Goal: Information Seeking & Learning: Learn about a topic

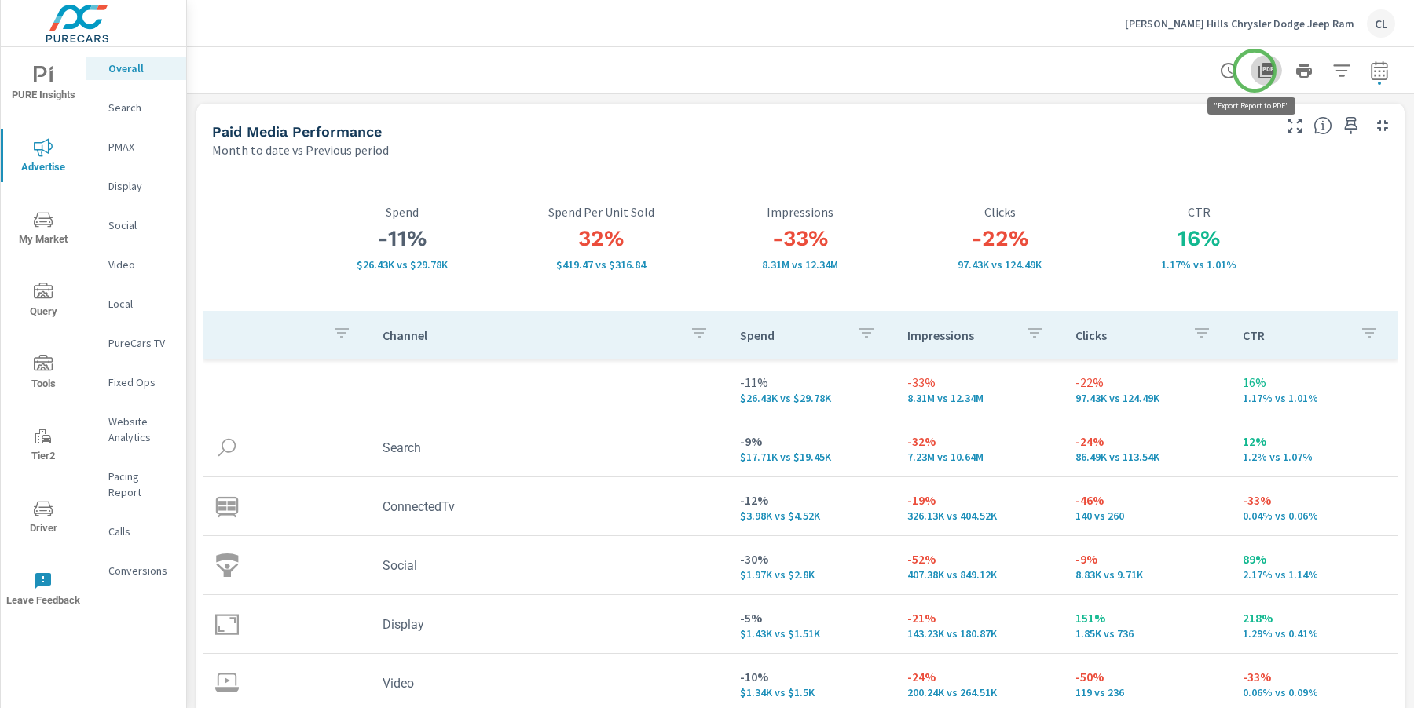
click at [1158, 71] on icon "button" at bounding box center [1265, 70] width 19 height 19
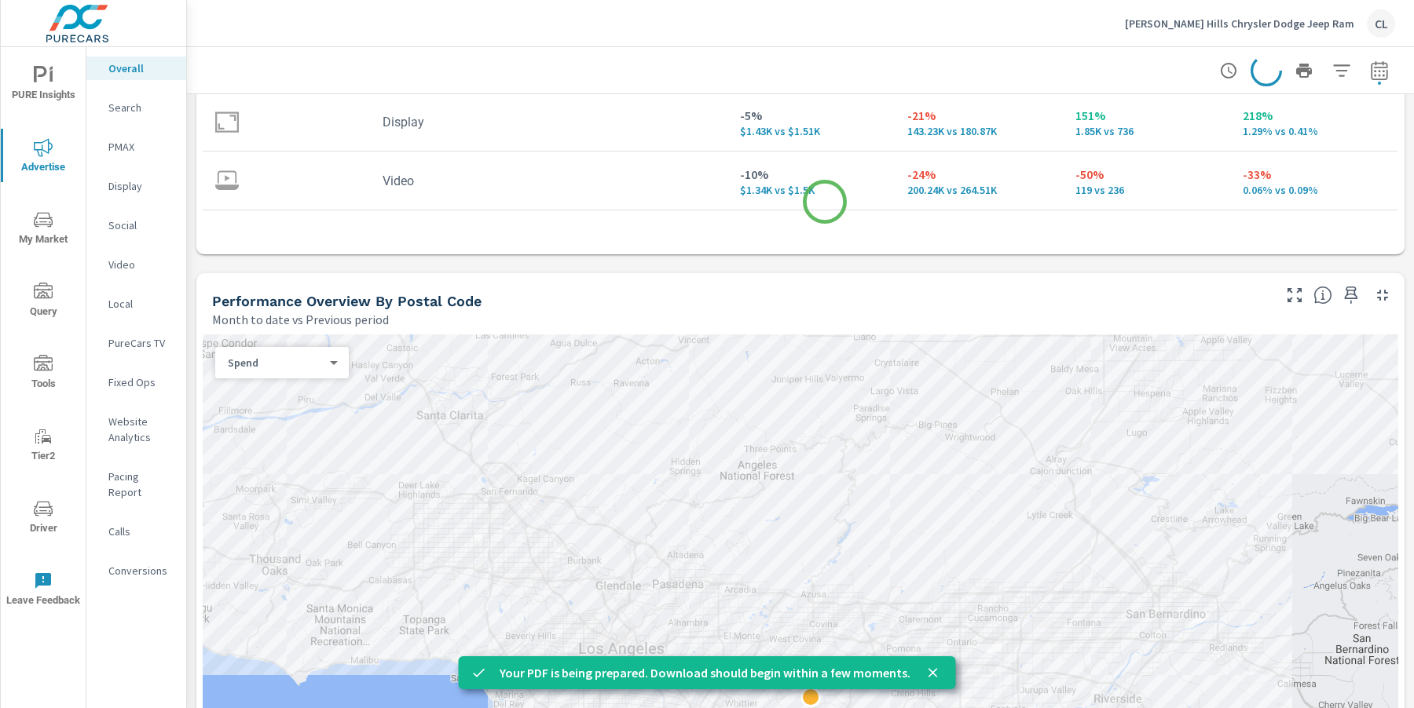
scroll to position [645, 0]
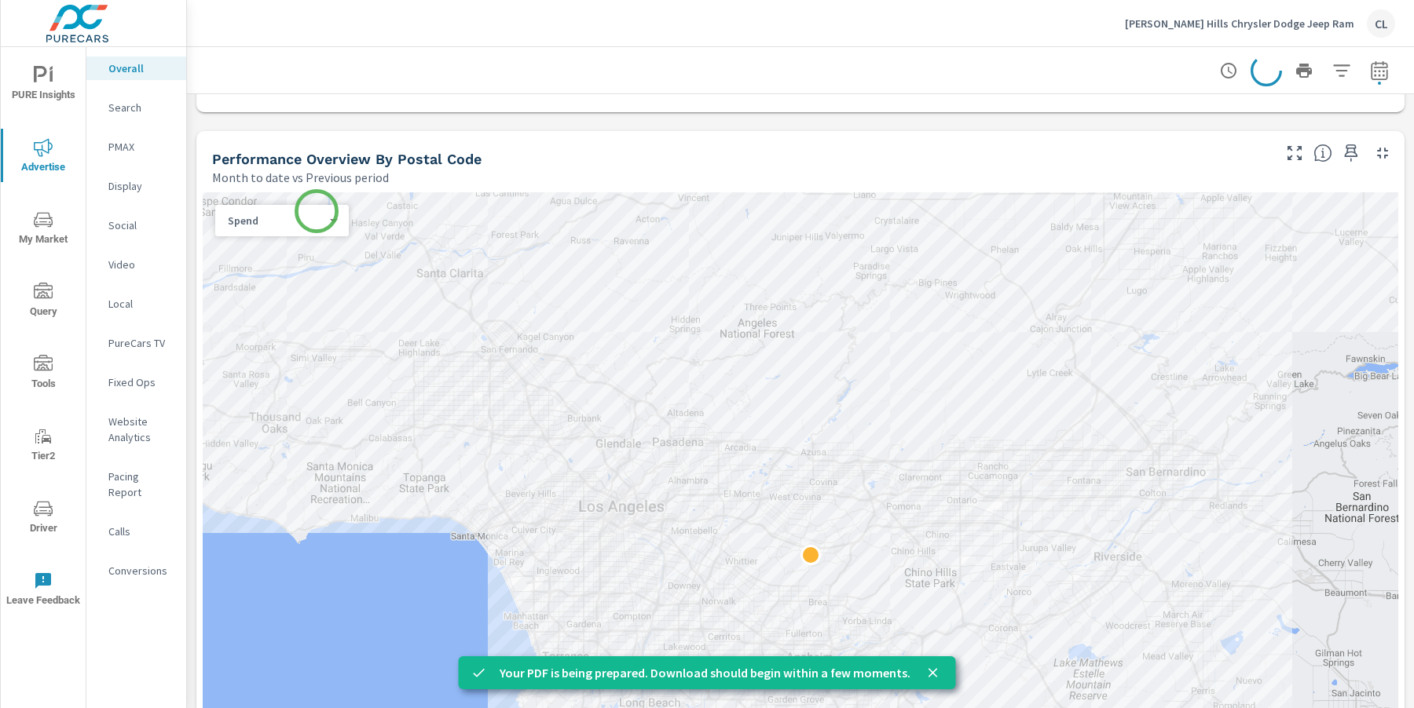
click at [316, 214] on body "PURE Insights Advertise My Market Query Tools Tier2 Driver Leave Feedback Overa…" at bounding box center [707, 354] width 1414 height 708
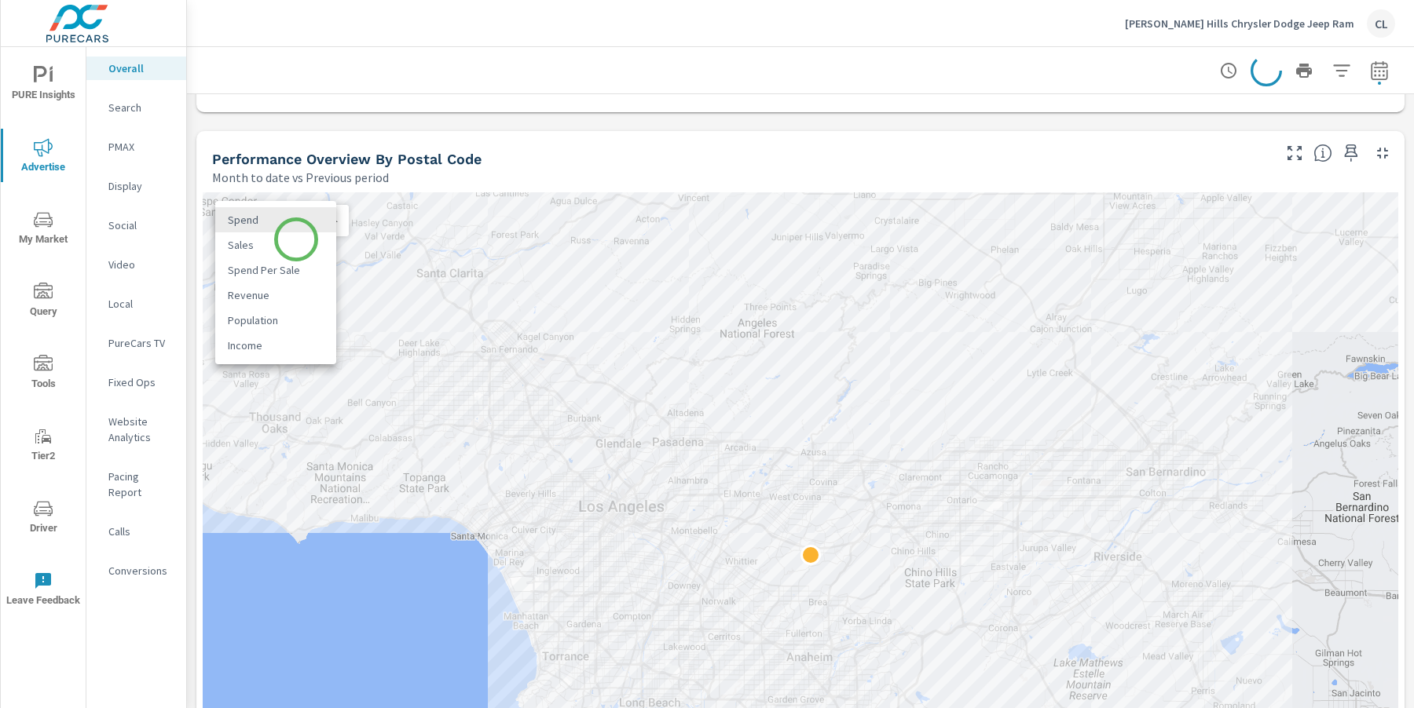
click at [294, 242] on li "Sales" at bounding box center [275, 244] width 121 height 25
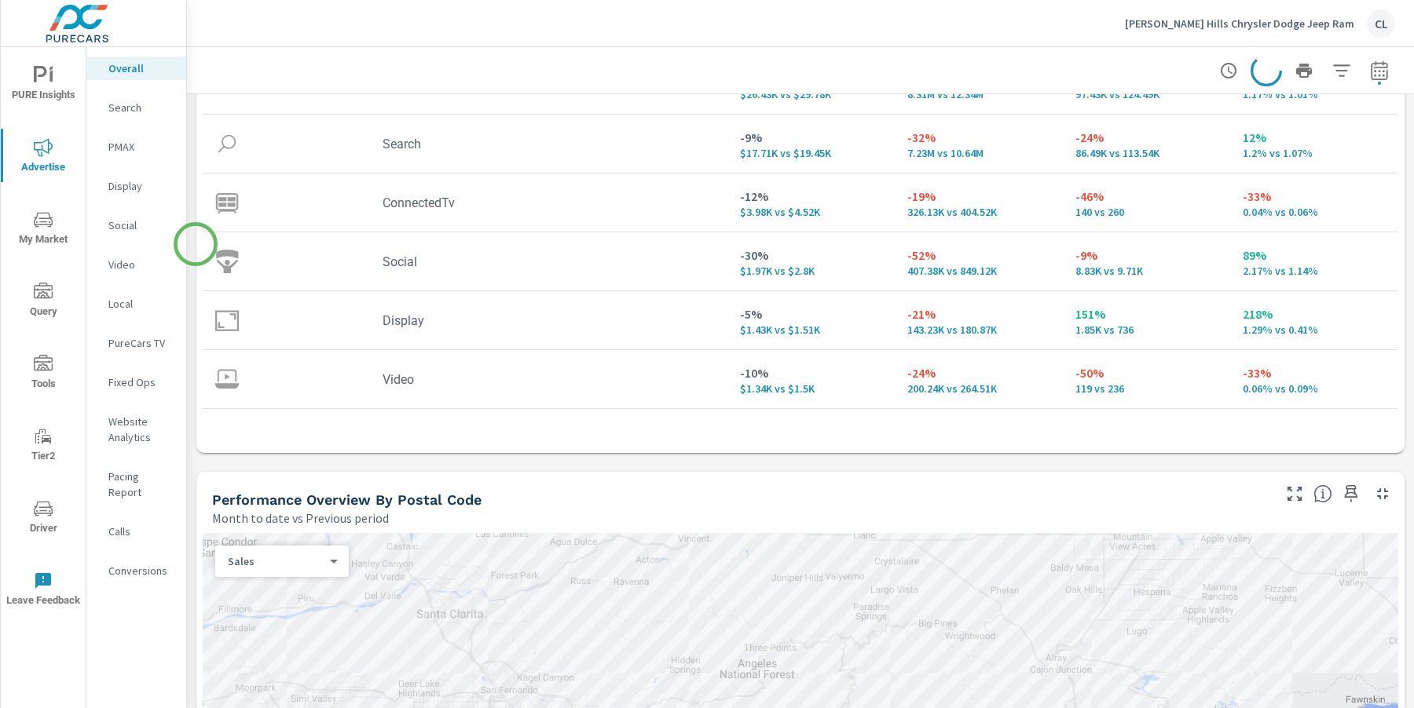
scroll to position [297, 0]
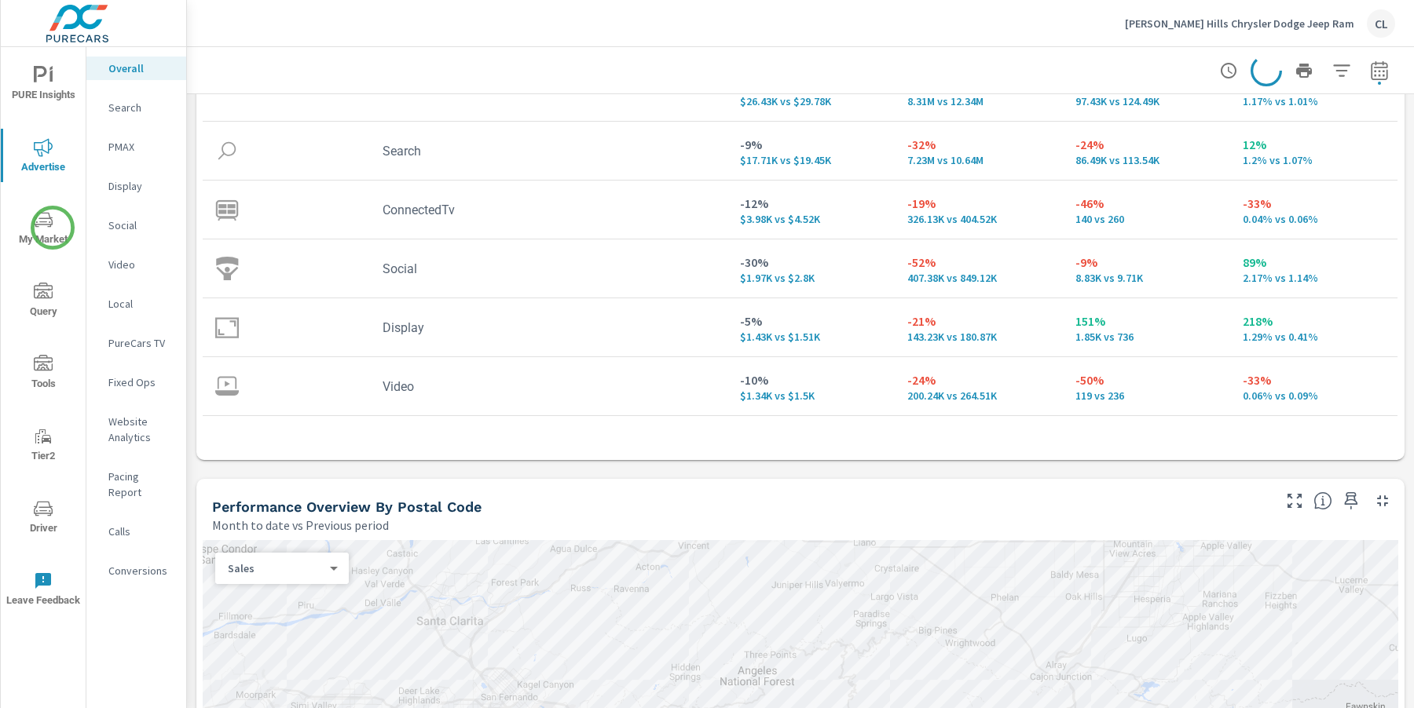
click at [53, 226] on span "My Market" at bounding box center [42, 229] width 75 height 38
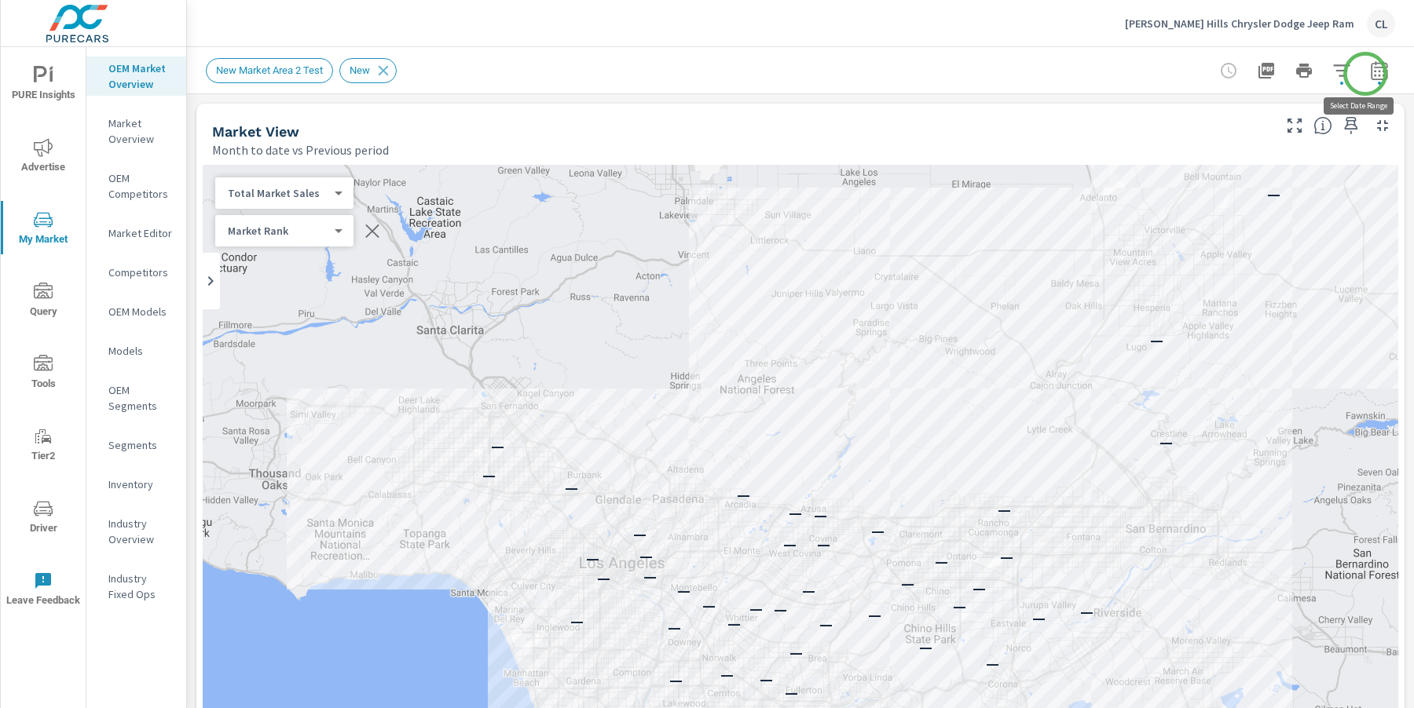
click at [1158, 74] on icon "button" at bounding box center [1379, 70] width 19 height 19
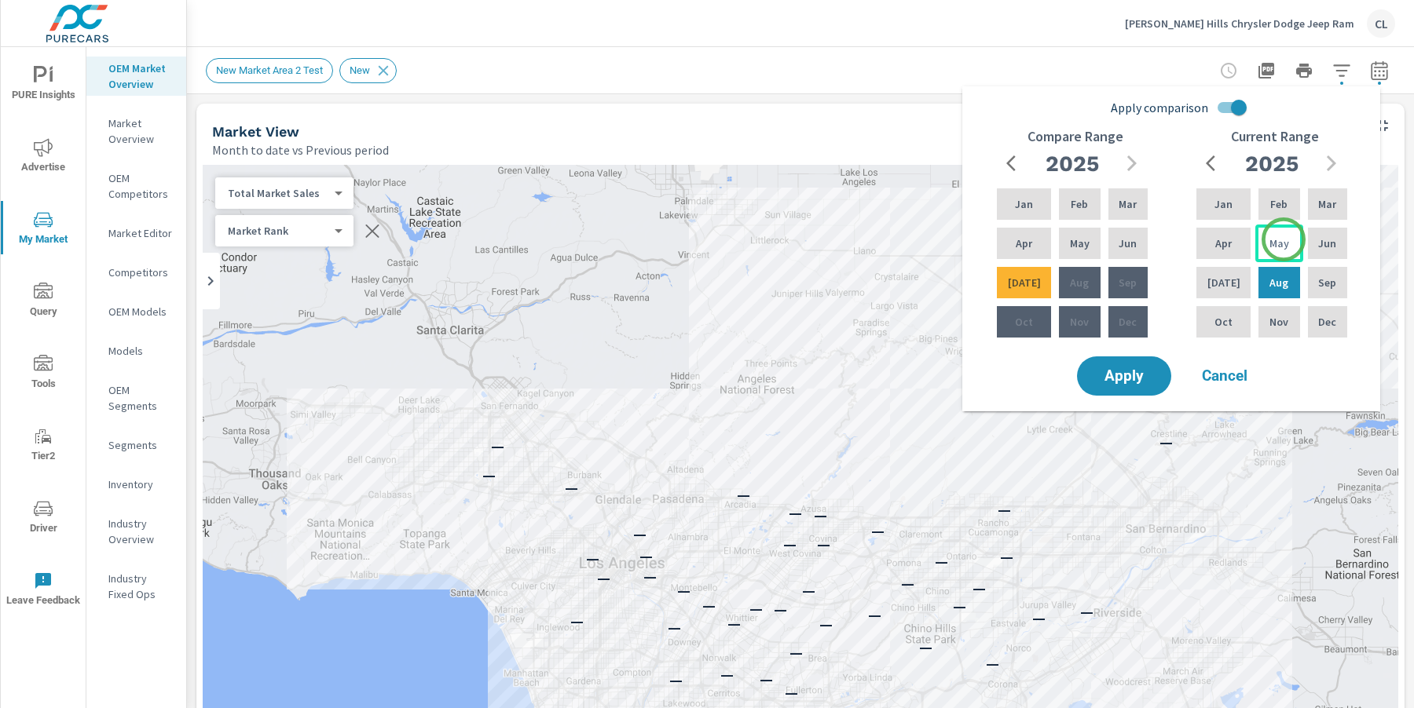
click at [1158, 243] on p "May" at bounding box center [1279, 244] width 20 height 16
click at [1158, 281] on div "[DATE]" at bounding box center [1223, 283] width 60 height 38
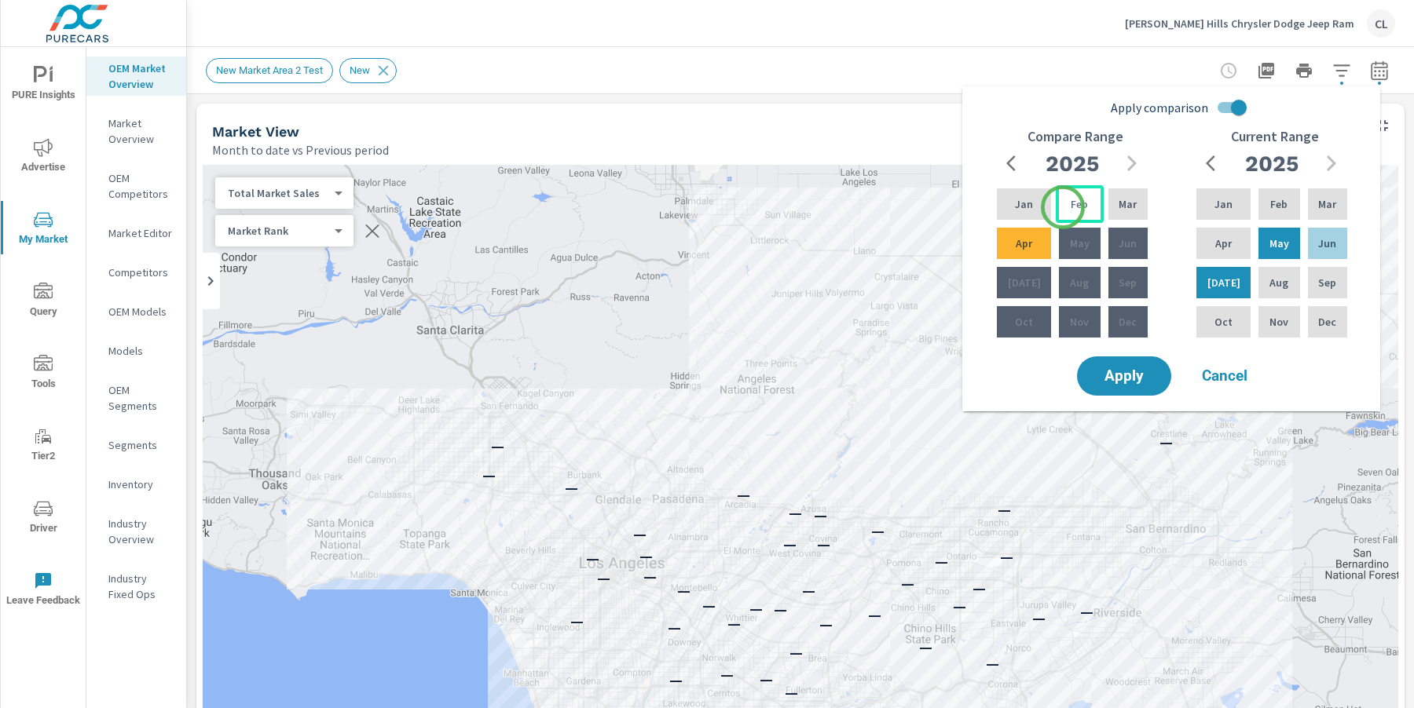
click at [1070, 207] on p "Feb" at bounding box center [1078, 204] width 17 height 16
click at [1029, 248] on div "Apr" at bounding box center [1023, 244] width 60 height 38
click at [1123, 369] on span "Apply" at bounding box center [1124, 376] width 64 height 15
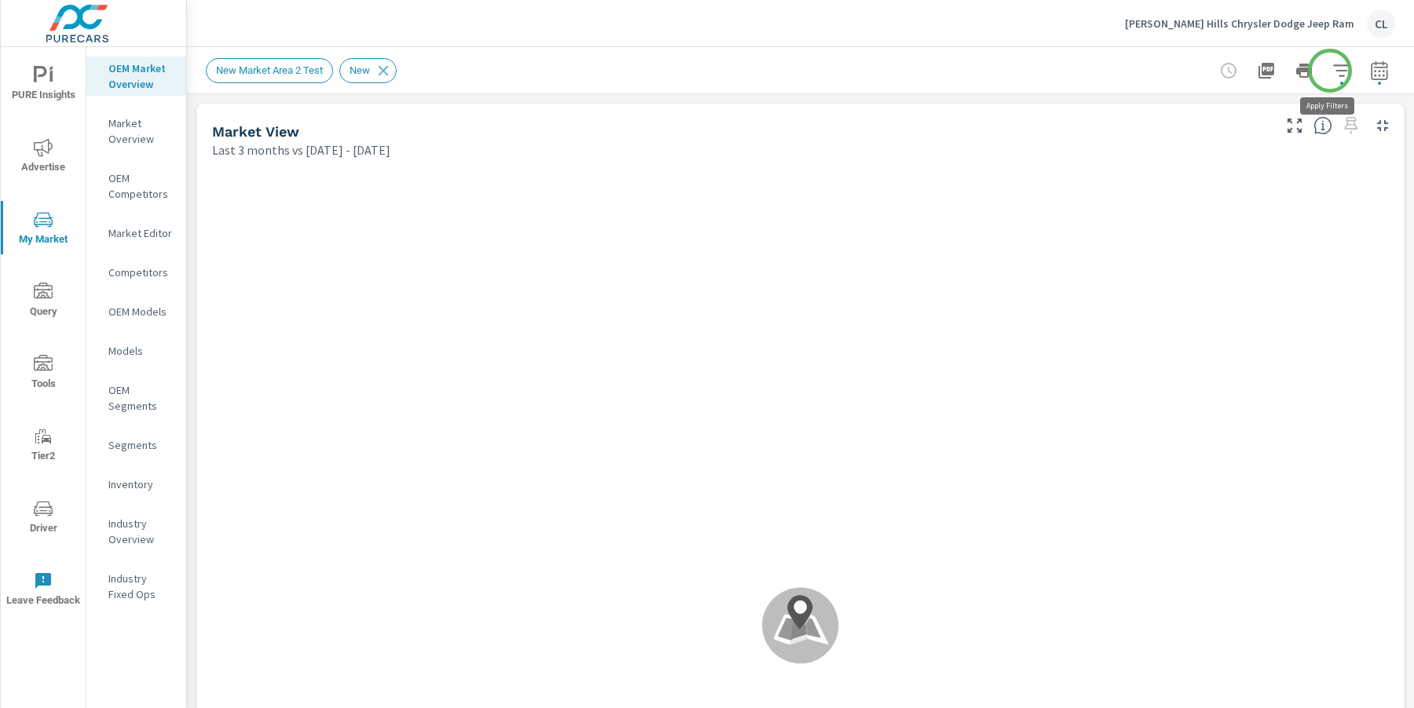
click at [1158, 68] on icon "button" at bounding box center [1341, 70] width 19 height 19
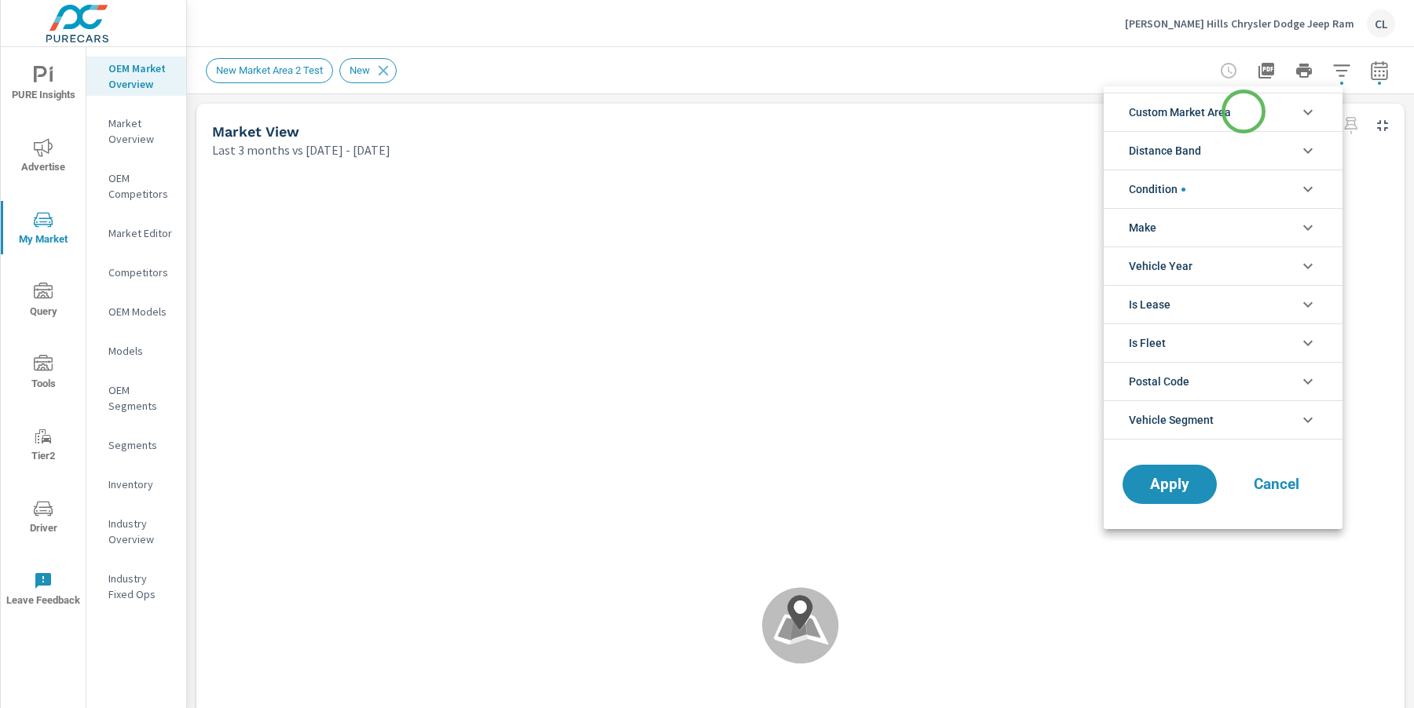
click at [1158, 112] on li "Custom Market Area" at bounding box center [1222, 112] width 239 height 38
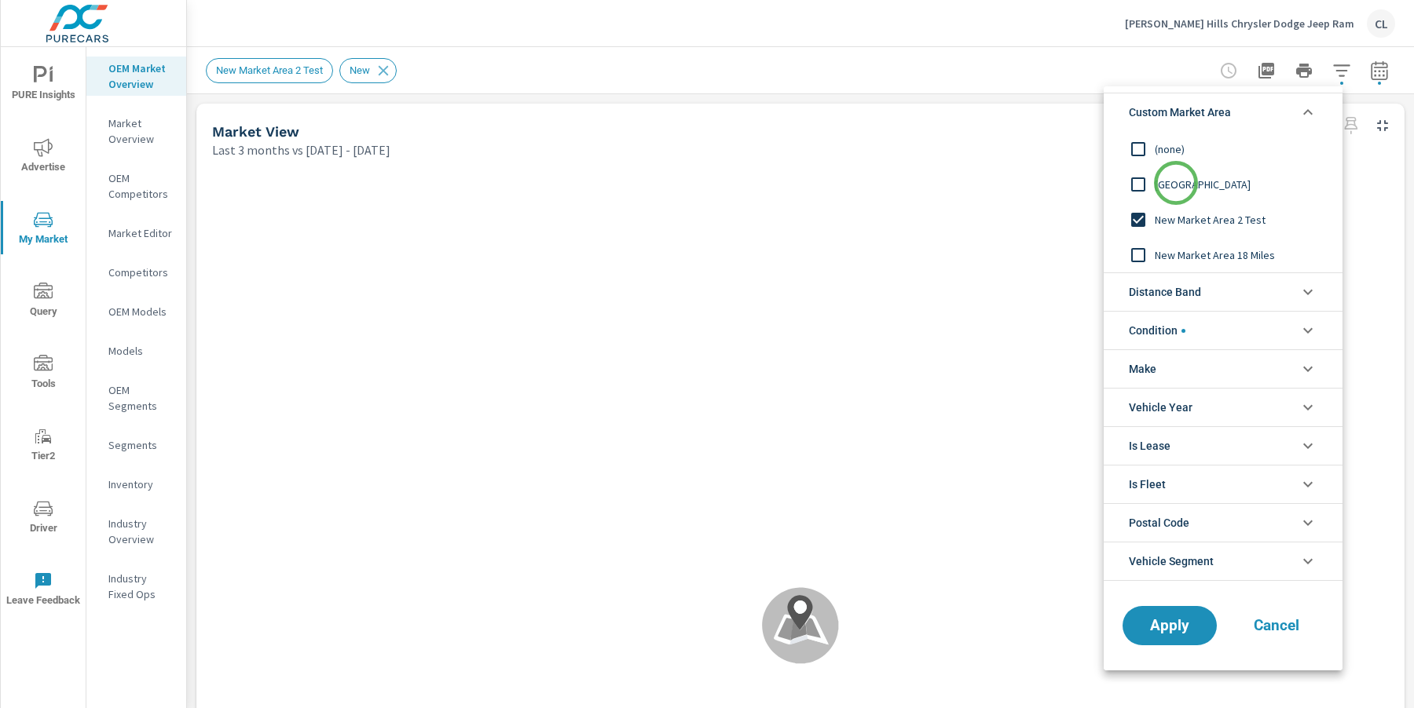
click at [1158, 182] on span "New Market Area" at bounding box center [1240, 184] width 172 height 19
click at [1158, 619] on span "Apply" at bounding box center [1169, 626] width 64 height 15
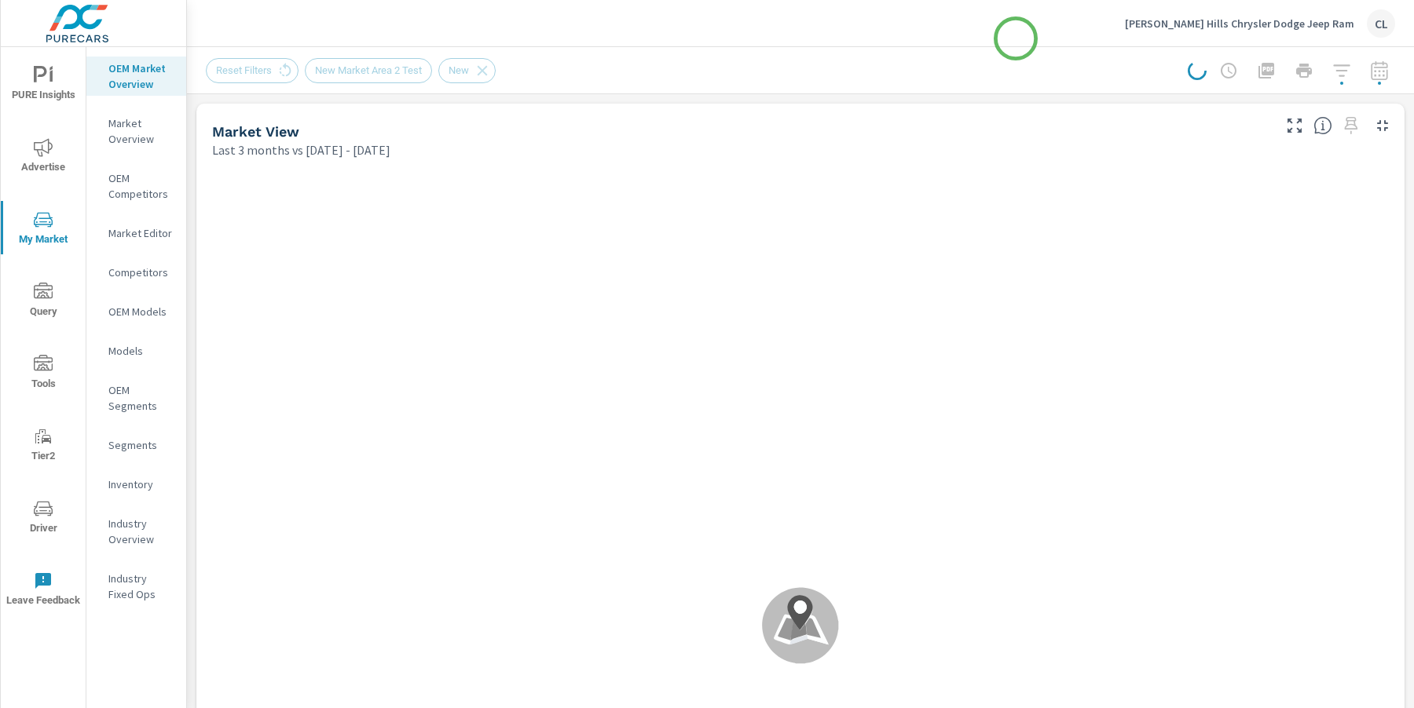
scroll to position [1, 0]
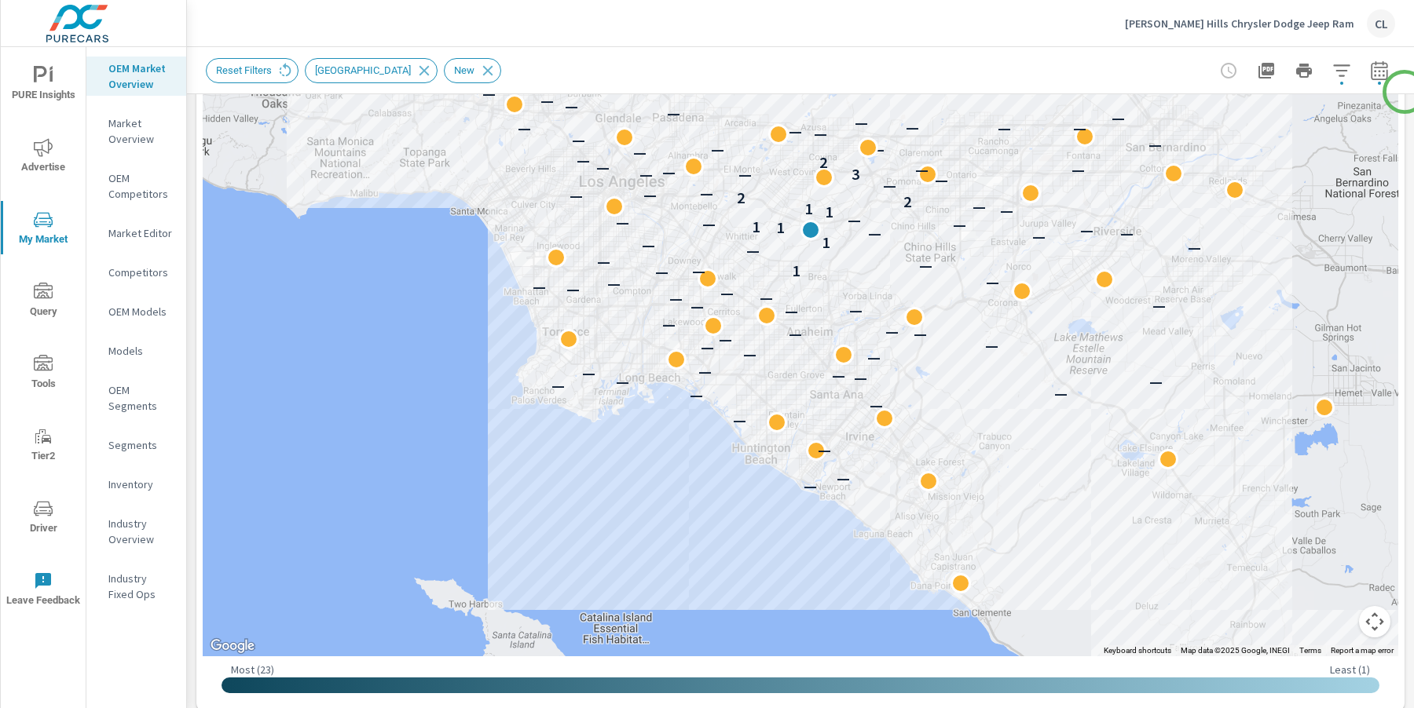
scroll to position [408, 0]
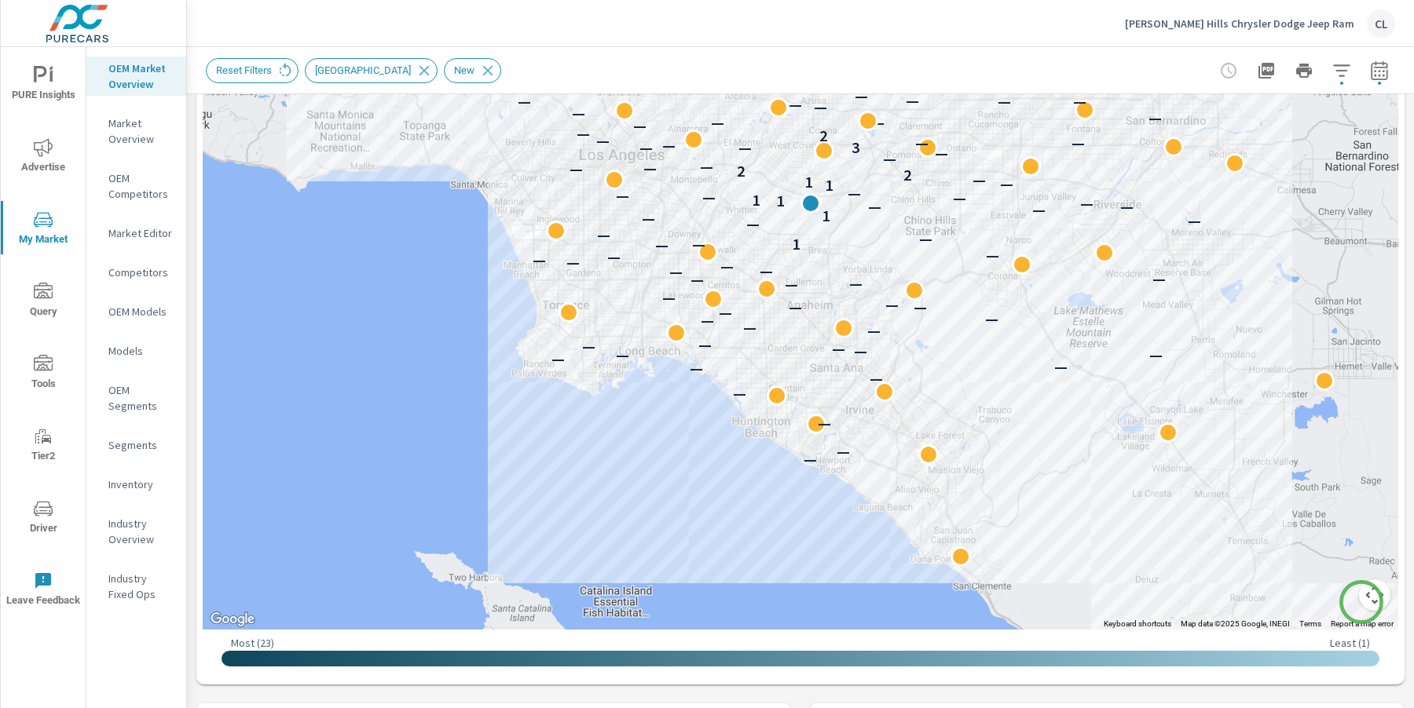
click at [1158, 600] on button "Map camera controls" at bounding box center [1374, 595] width 31 height 31
click at [1158, 515] on button "Zoom in" at bounding box center [1334, 516] width 31 height 31
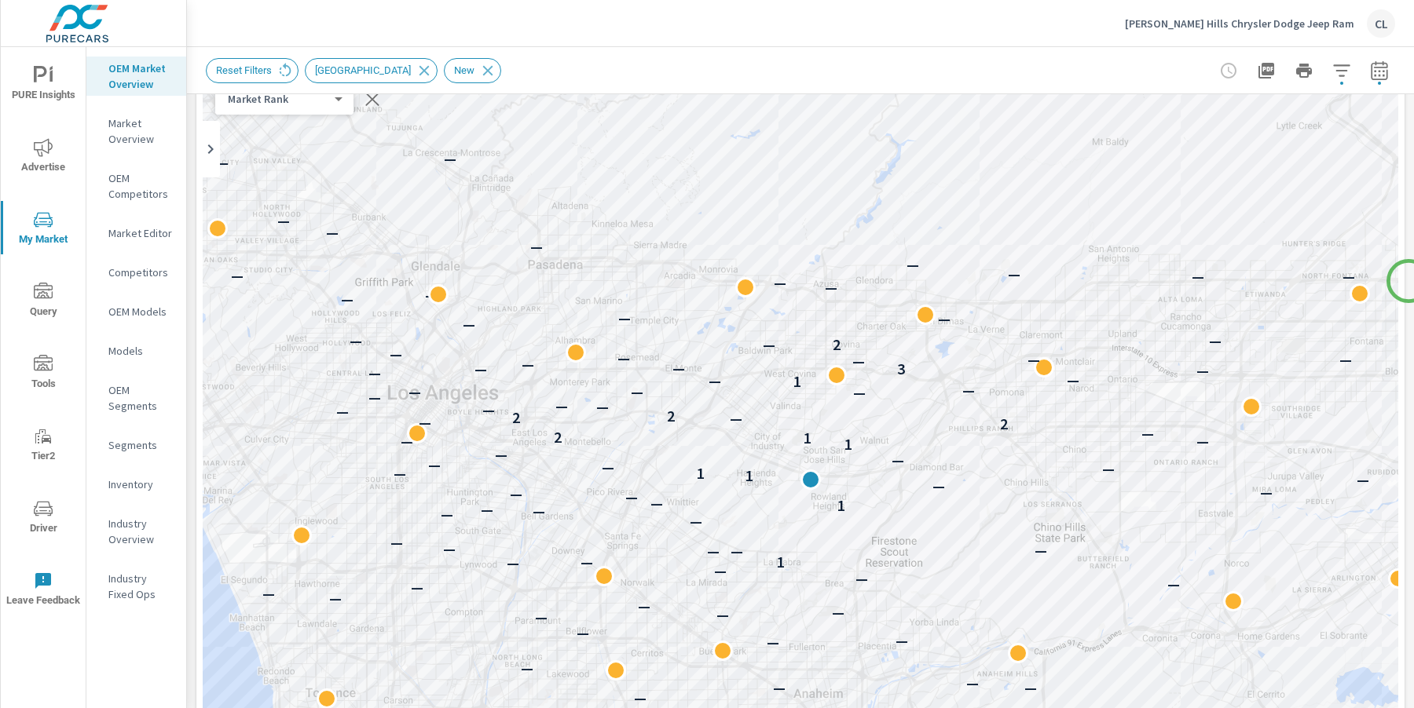
scroll to position [148, 0]
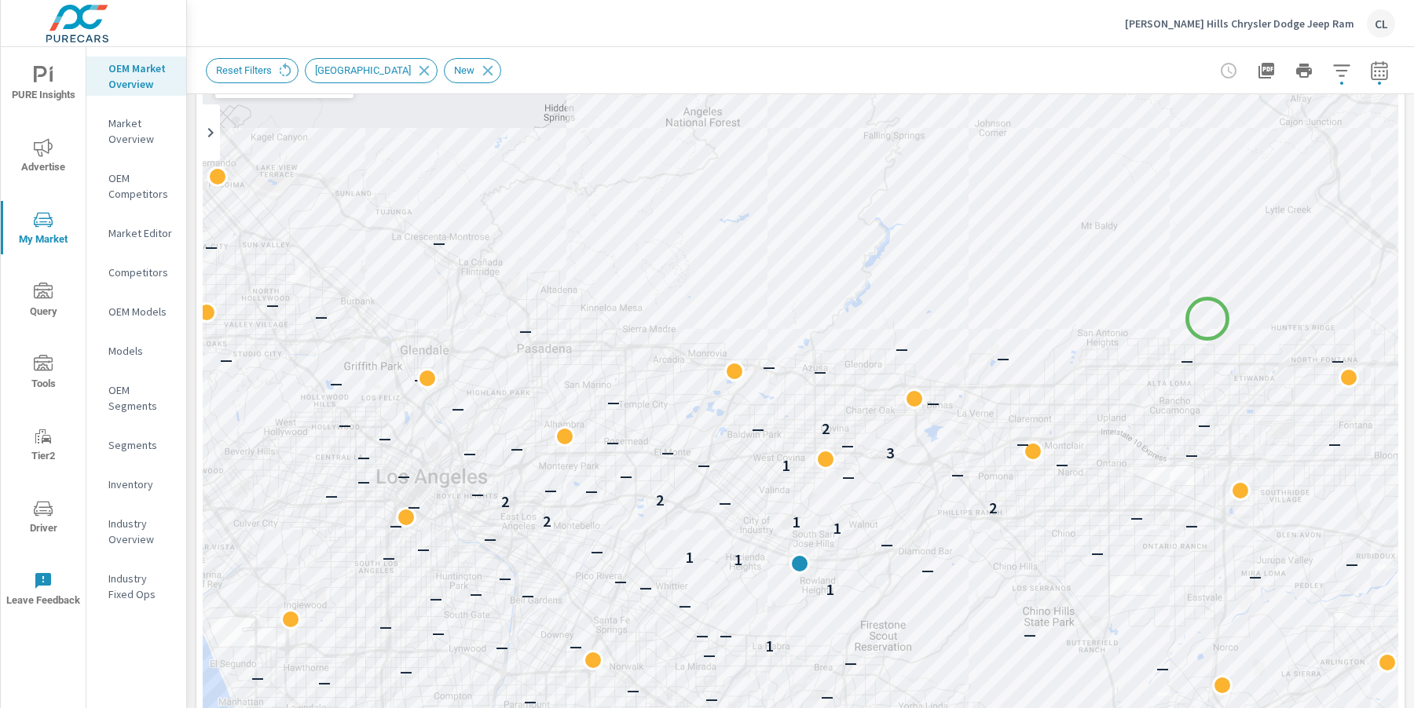
drag, startPoint x: 1218, startPoint y: 215, endPoint x: 1207, endPoint y: 320, distance: 105.8
click at [1158, 320] on div "— — — — — — — — — — — — — — — — — — — — — — — — — — — — — — — — — — — — — — — —…" at bounding box center [800, 452] width 1195 height 873
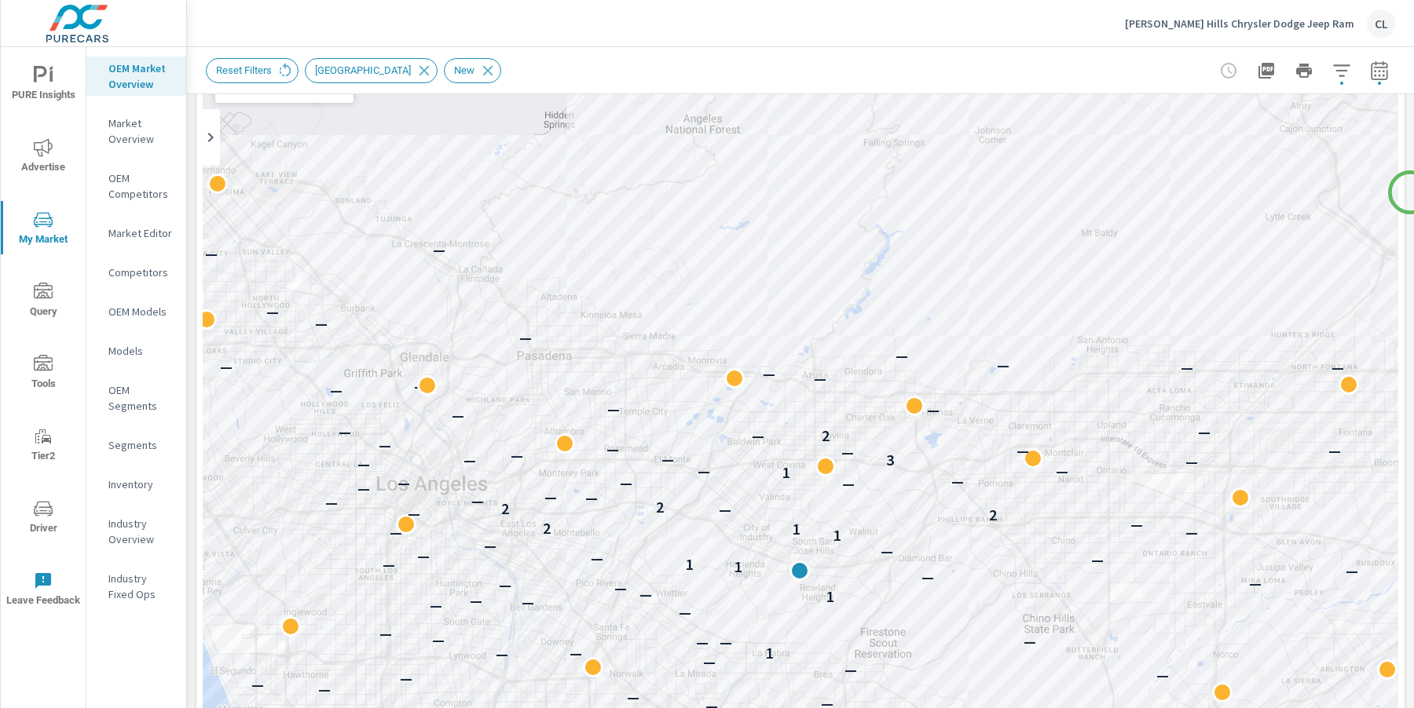
scroll to position [148, 0]
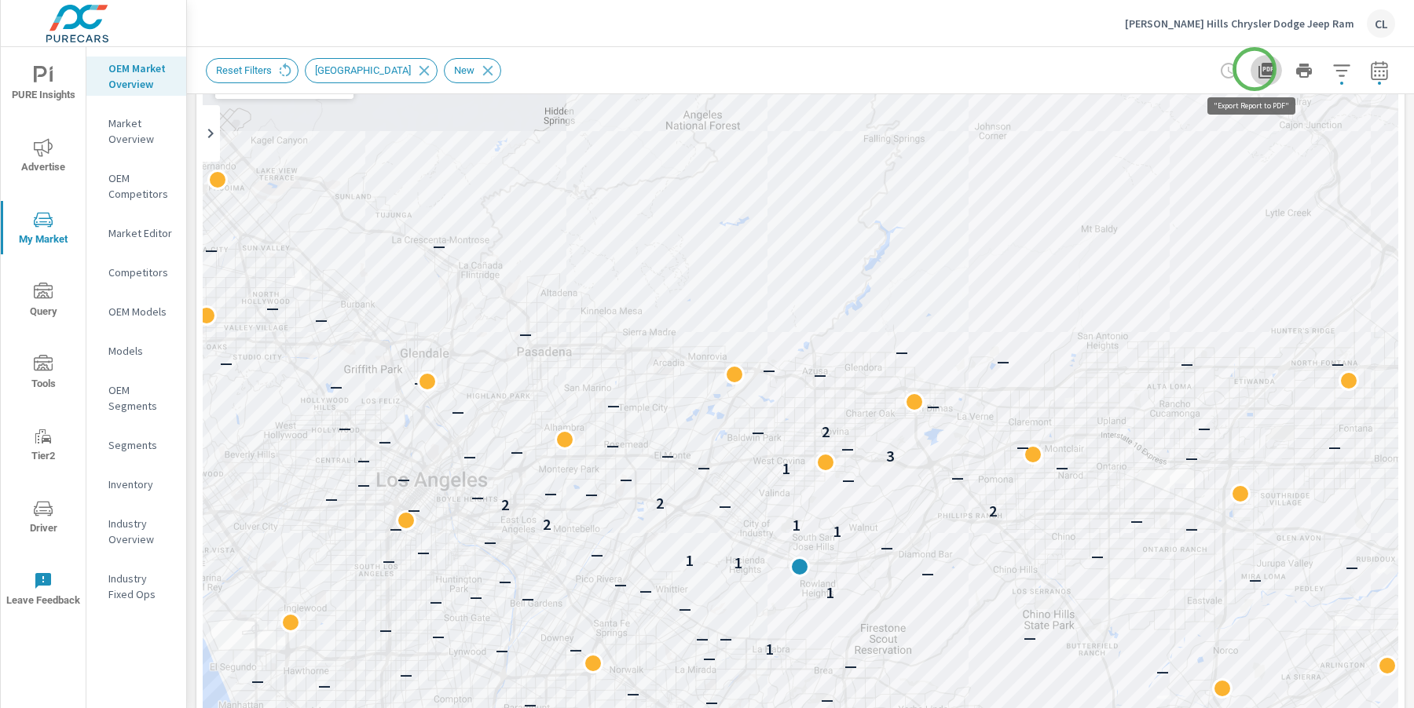
click at [1158, 69] on icon "button" at bounding box center [1265, 70] width 19 height 19
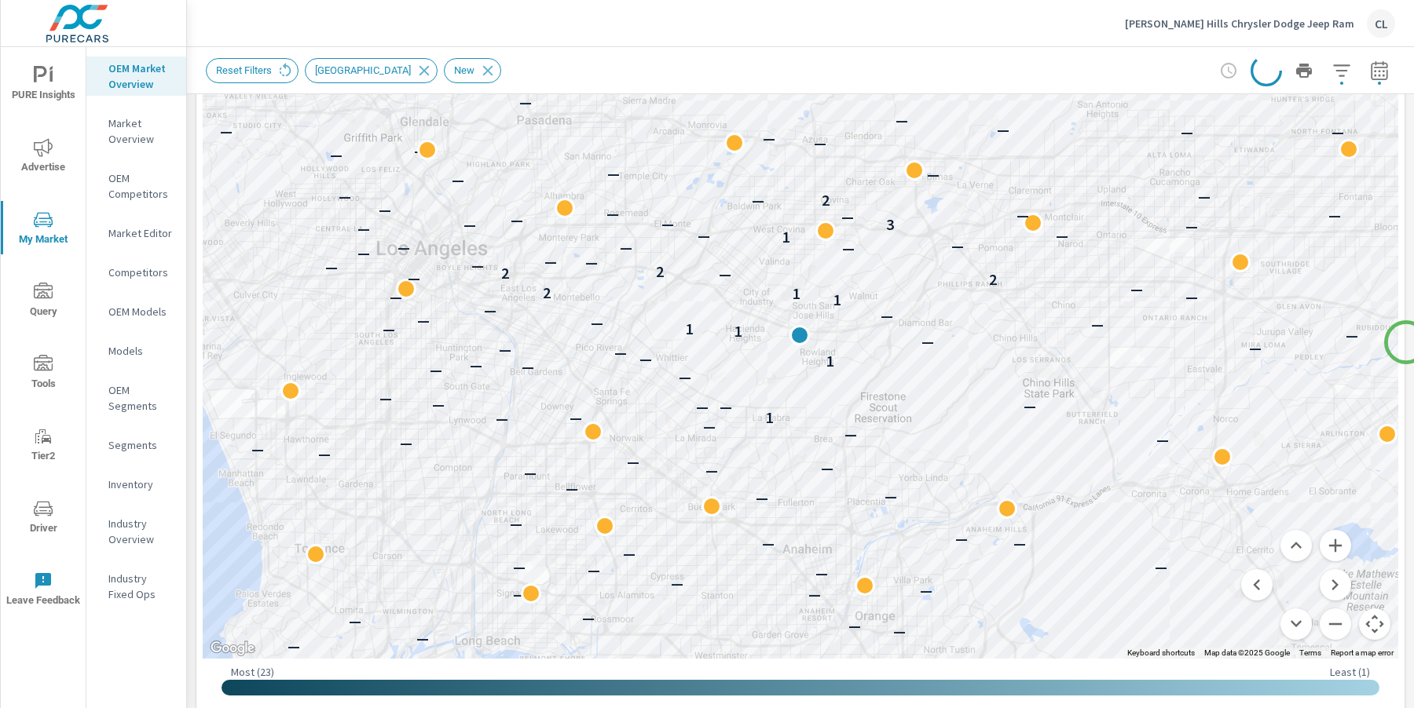
scroll to position [386, 0]
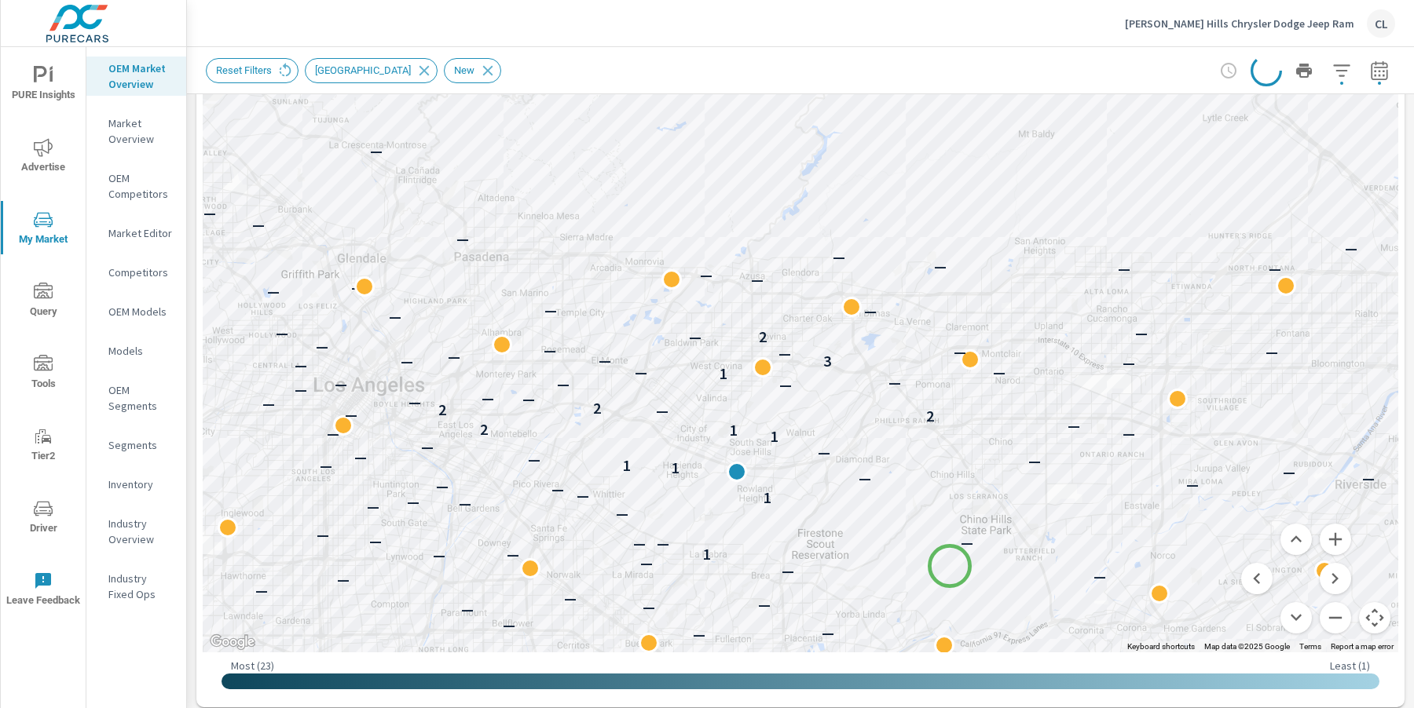
drag, startPoint x: 1011, startPoint y: 429, endPoint x: 949, endPoint y: 566, distance: 150.5
click at [949, 566] on div "— — — — — — — — — — — — — — — — — — — — — — — — — — — — — — — — — — — — — — — —…" at bounding box center [1302, 712] width 1131 height 707
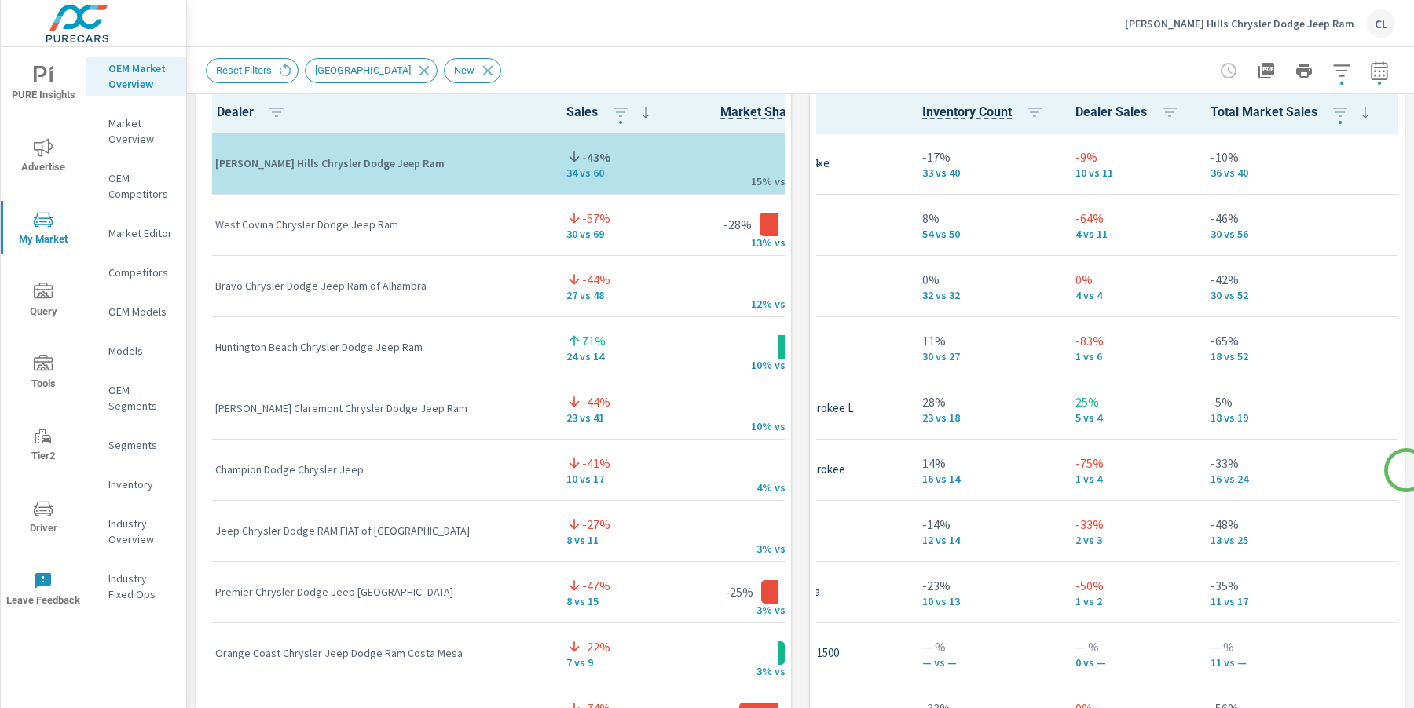
scroll to position [1078, 0]
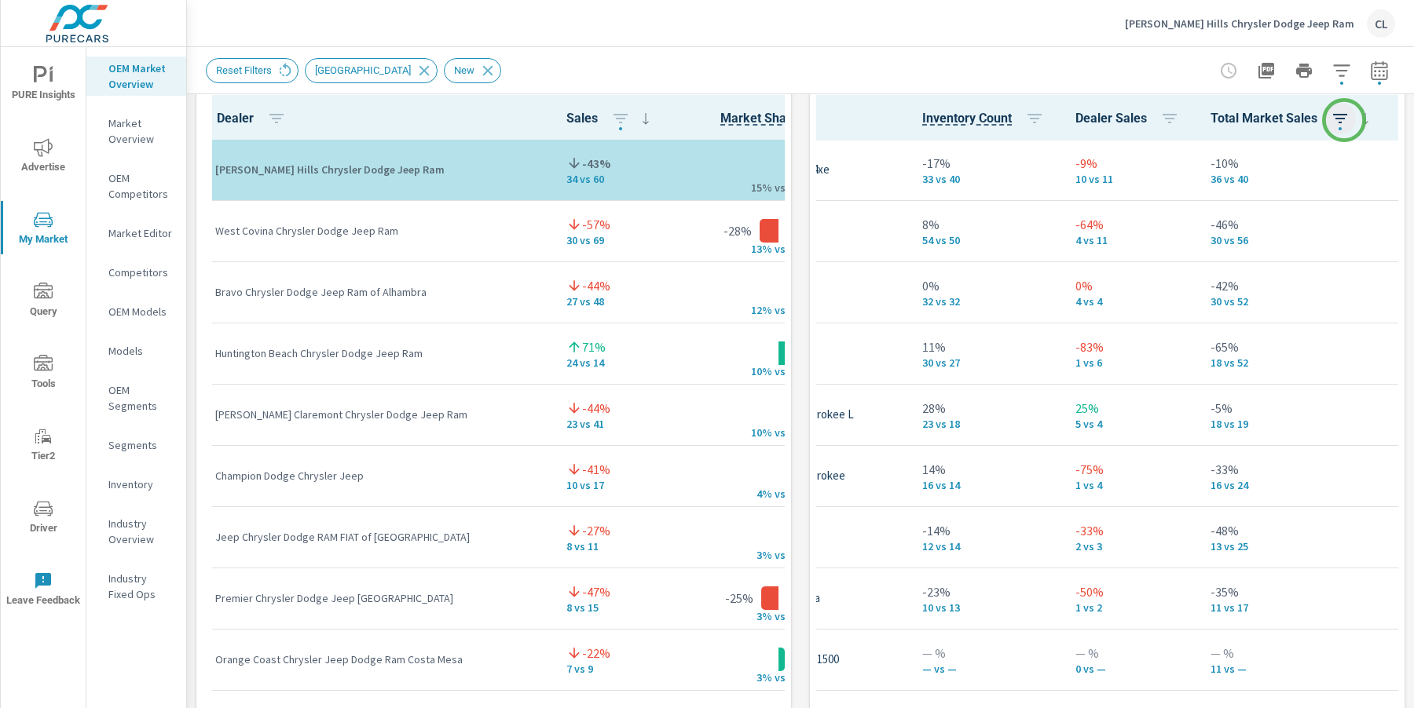
click at [1158, 120] on icon "button" at bounding box center [1339, 118] width 19 height 19
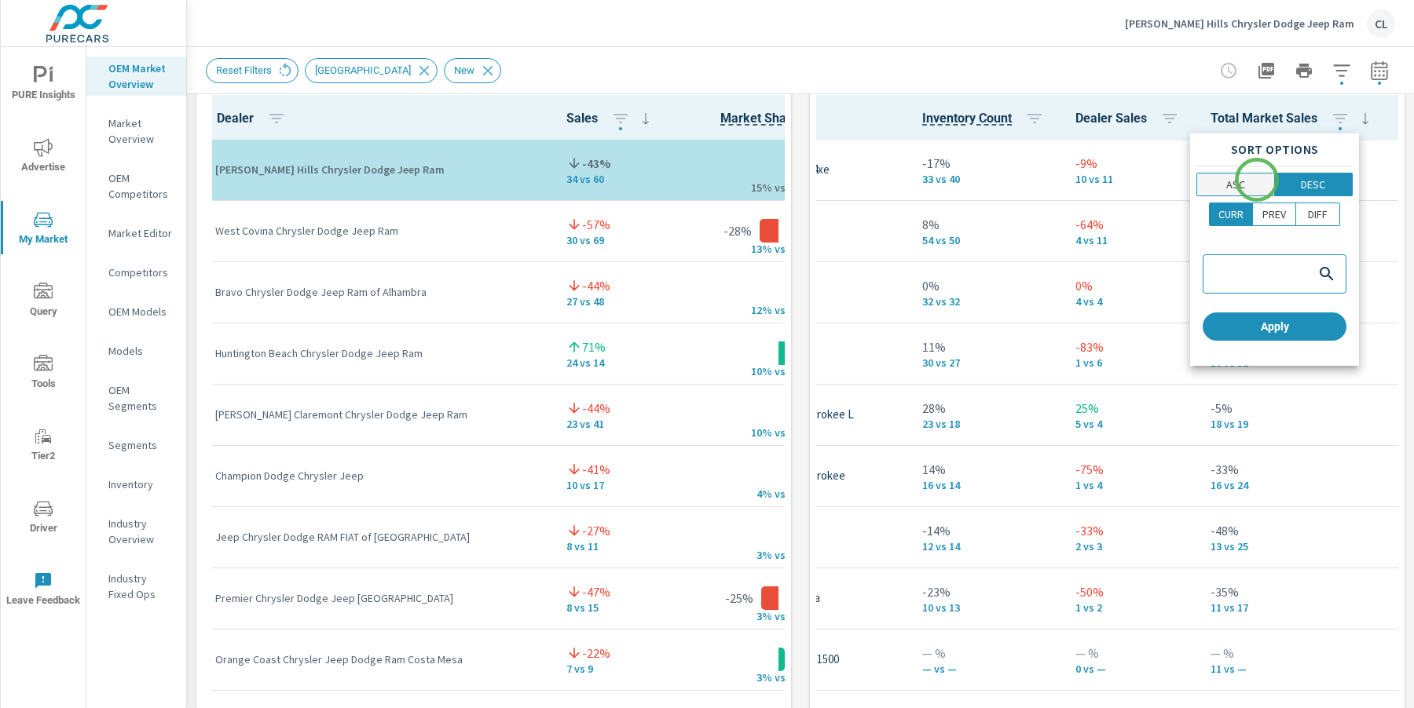
click at [1158, 184] on span "ASC" at bounding box center [1235, 185] width 68 height 16
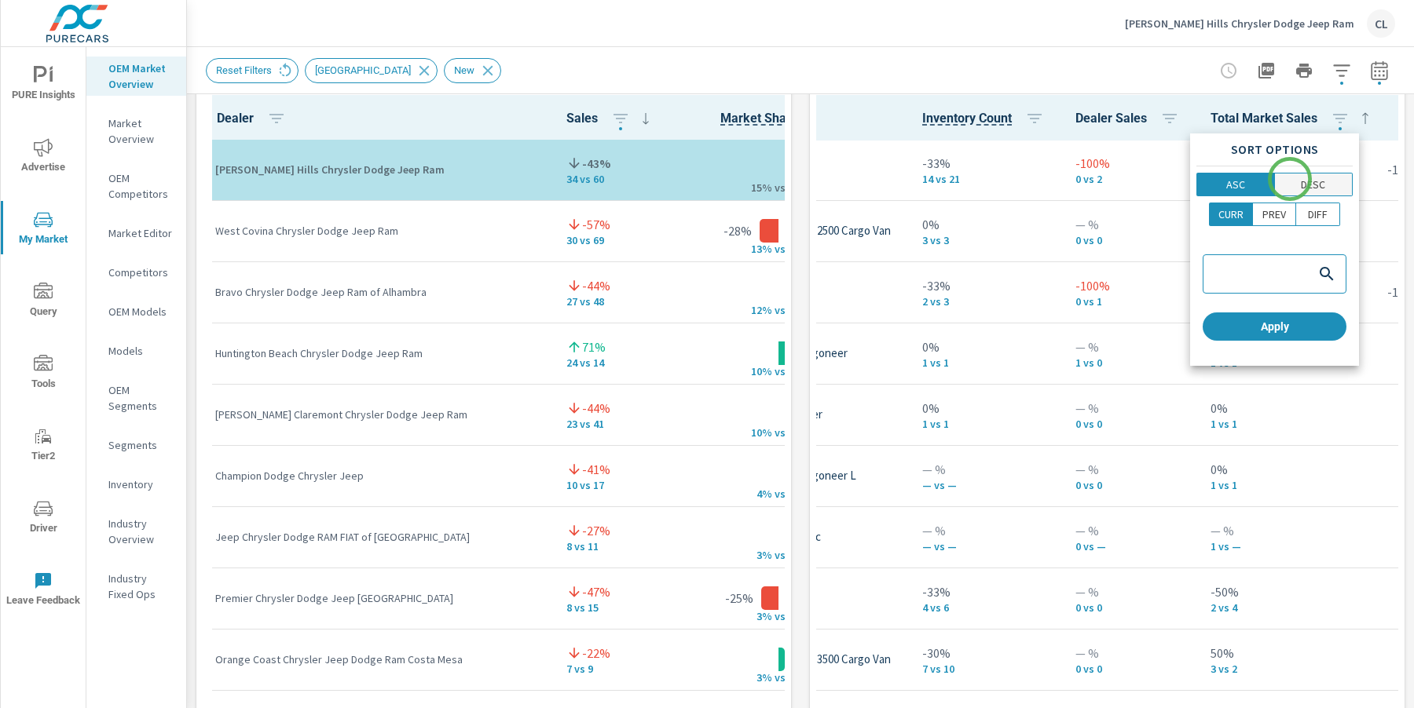
click at [1158, 181] on span "DESC" at bounding box center [1313, 185] width 68 height 16
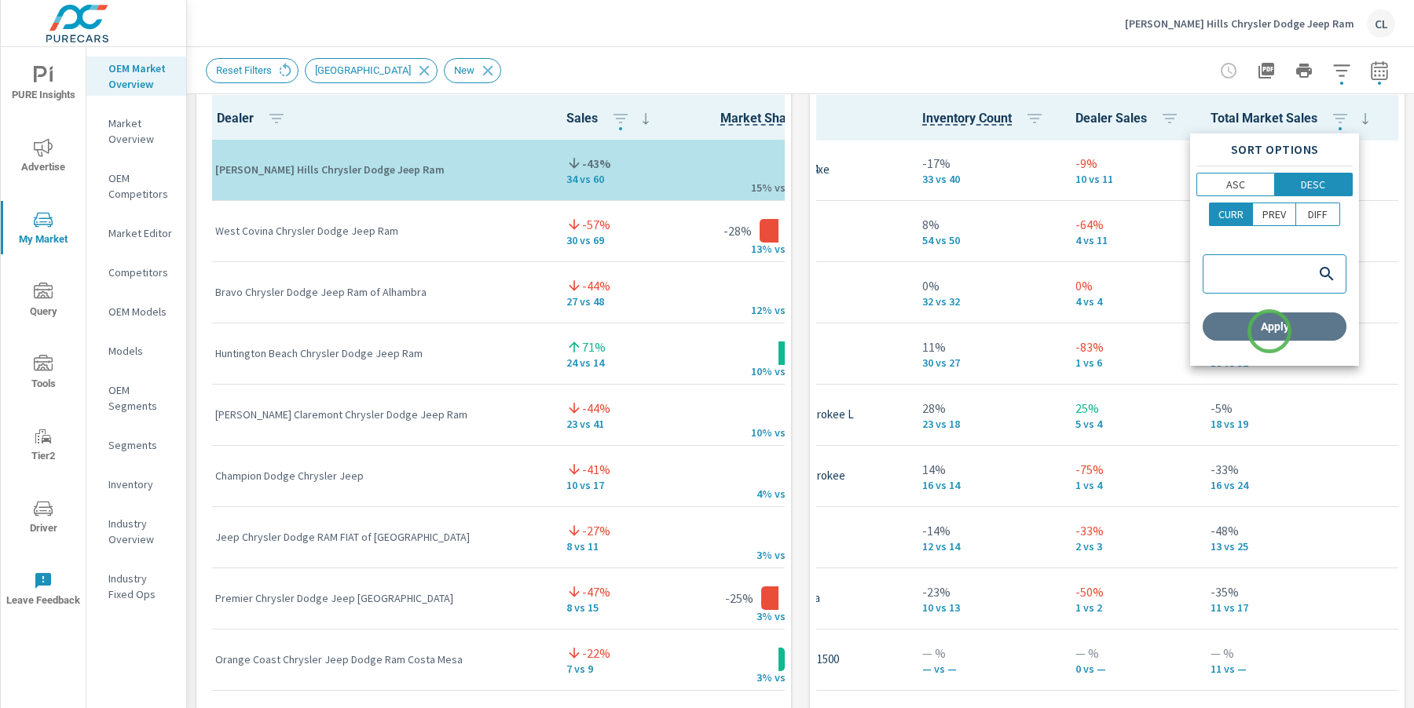
click at [1158, 331] on span "Apply" at bounding box center [1274, 327] width 131 height 14
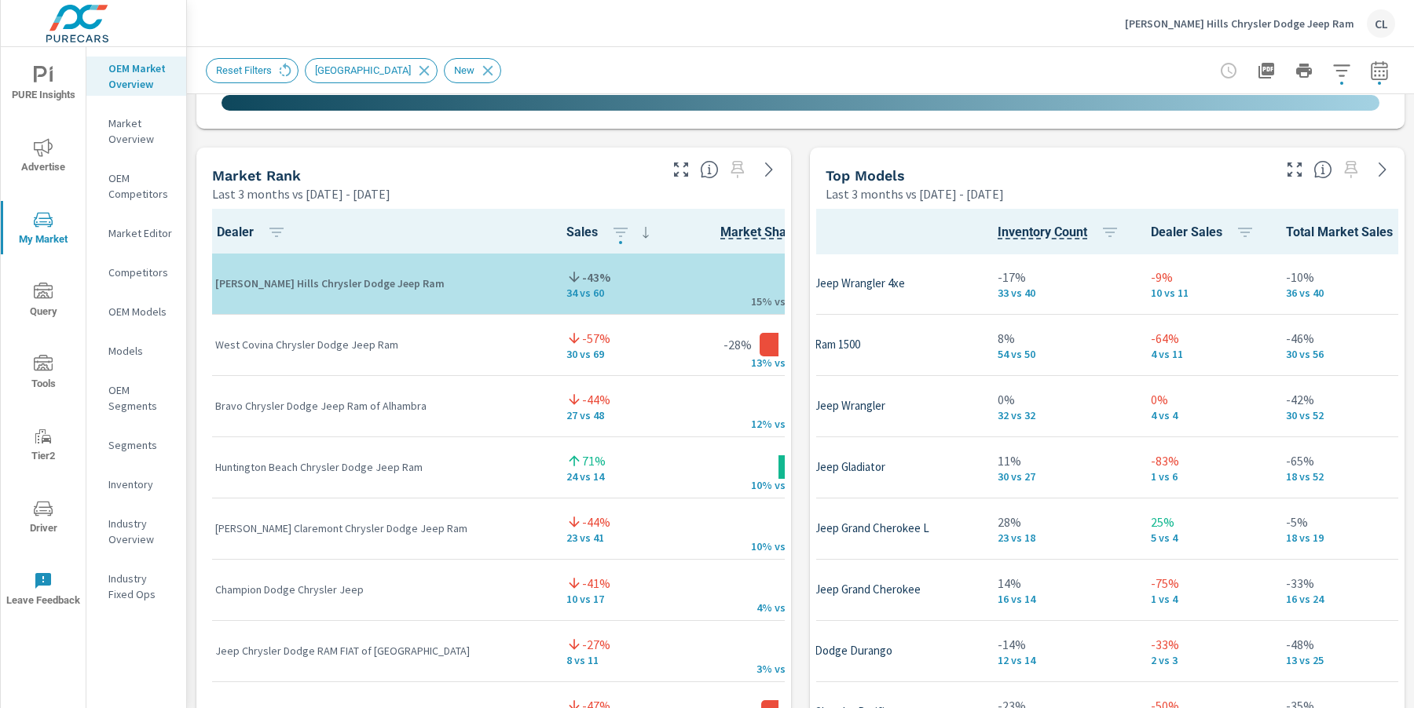
scroll to position [1, 0]
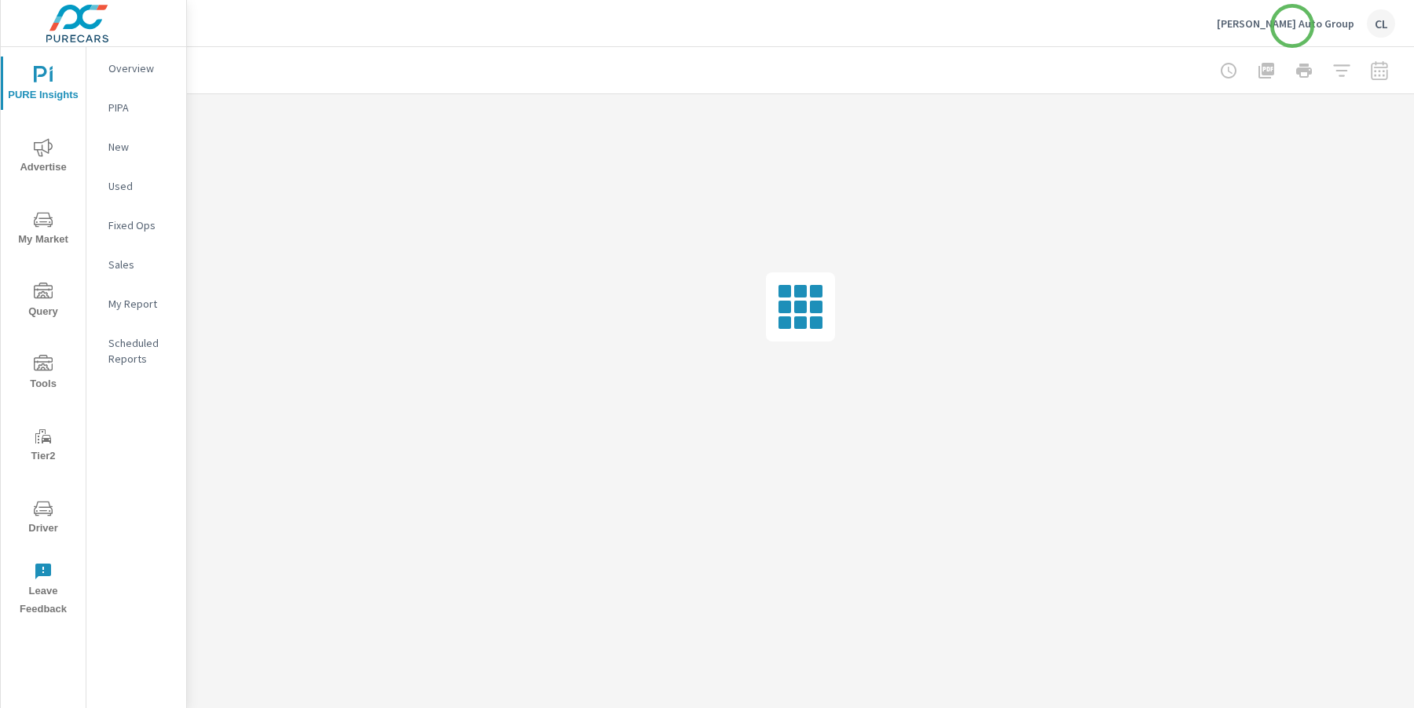
click at [1292, 26] on p "[PERSON_NAME] Auto Group" at bounding box center [1284, 23] width 137 height 14
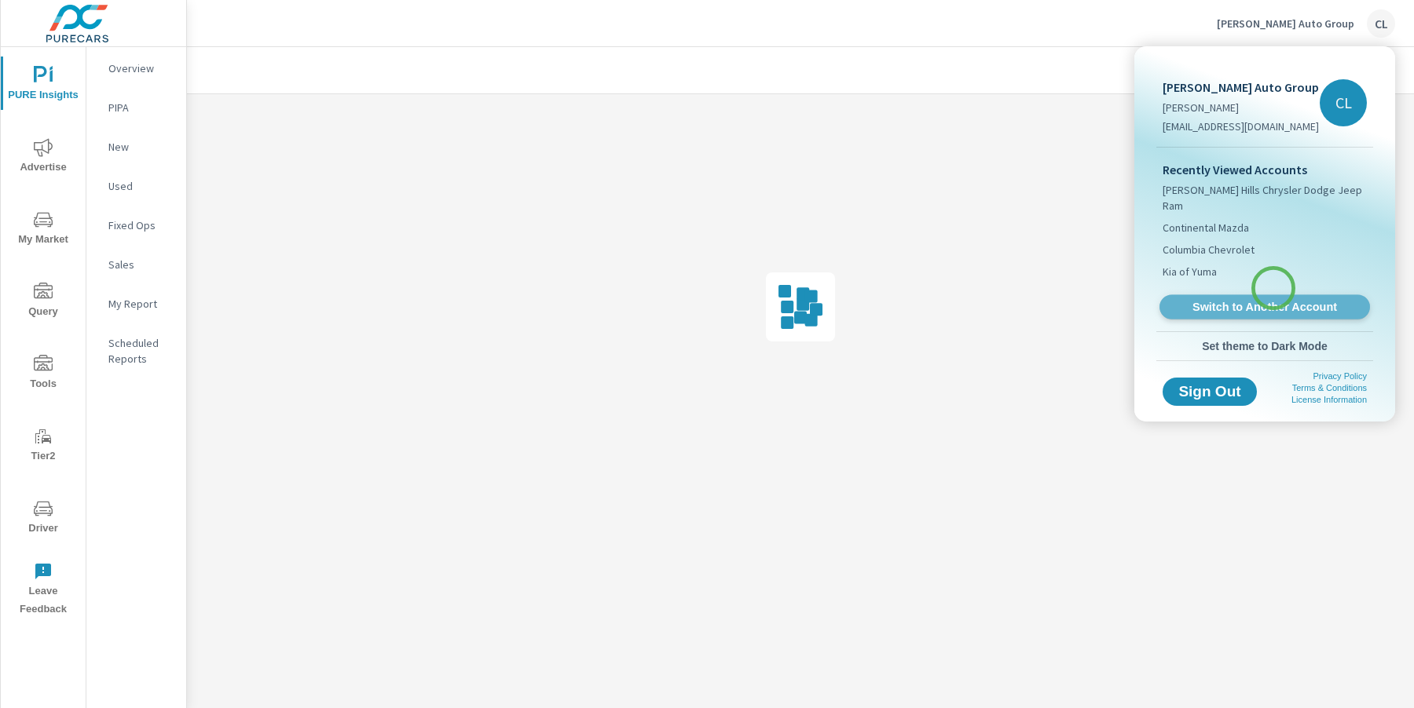
click at [1273, 300] on span "Switch to Another Account" at bounding box center [1264, 307] width 192 height 15
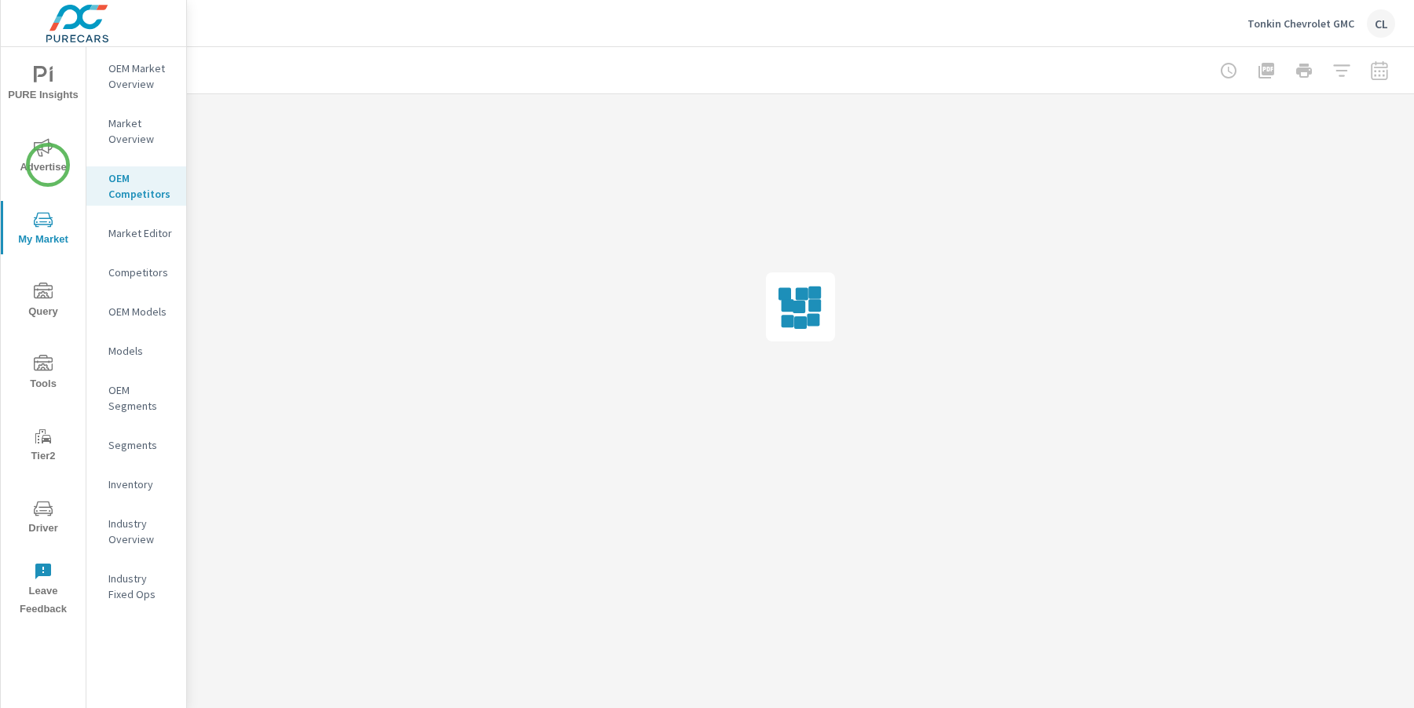
click at [48, 165] on span "Advertise" at bounding box center [42, 157] width 75 height 38
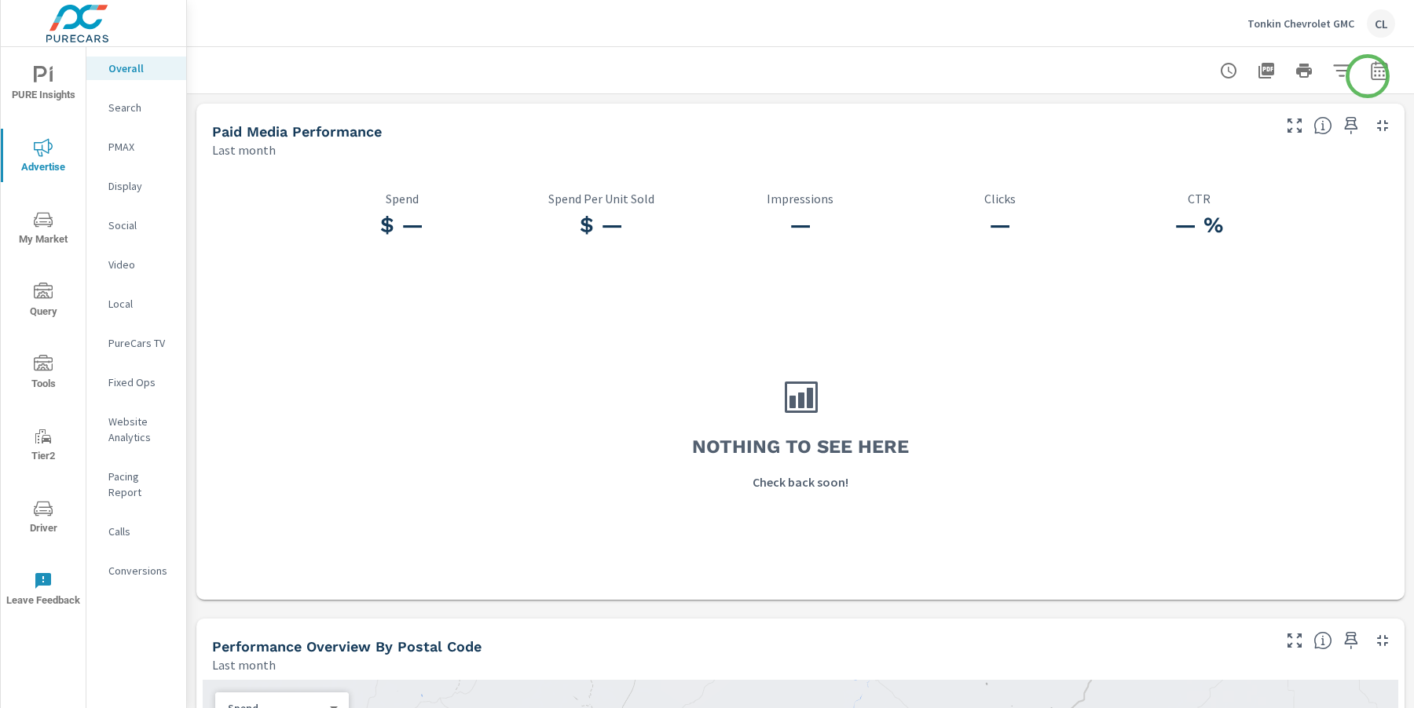
click at [1370, 72] on icon "button" at bounding box center [1379, 70] width 19 height 19
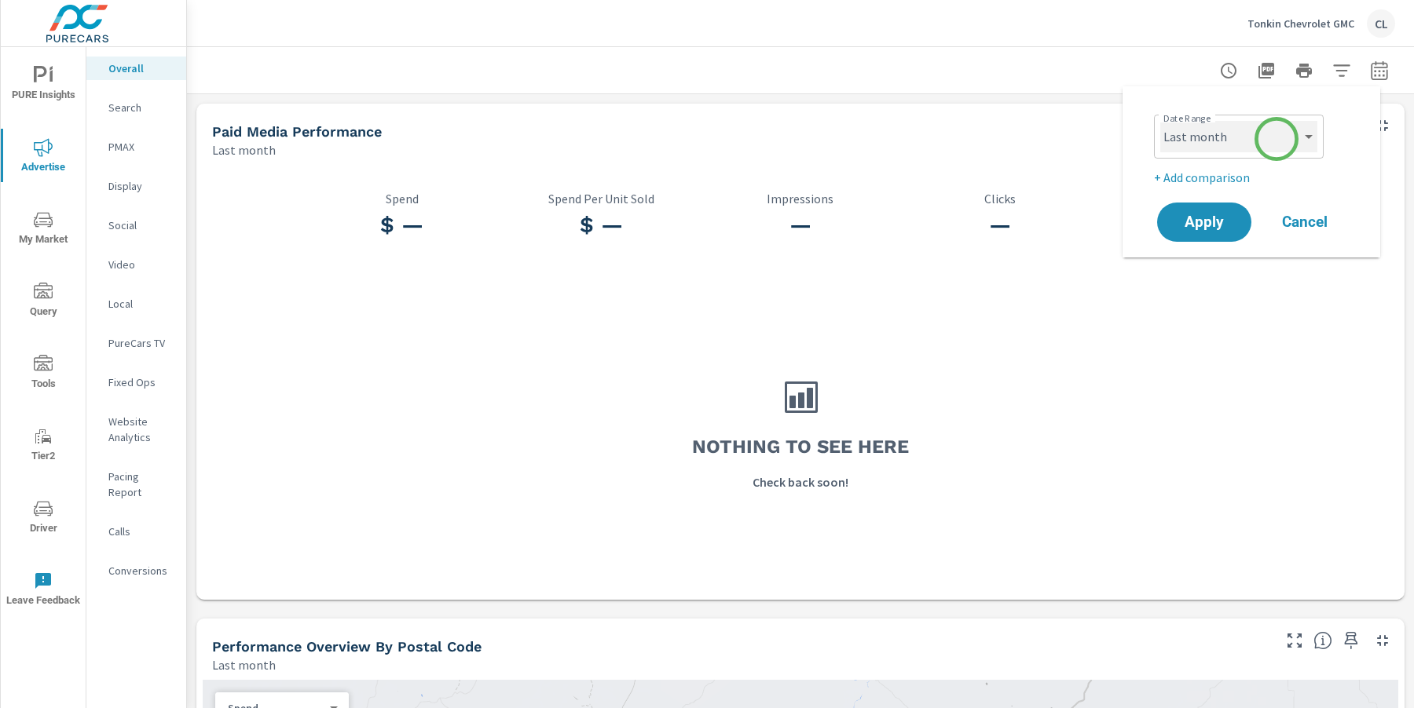
click at [1276, 139] on select "Custom Yesterday Last week Last 7 days Last 14 days Last 30 days Last 45 days L…" at bounding box center [1238, 136] width 157 height 31
click at [1160, 121] on select "Custom Yesterday Last week Last 7 days Last 14 days Last 30 days Last 45 days L…" at bounding box center [1238, 136] width 157 height 31
select select "Month to date"
click at [1233, 170] on p "+ Add comparison" at bounding box center [1254, 177] width 201 height 19
select select "Previous period"
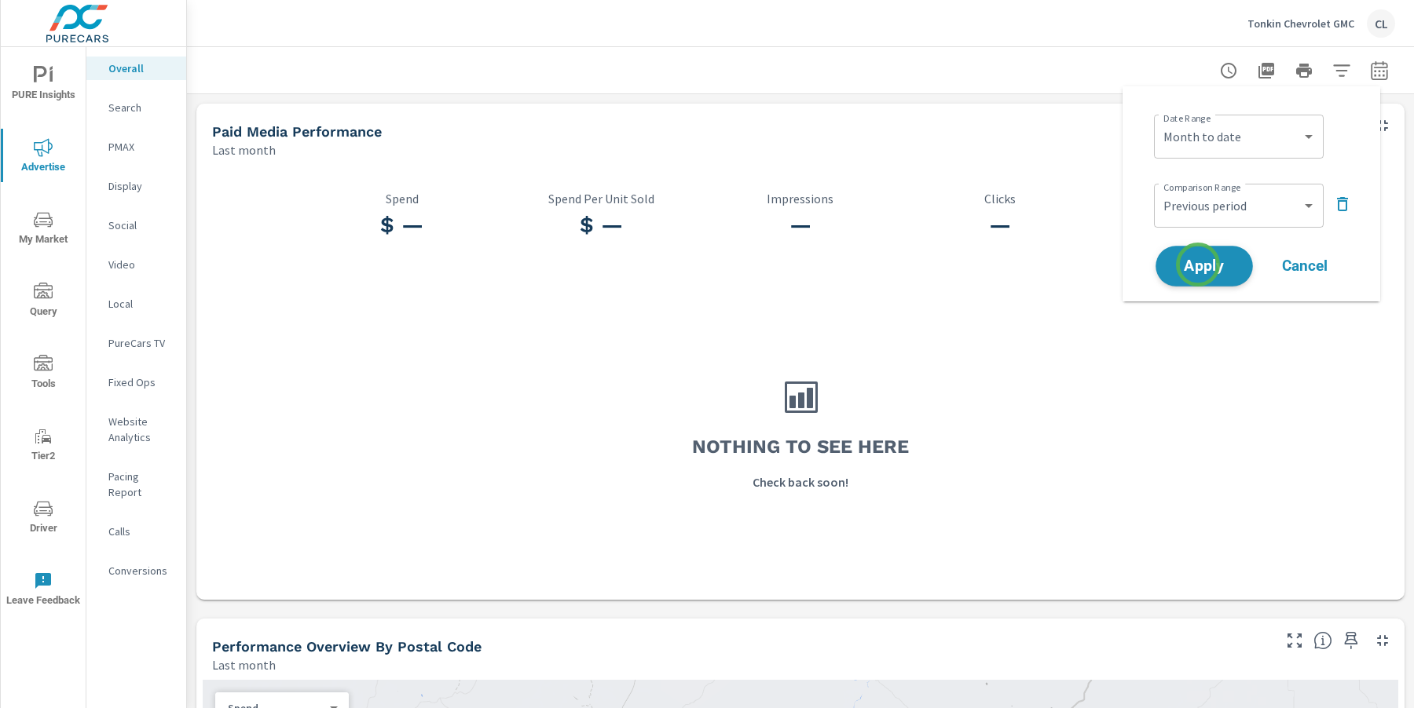
click at [1197, 269] on span "Apply" at bounding box center [1204, 266] width 64 height 15
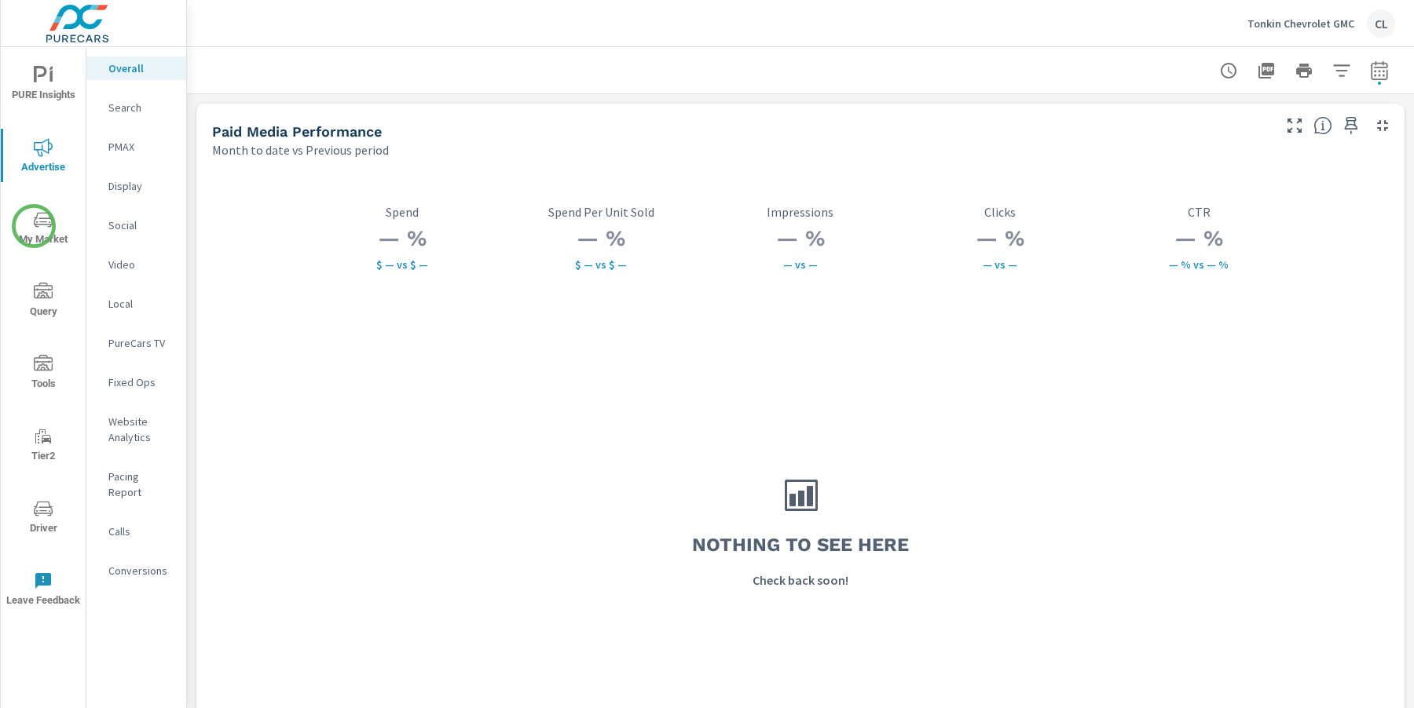
click at [34, 226] on icon "nav menu" at bounding box center [43, 219] width 19 height 19
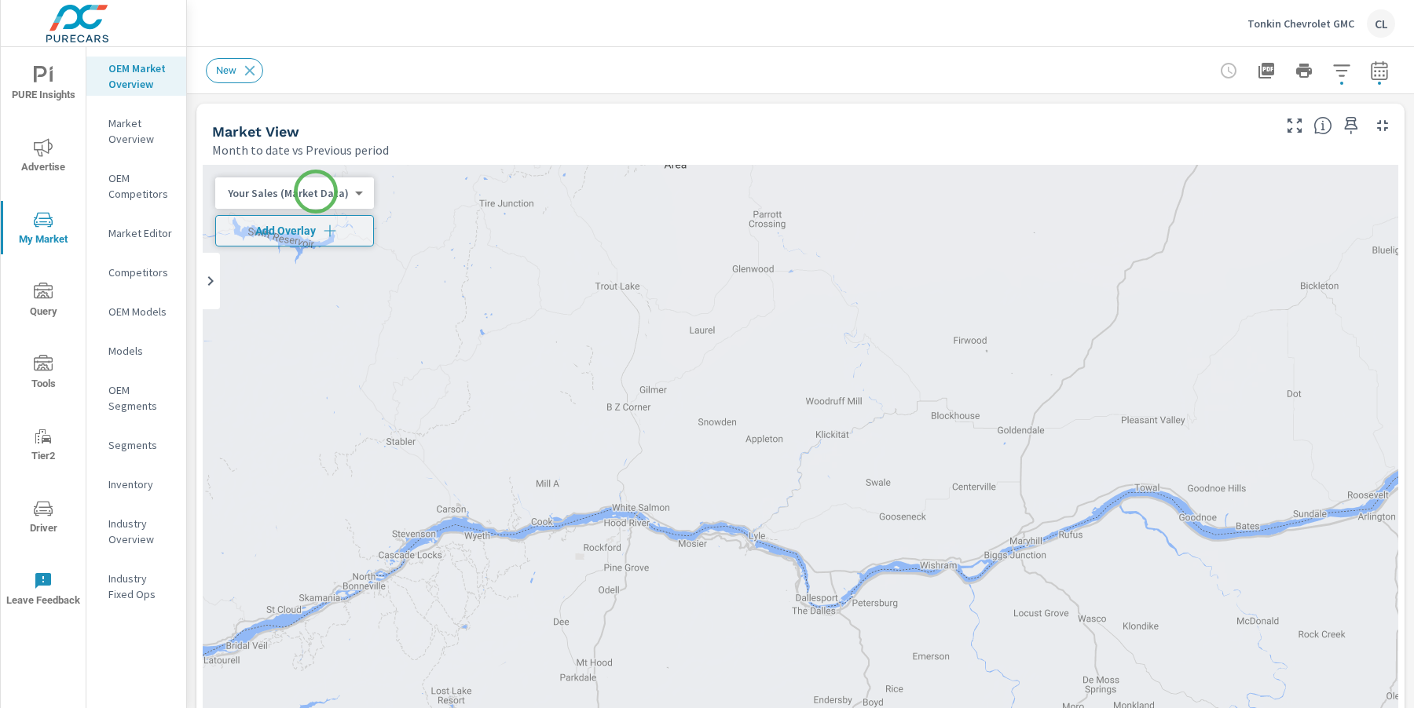
click at [316, 191] on body "PURE Insights Advertise My Market Query Tools Tier2 Driver Leave Feedback OEM M…" at bounding box center [707, 354] width 1414 height 708
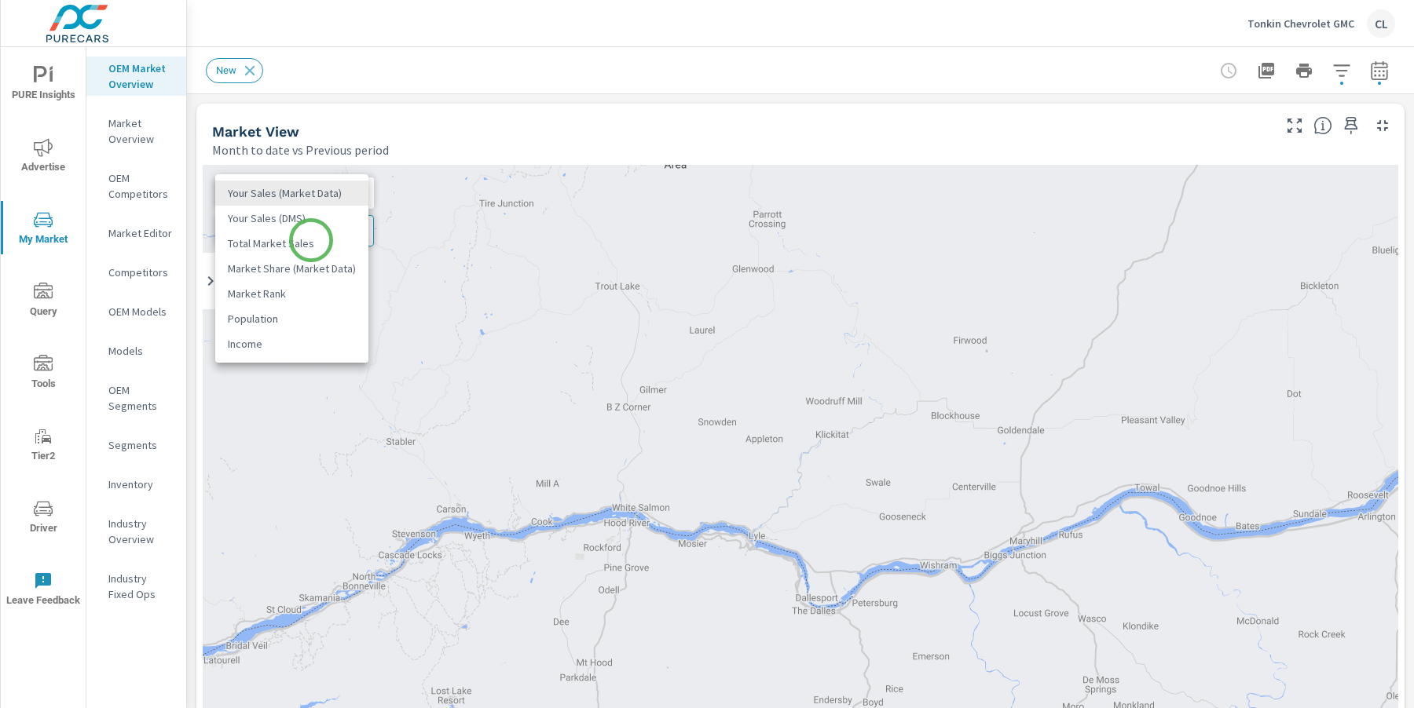
click at [311, 242] on li "Total Market Sales" at bounding box center [291, 243] width 153 height 25
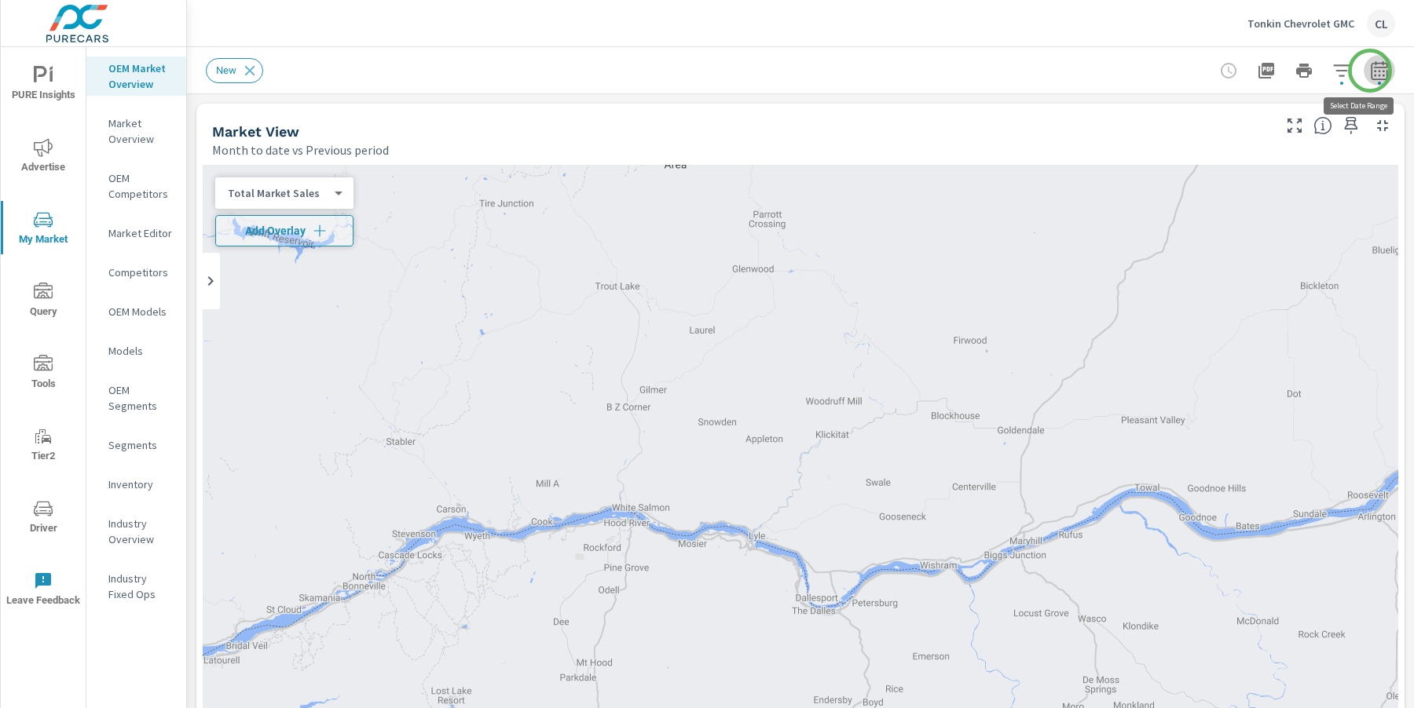
click at [1370, 71] on icon "button" at bounding box center [1379, 70] width 19 height 19
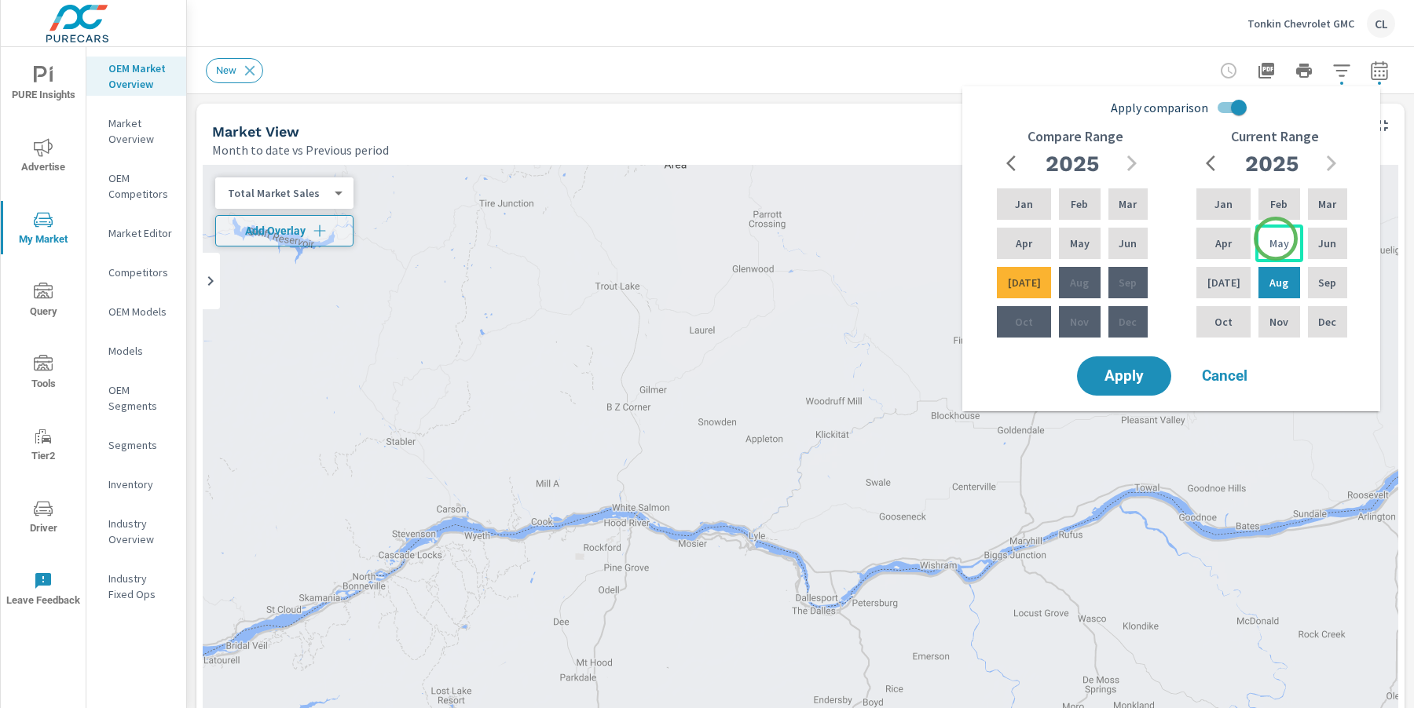
click at [1275, 239] on p "May" at bounding box center [1279, 244] width 20 height 16
click at [1223, 286] on p "[DATE]" at bounding box center [1223, 283] width 33 height 16
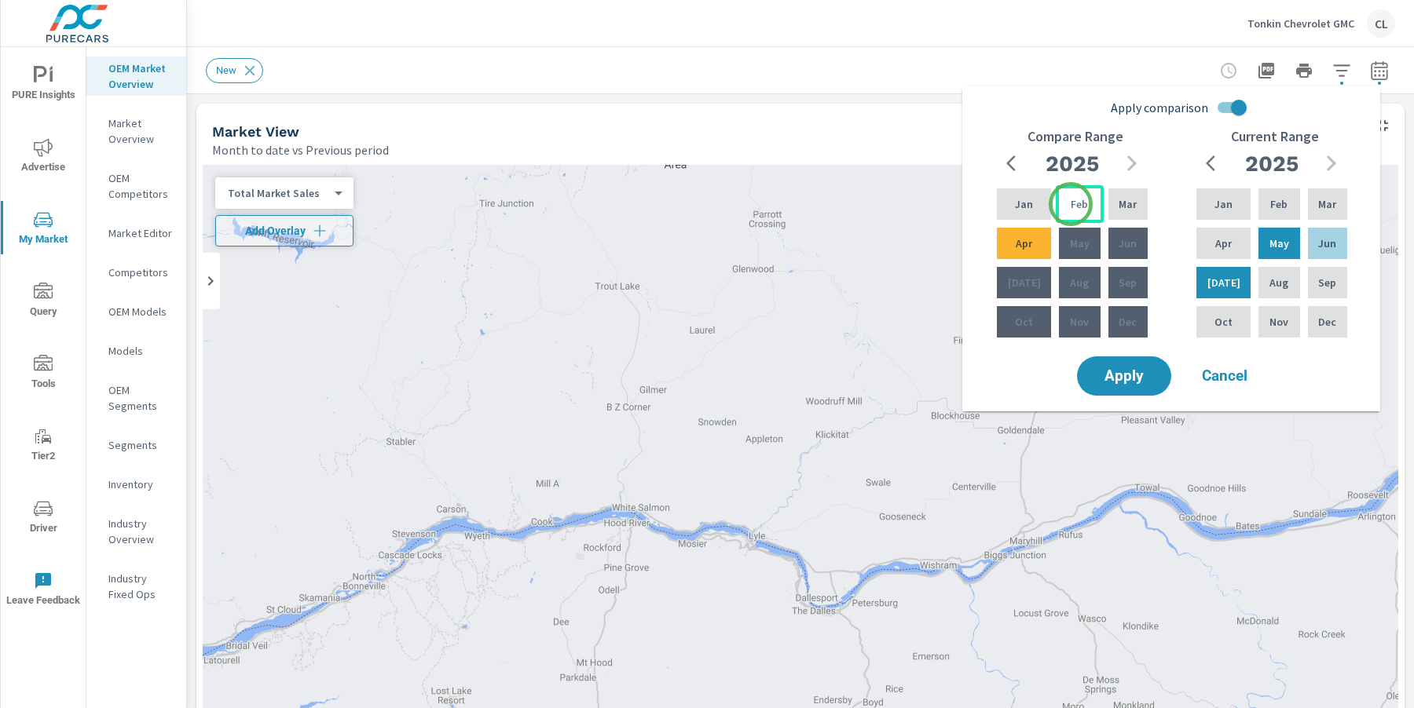
click at [1071, 203] on p "Feb" at bounding box center [1078, 204] width 17 height 16
click at [1030, 243] on div "Apr" at bounding box center [1023, 244] width 60 height 38
click at [1117, 382] on span "Apply" at bounding box center [1124, 376] width 64 height 15
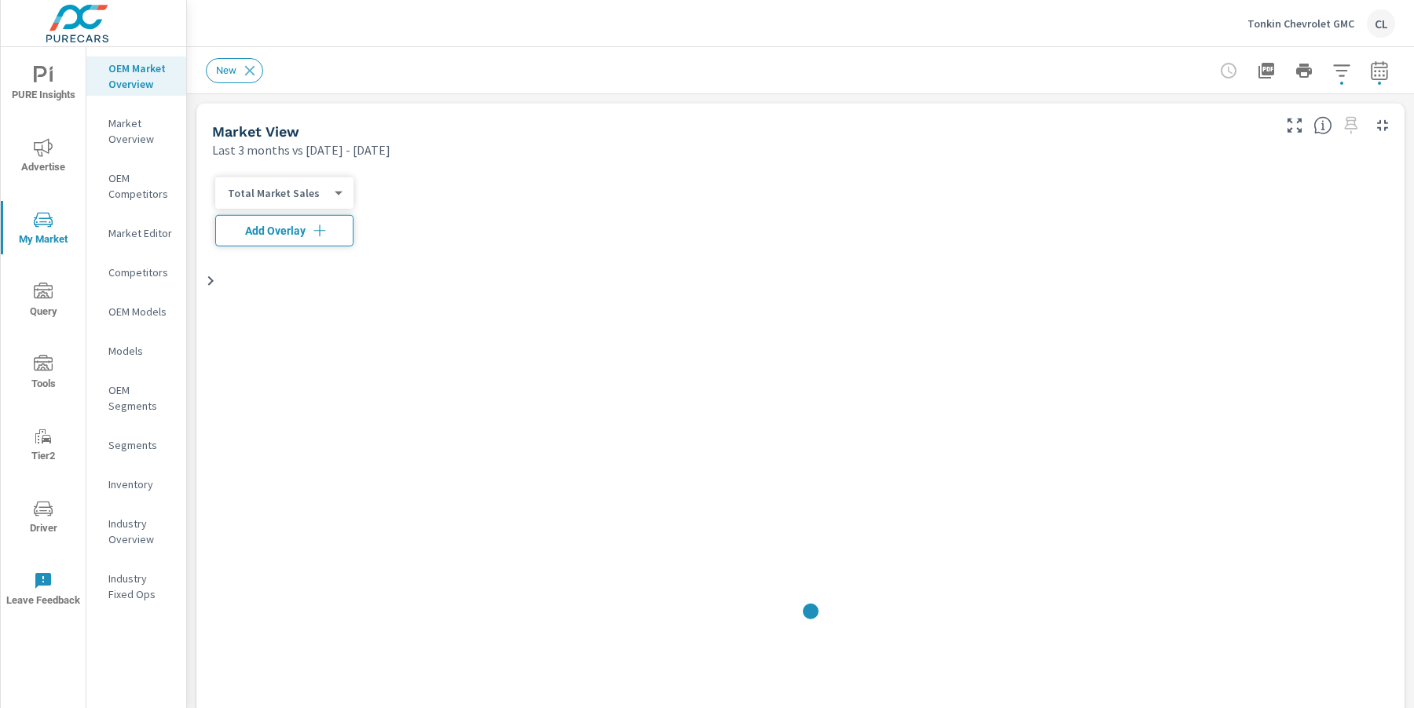
scroll to position [1, 0]
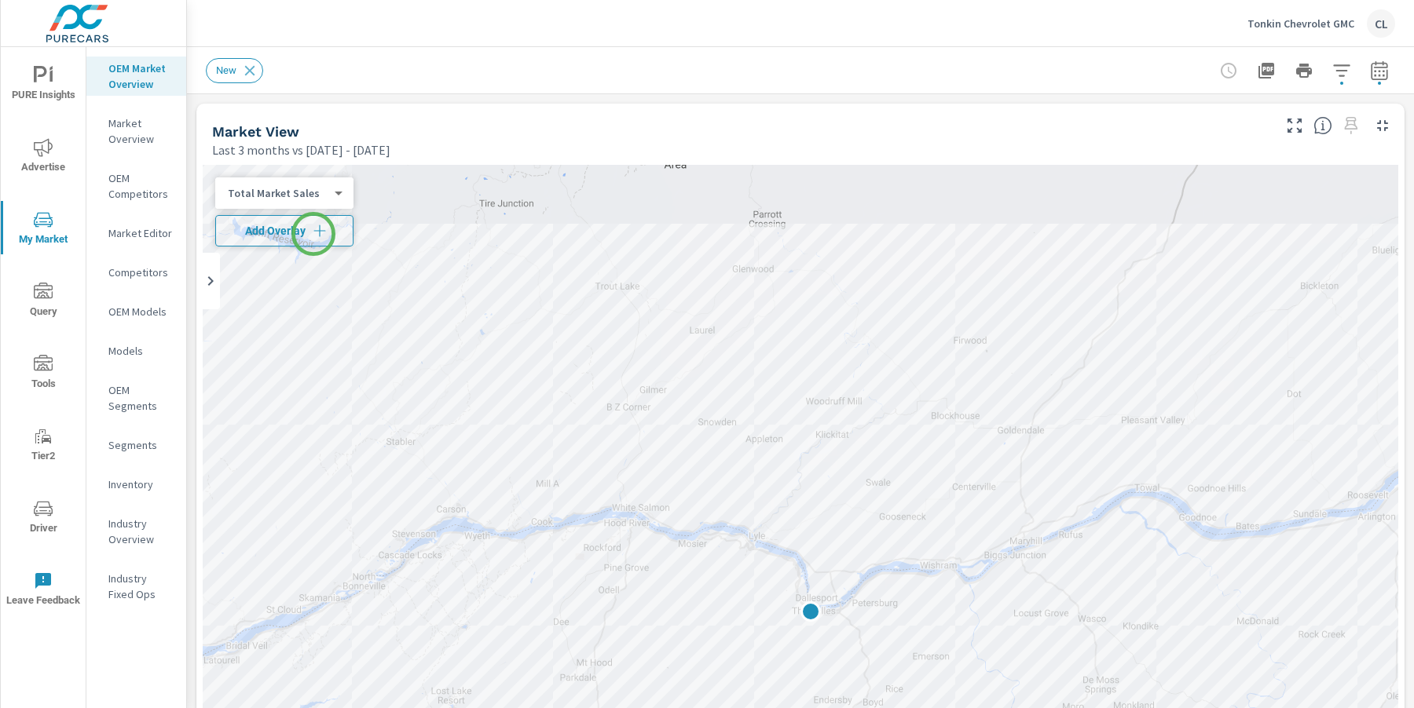
click at [314, 233] on icon "button" at bounding box center [320, 231] width 16 height 16
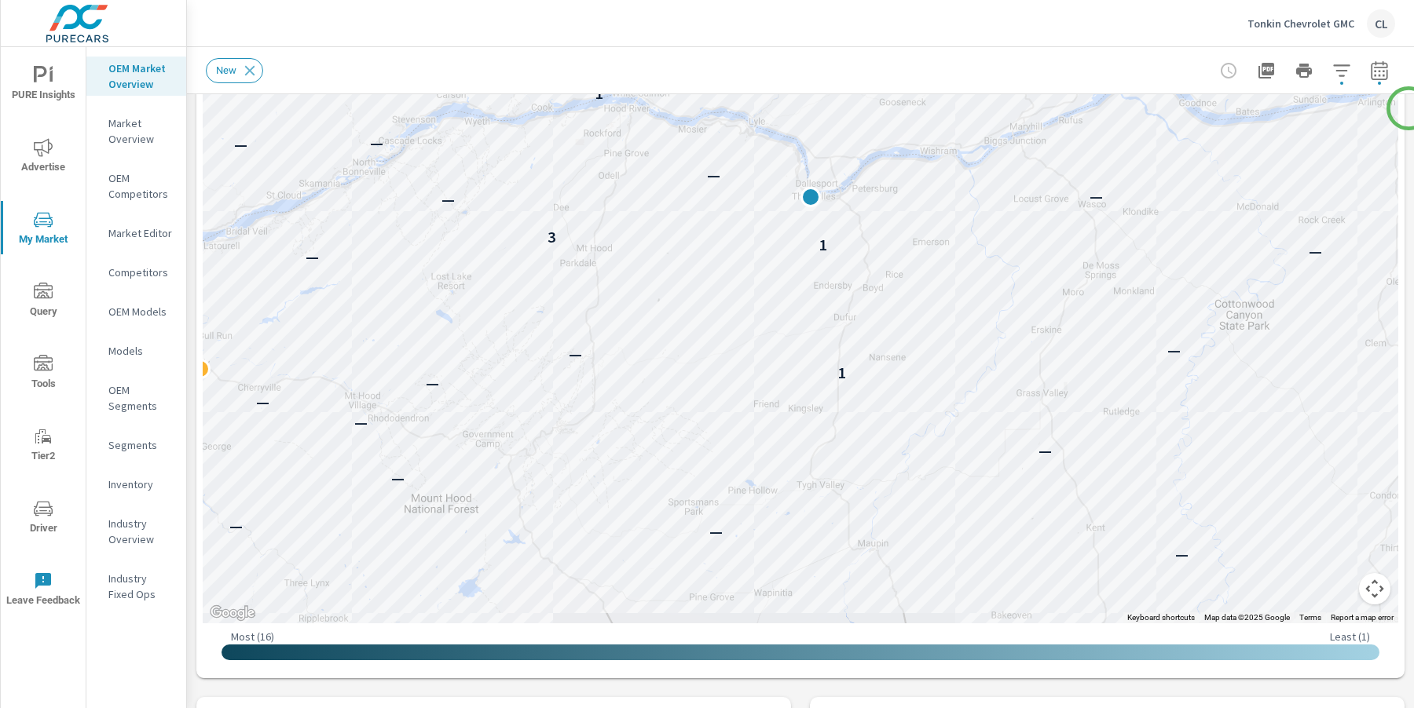
scroll to position [416, 0]
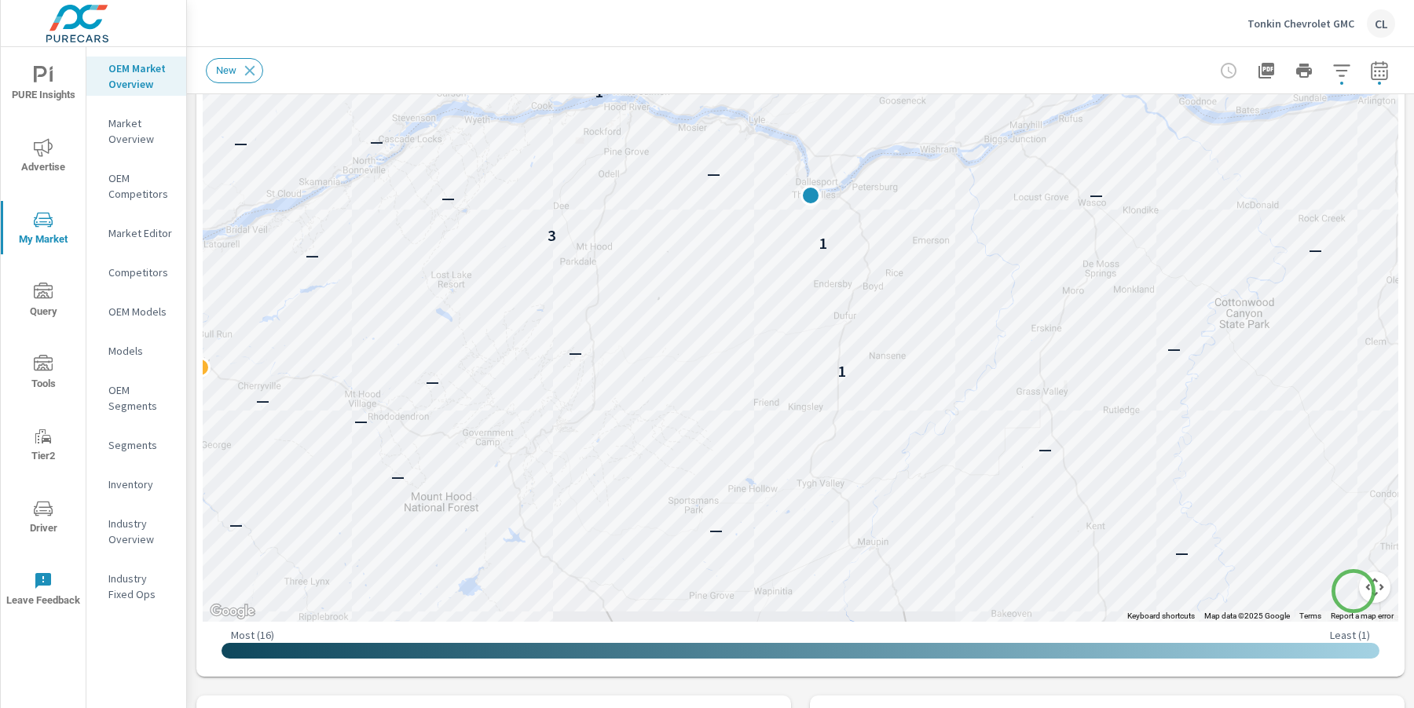
click at [1359, 591] on button "Map camera controls" at bounding box center [1374, 587] width 31 height 31
click at [1327, 587] on button "Zoom out" at bounding box center [1334, 587] width 31 height 31
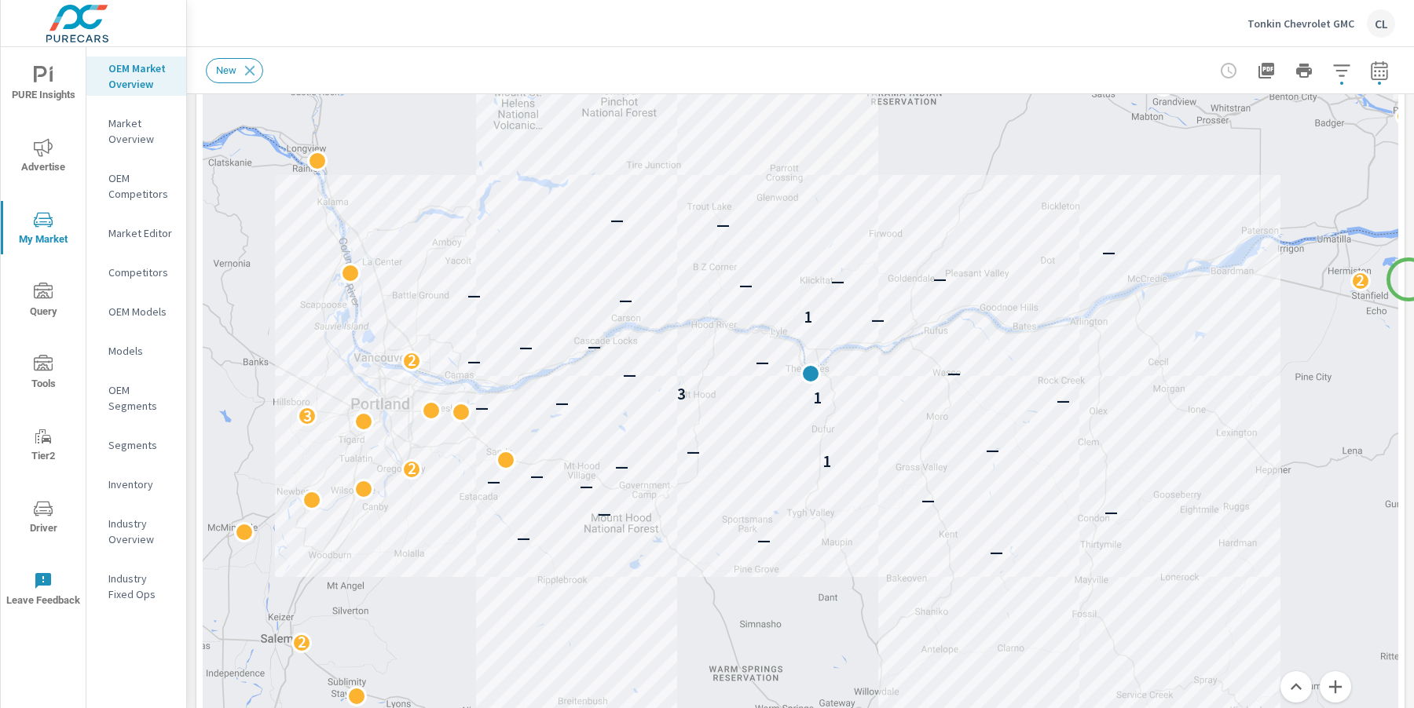
scroll to position [174, 0]
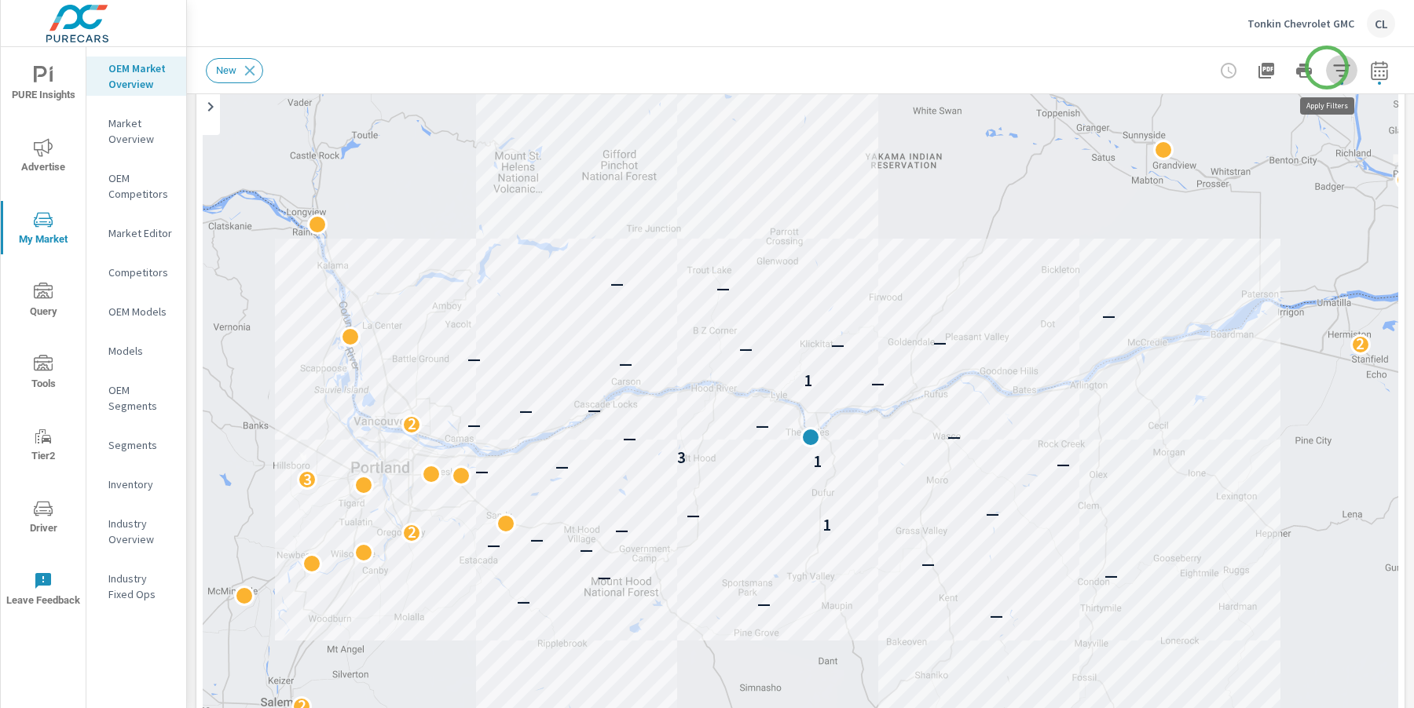
click at [1332, 68] on icon "button" at bounding box center [1341, 70] width 19 height 19
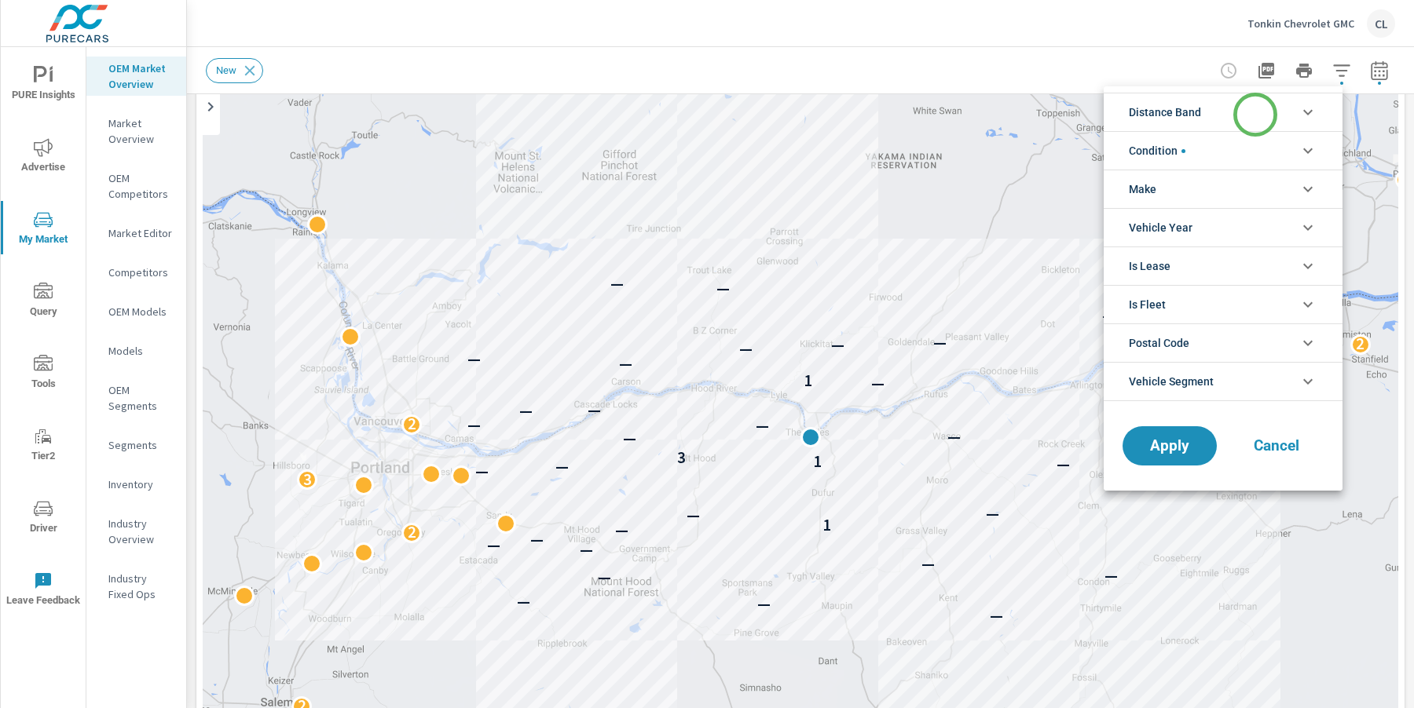
click at [1255, 115] on li "Distance Band" at bounding box center [1222, 112] width 239 height 38
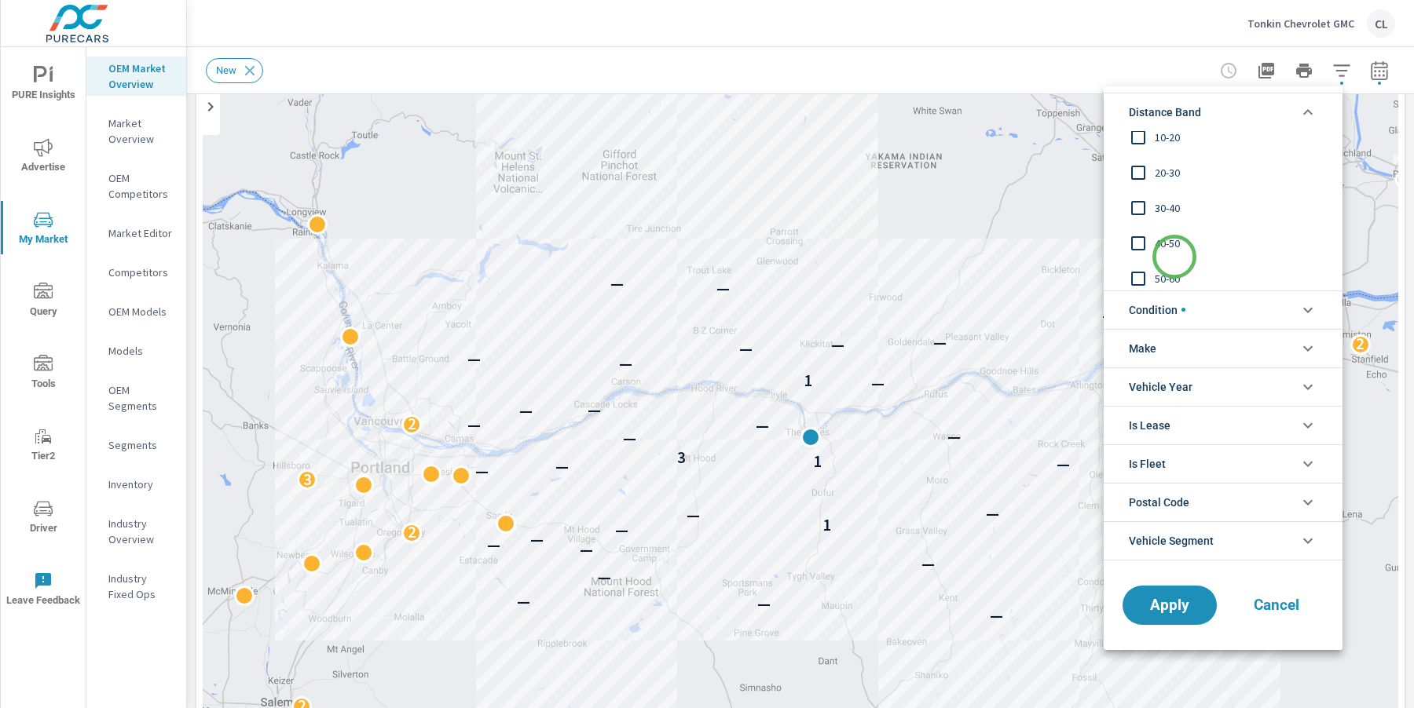
scroll to position [53, 0]
click at [1167, 238] on span "40-50" at bounding box center [1240, 238] width 172 height 19
click at [1161, 198] on span "30-40" at bounding box center [1240, 202] width 172 height 19
click at [1165, 165] on span "20-30" at bounding box center [1240, 167] width 172 height 19
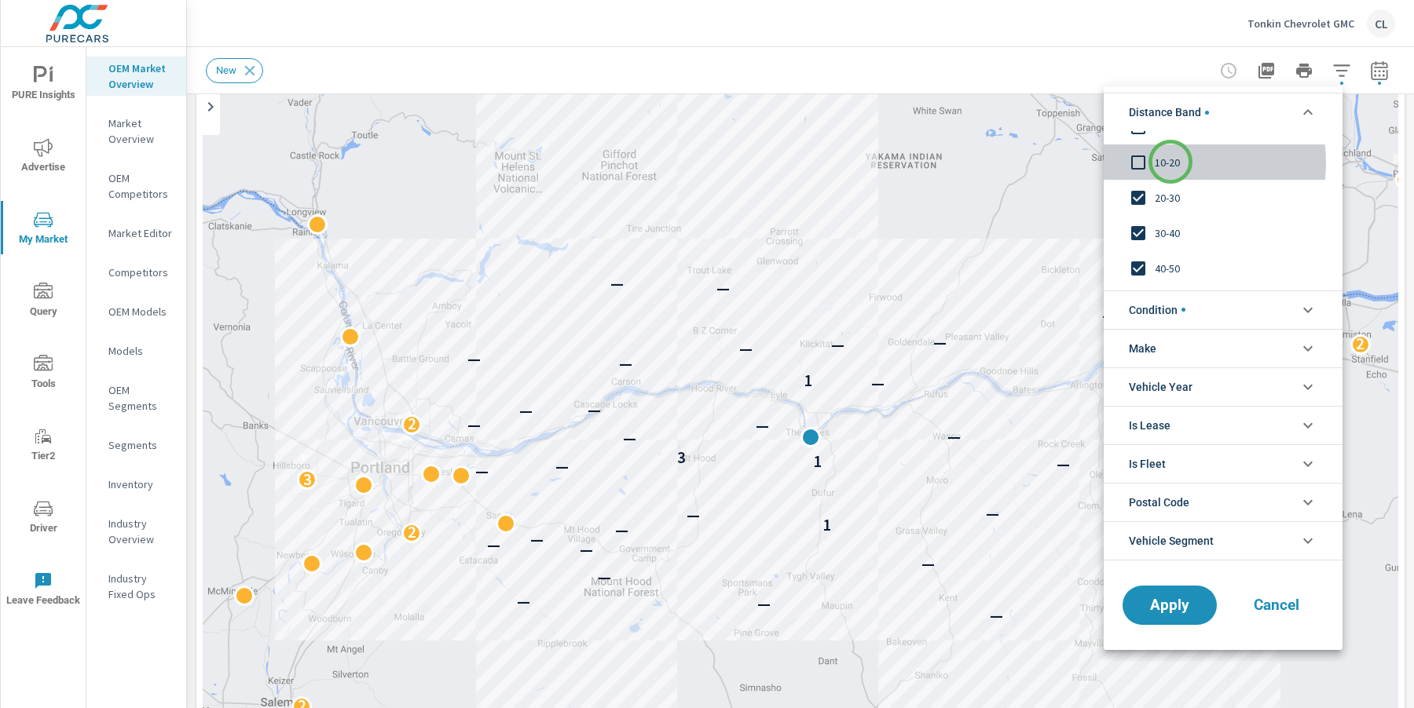
click at [1170, 162] on span "10-20" at bounding box center [1240, 162] width 172 height 19
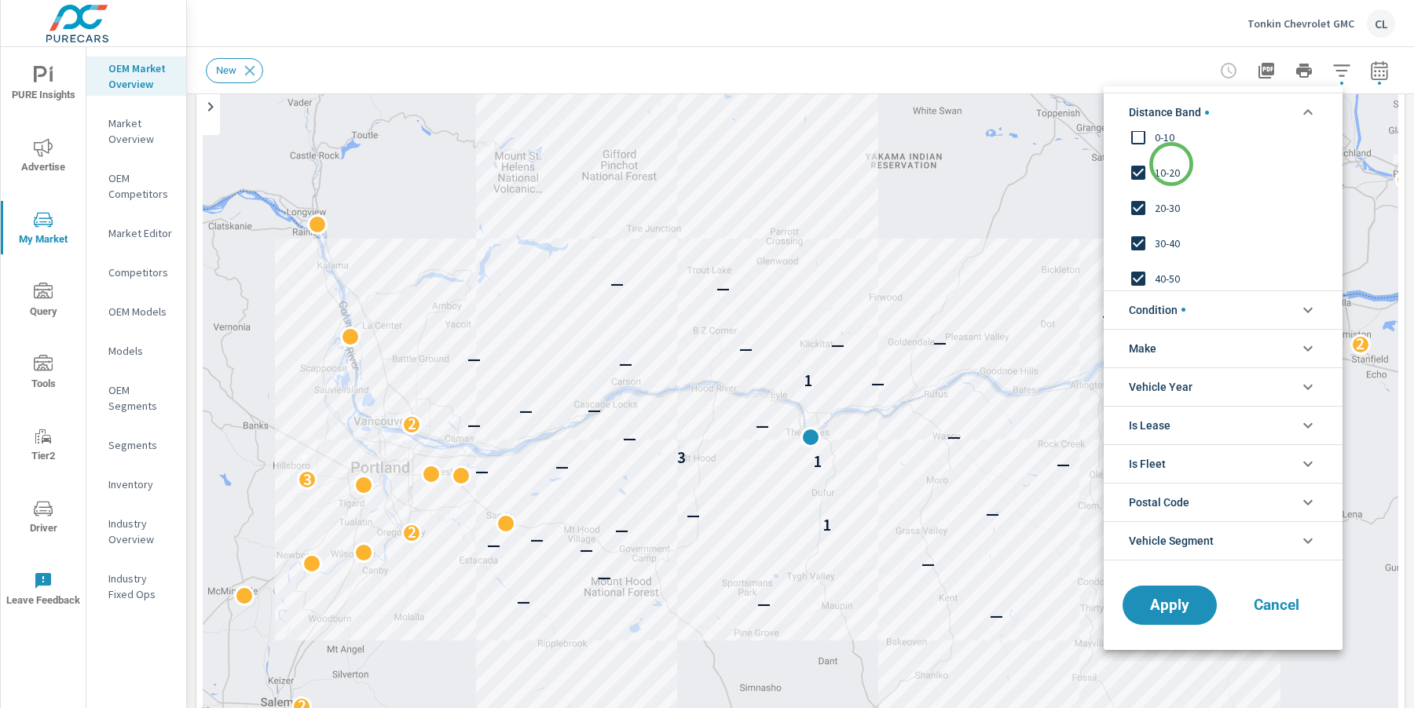
scroll to position [0, 0]
click at [1169, 155] on span "0-10" at bounding box center [1240, 149] width 172 height 19
click at [1186, 604] on span "Apply" at bounding box center [1169, 605] width 64 height 15
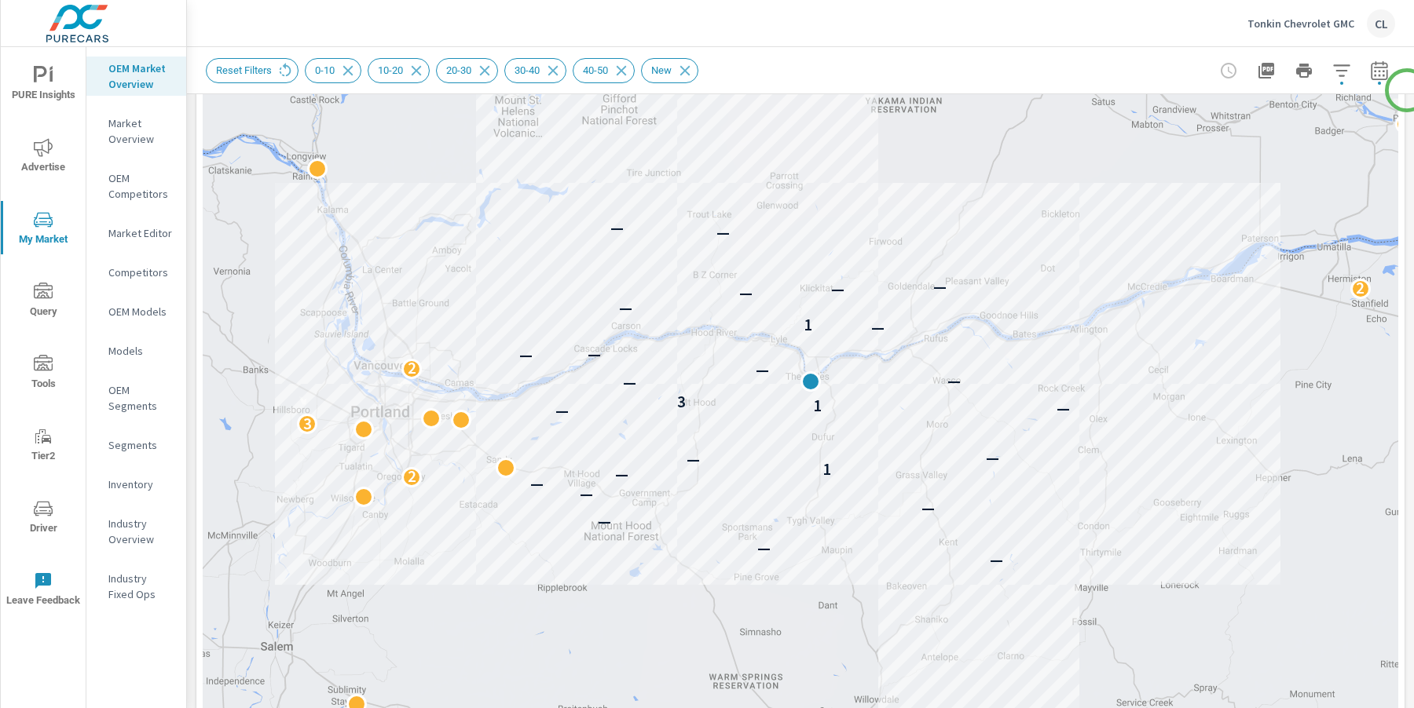
scroll to position [228, 0]
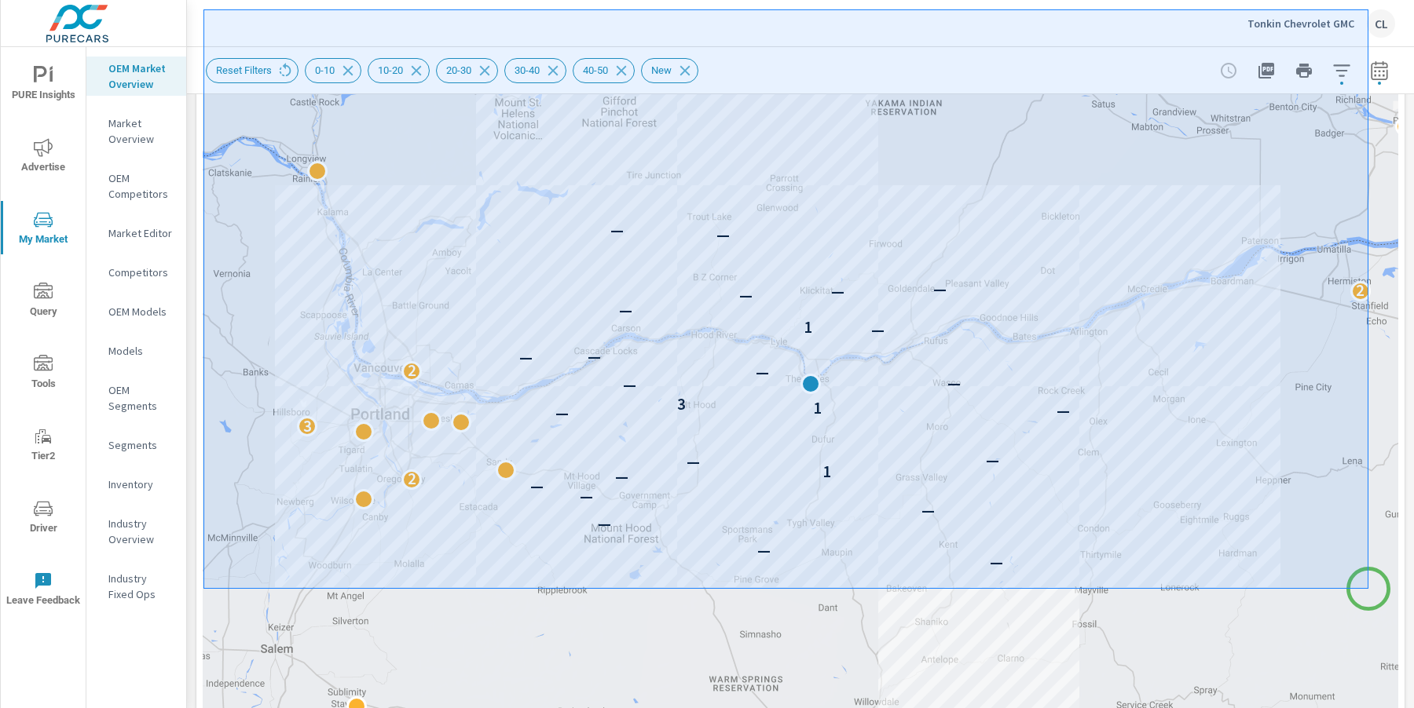
drag, startPoint x: 203, startPoint y: 9, endPoint x: 1368, endPoint y: 589, distance: 1300.8
click at [1368, 589] on div at bounding box center [707, 354] width 1414 height 708
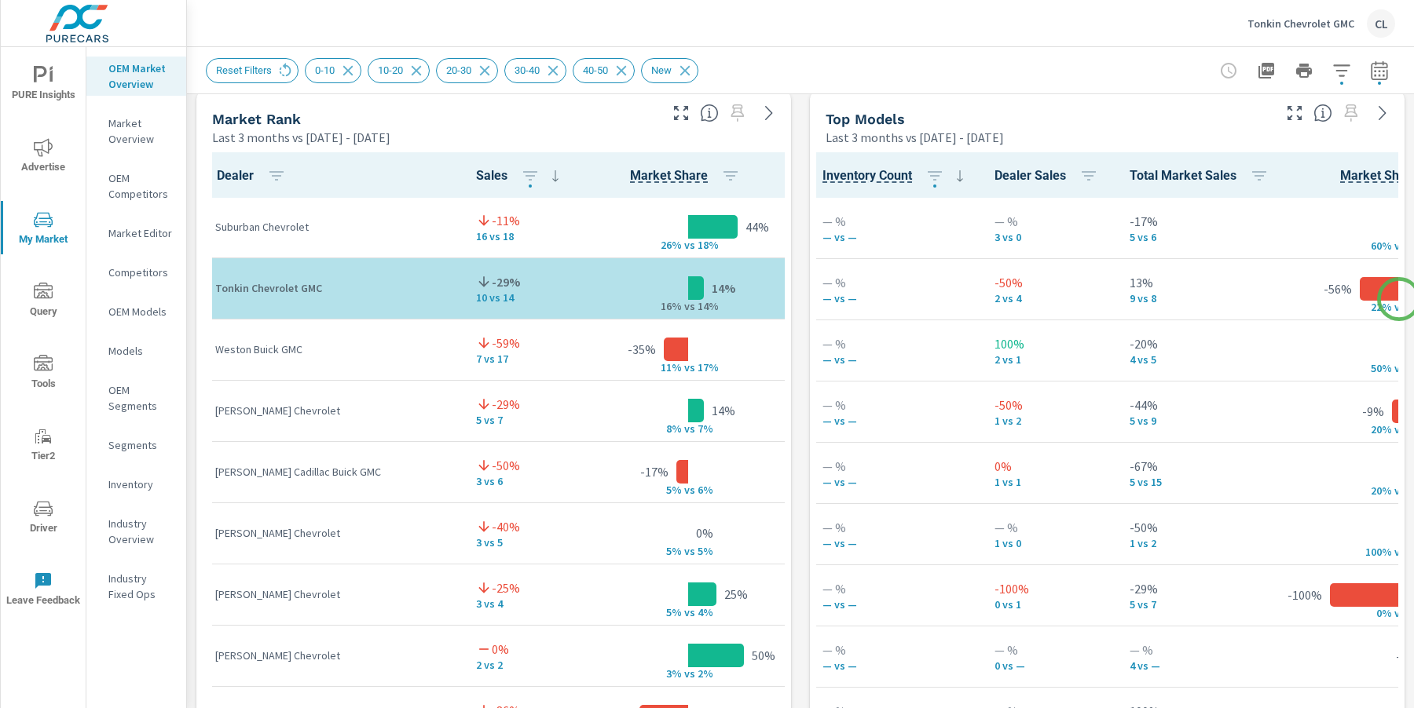
scroll to position [1007, 0]
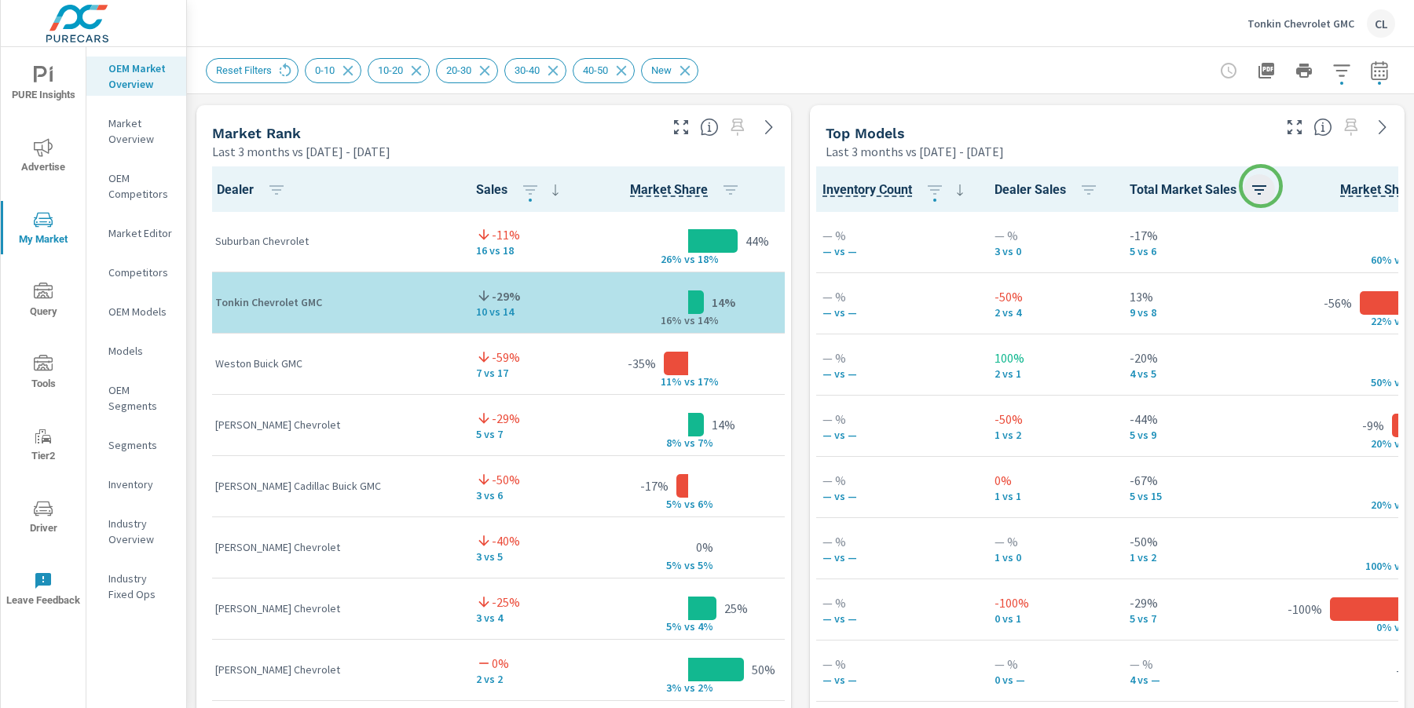
click at [1260, 187] on icon "button" at bounding box center [1258, 190] width 19 height 19
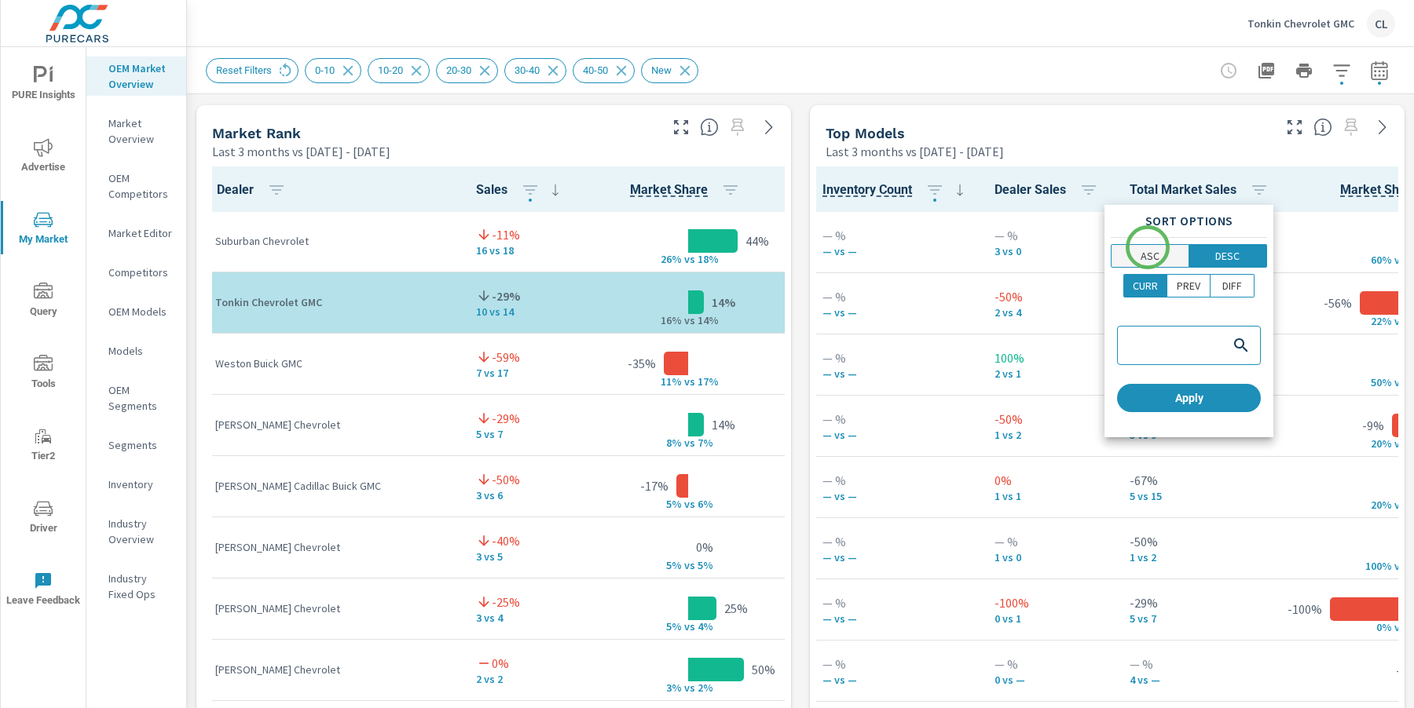
click at [1148, 249] on p "ASC" at bounding box center [1149, 256] width 19 height 16
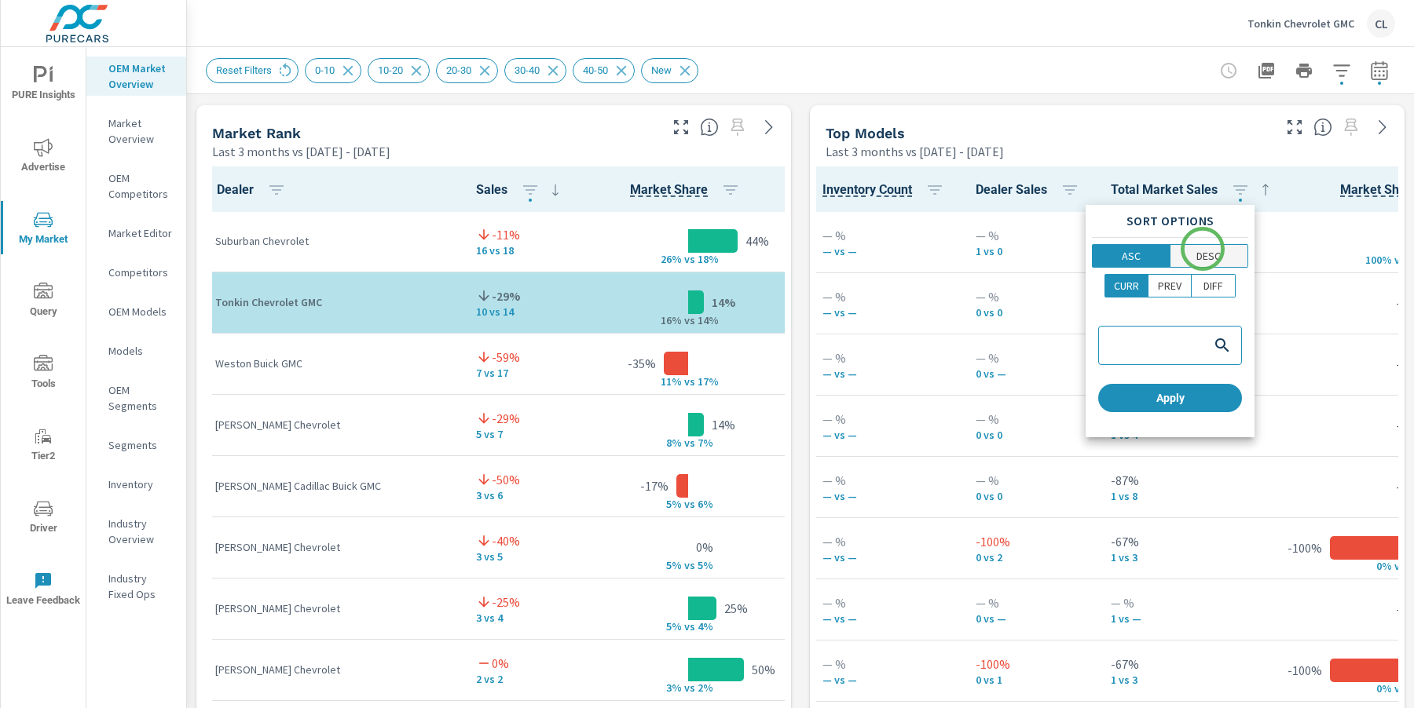
click at [1203, 249] on p "DESC" at bounding box center [1208, 256] width 24 height 16
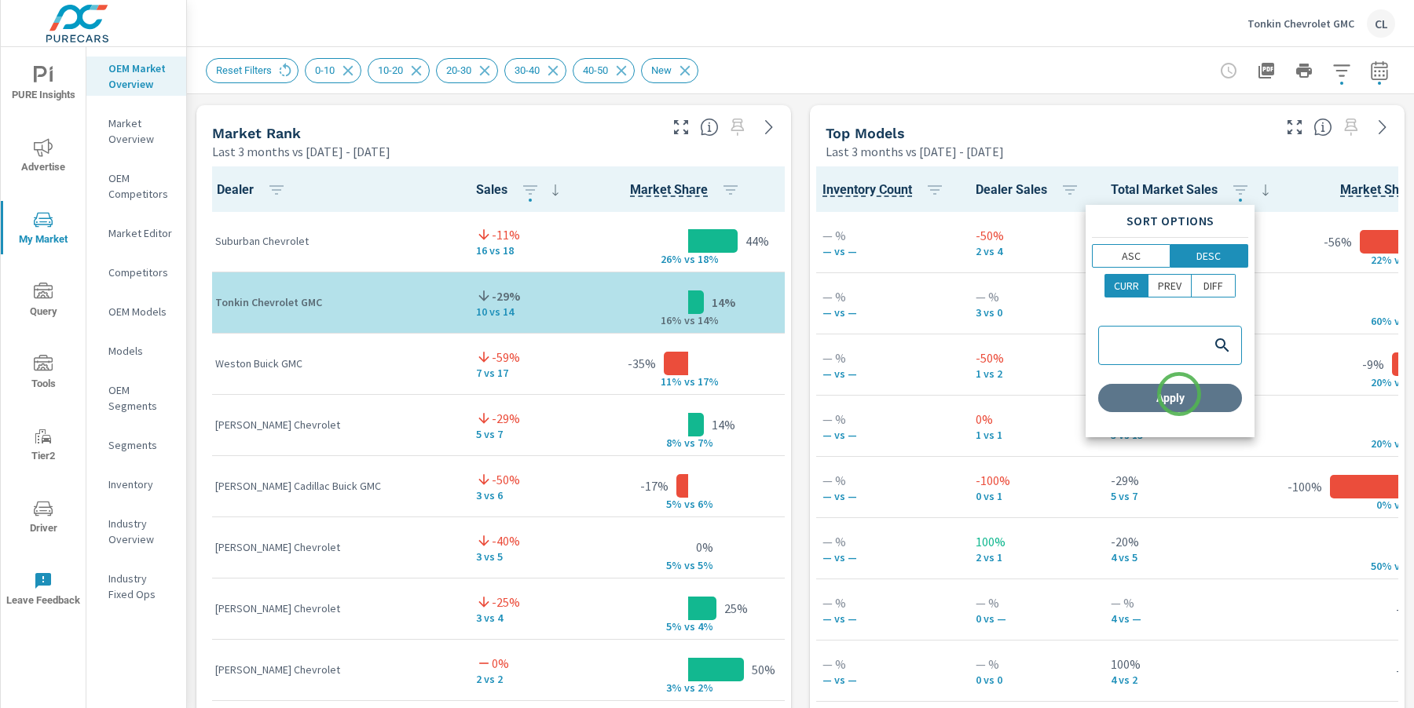
click at [1179, 394] on span "Apply" at bounding box center [1169, 398] width 131 height 14
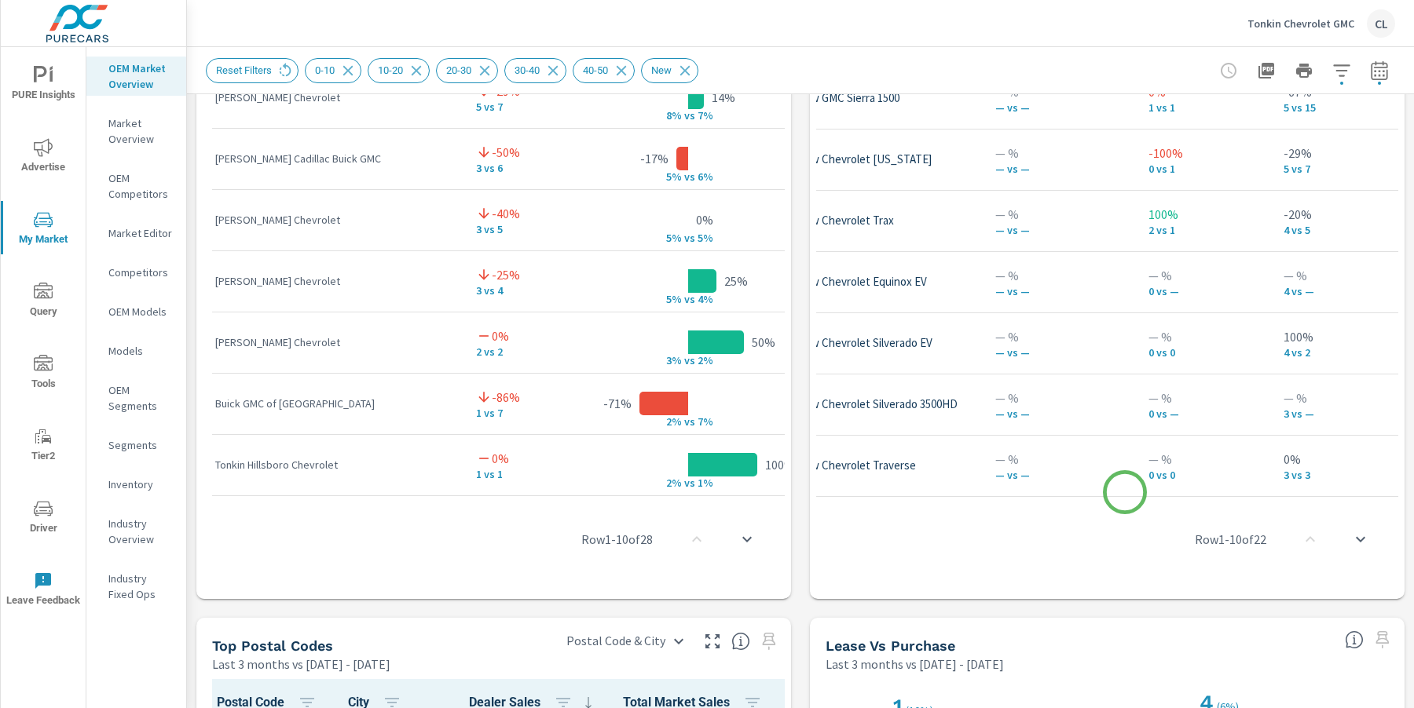
scroll to position [0, 126]
drag, startPoint x: 1100, startPoint y: 492, endPoint x: 1126, endPoint y: 492, distance: 25.9
click at [1126, 492] on div "Row 1 - 10 of 22" at bounding box center [1107, 539] width 582 height 94
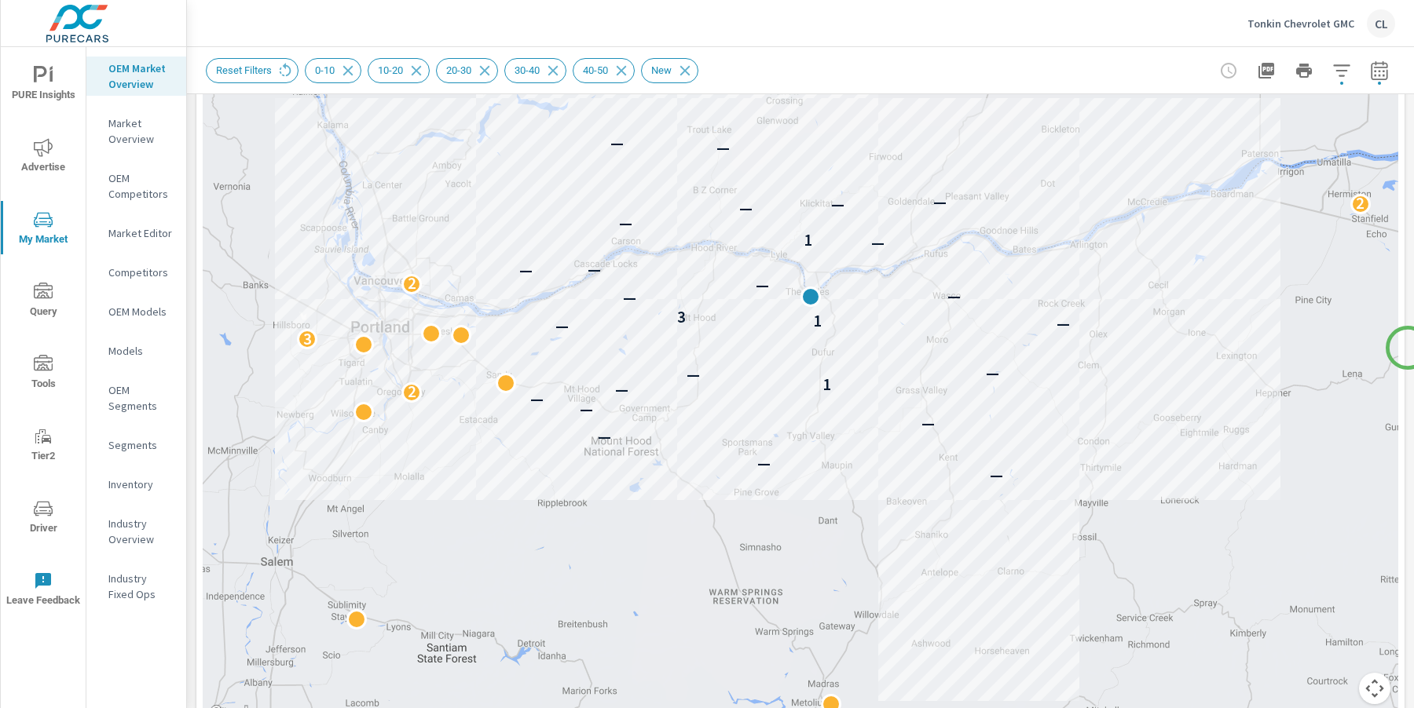
scroll to position [313, 0]
click at [627, 71] on icon at bounding box center [621, 70] width 10 height 10
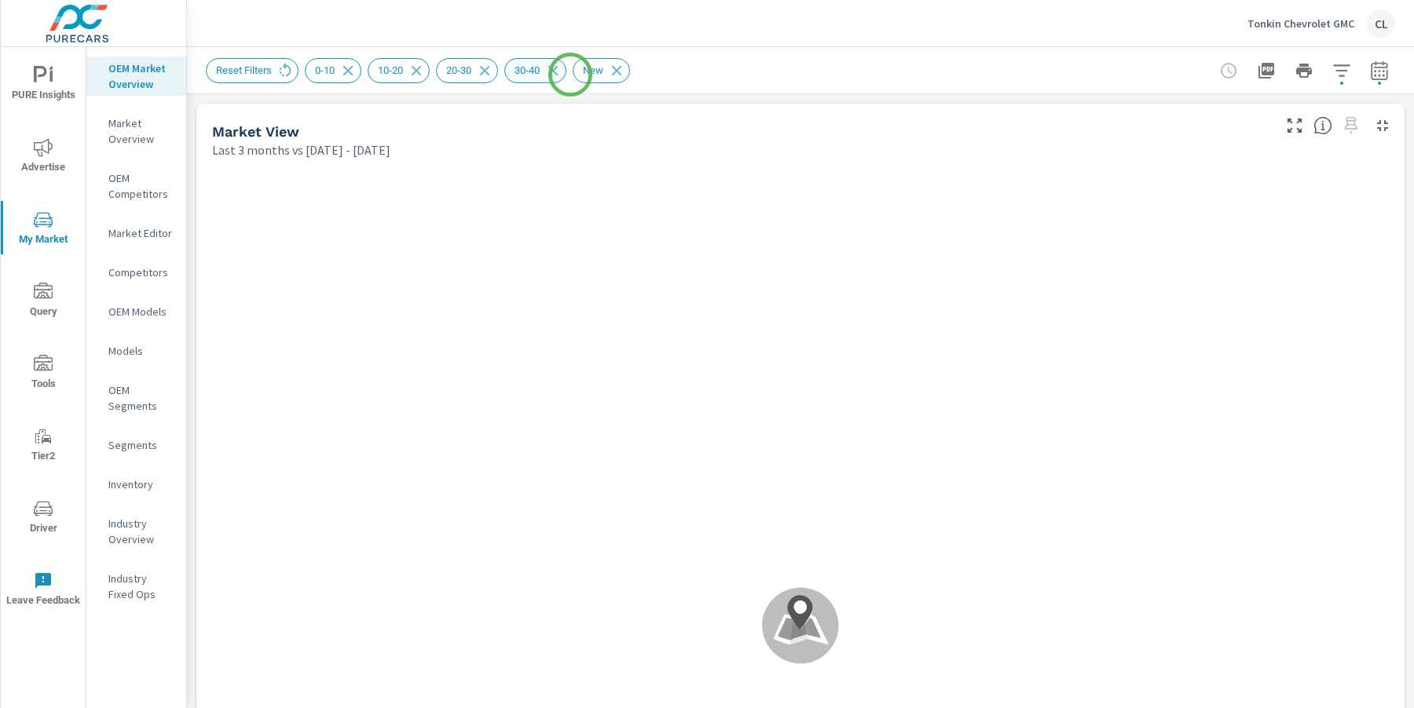
click at [561, 75] on icon at bounding box center [552, 70] width 17 height 17
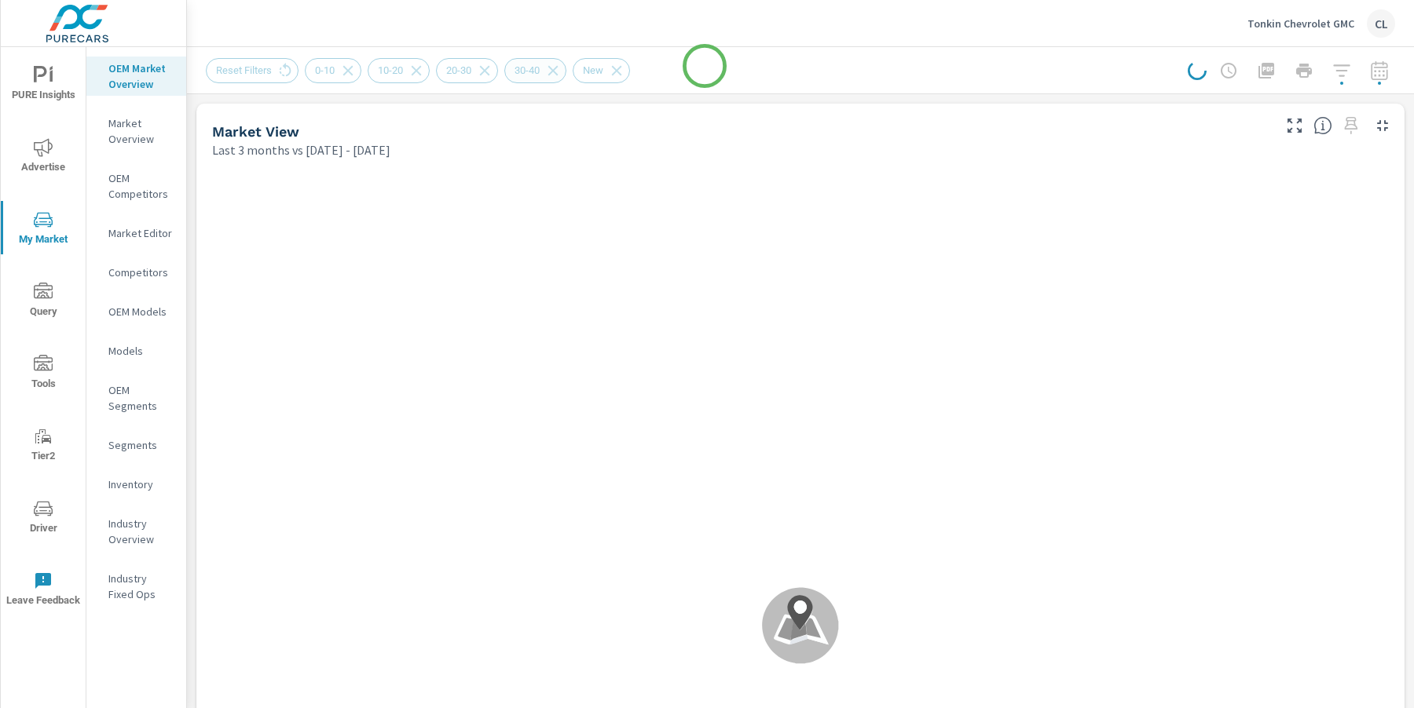
scroll to position [1, 0]
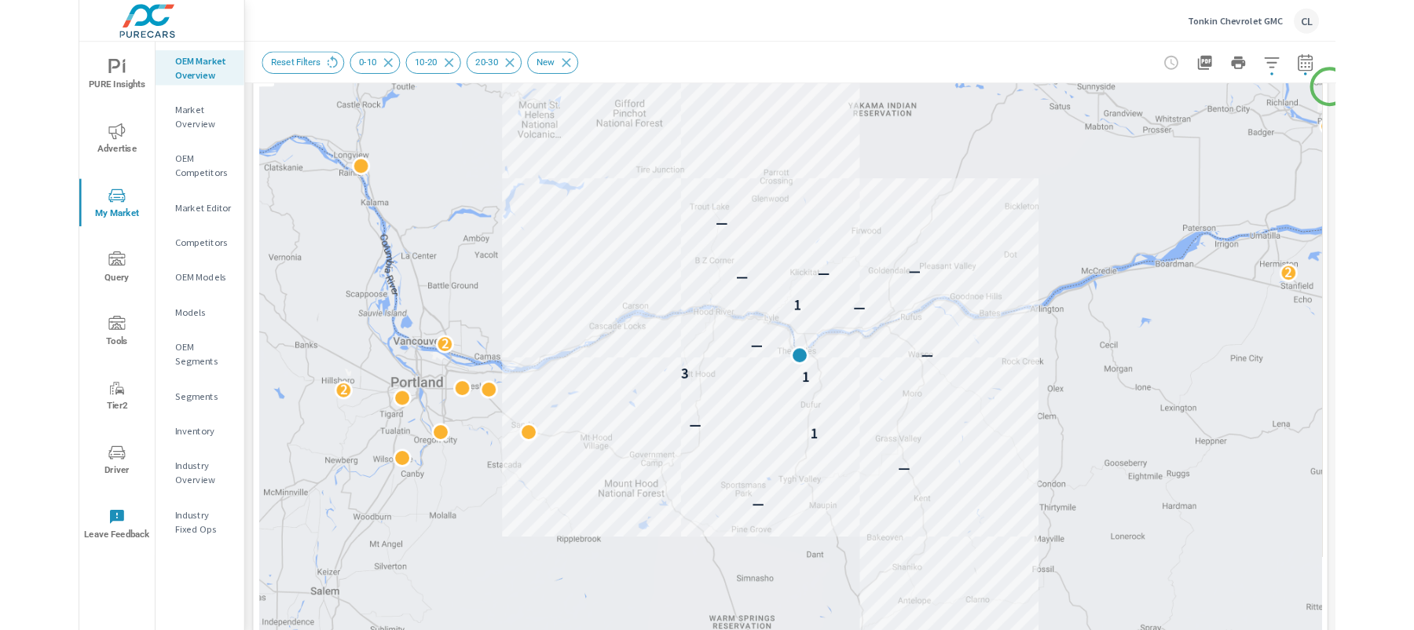
scroll to position [222, 0]
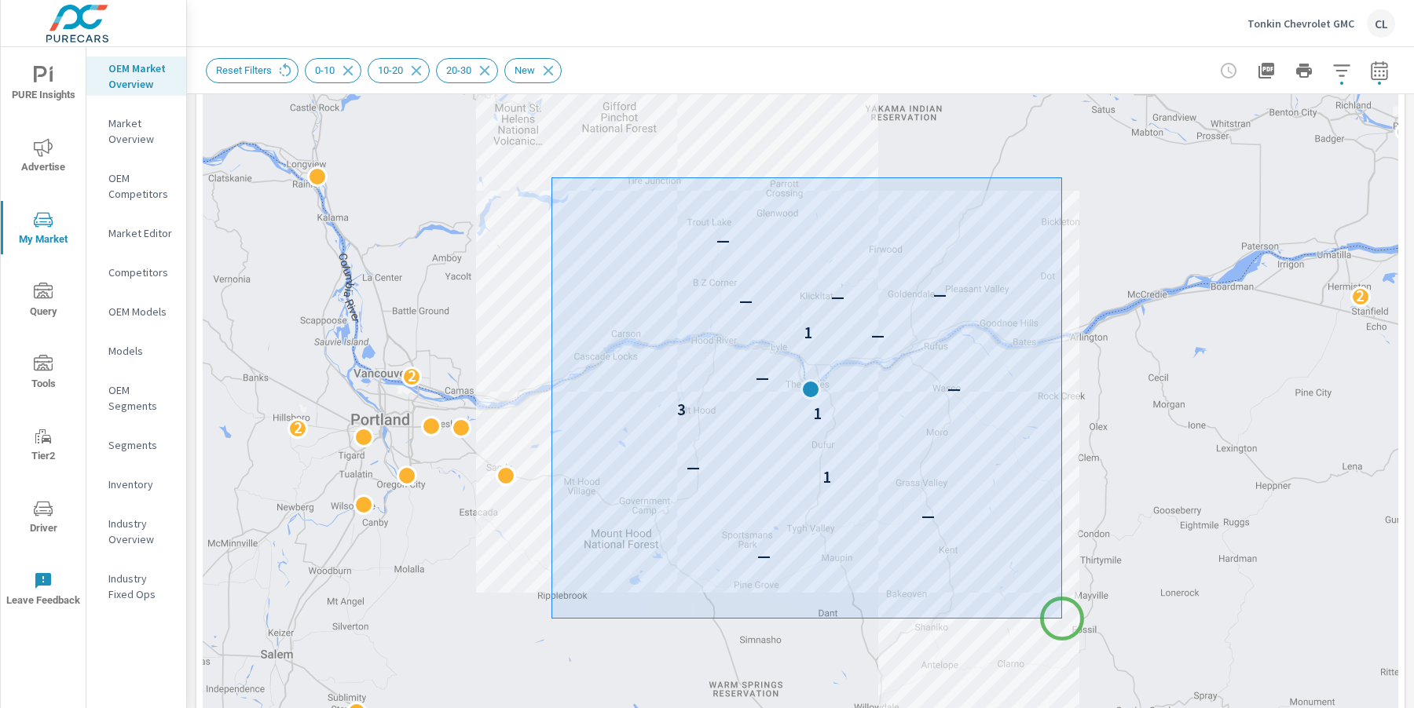
drag, startPoint x: 551, startPoint y: 177, endPoint x: 1062, endPoint y: 619, distance: 674.8
click at [1062, 619] on div at bounding box center [707, 354] width 1414 height 708
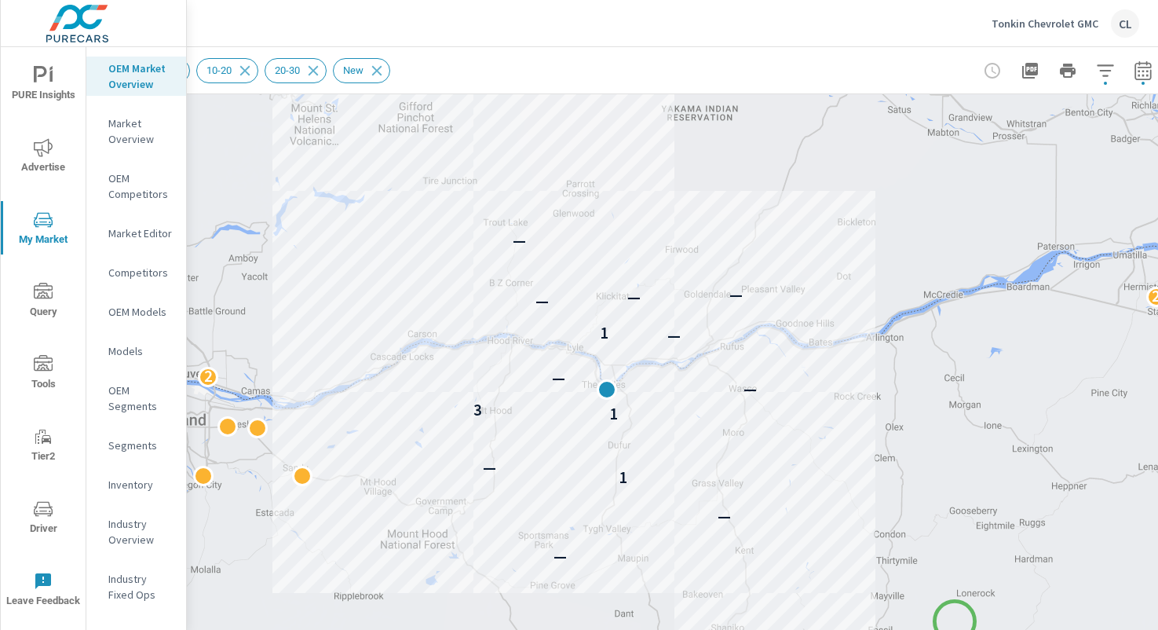
scroll to position [222, 205]
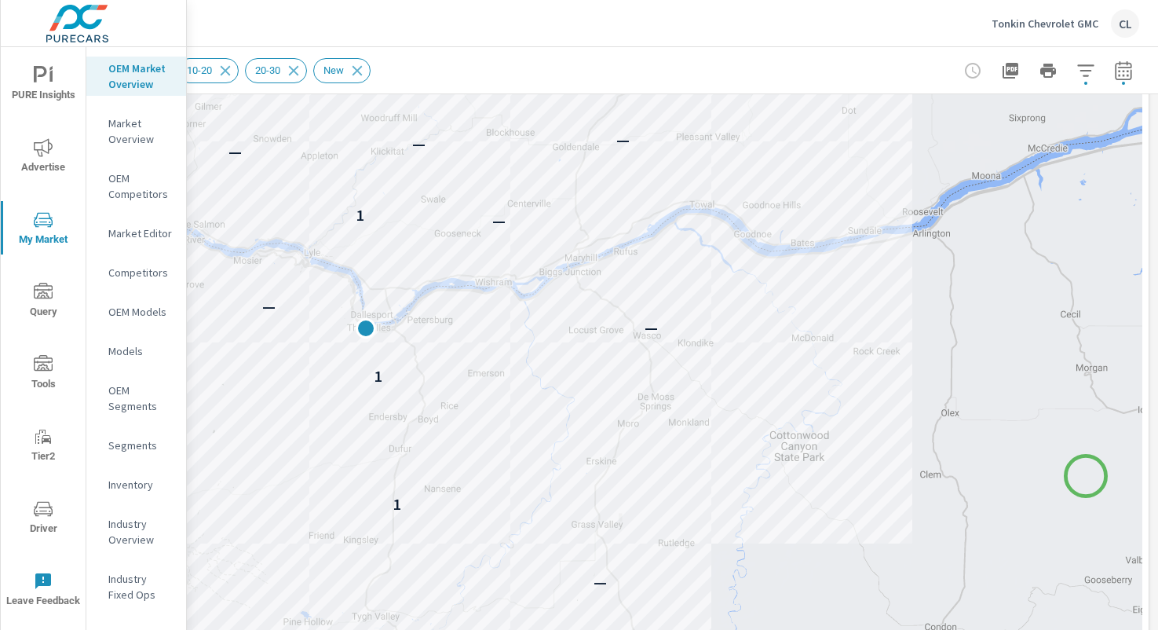
drag, startPoint x: 779, startPoint y: 439, endPoint x: 1086, endPoint y: 476, distance: 309.3
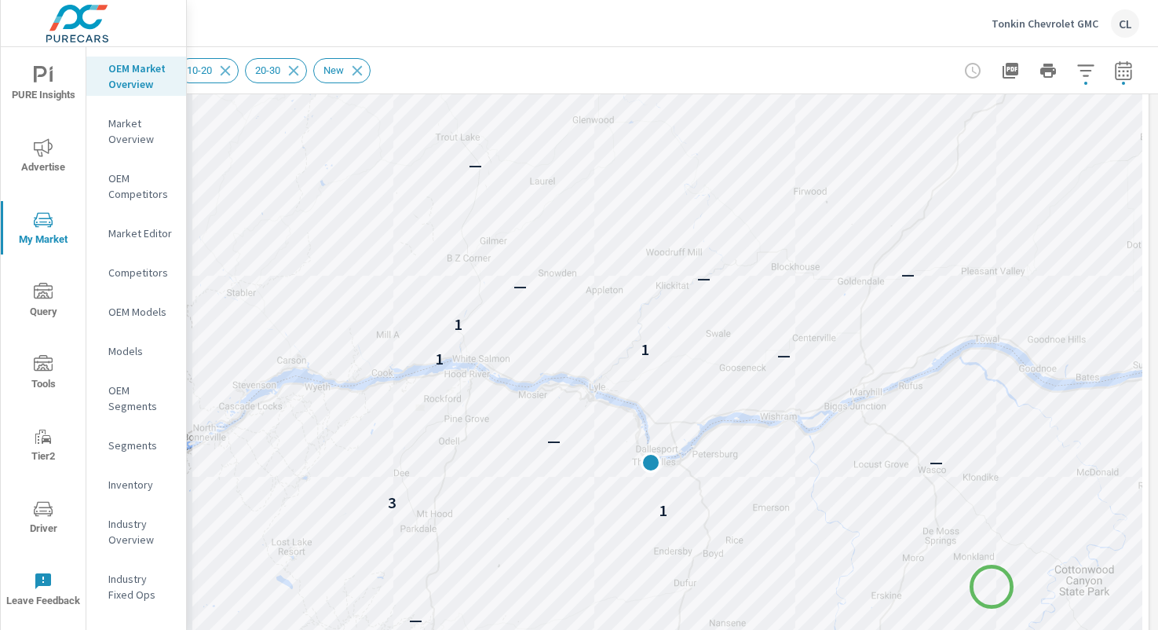
drag, startPoint x: 761, startPoint y: 464, endPoint x: 992, endPoint y: 587, distance: 261.4
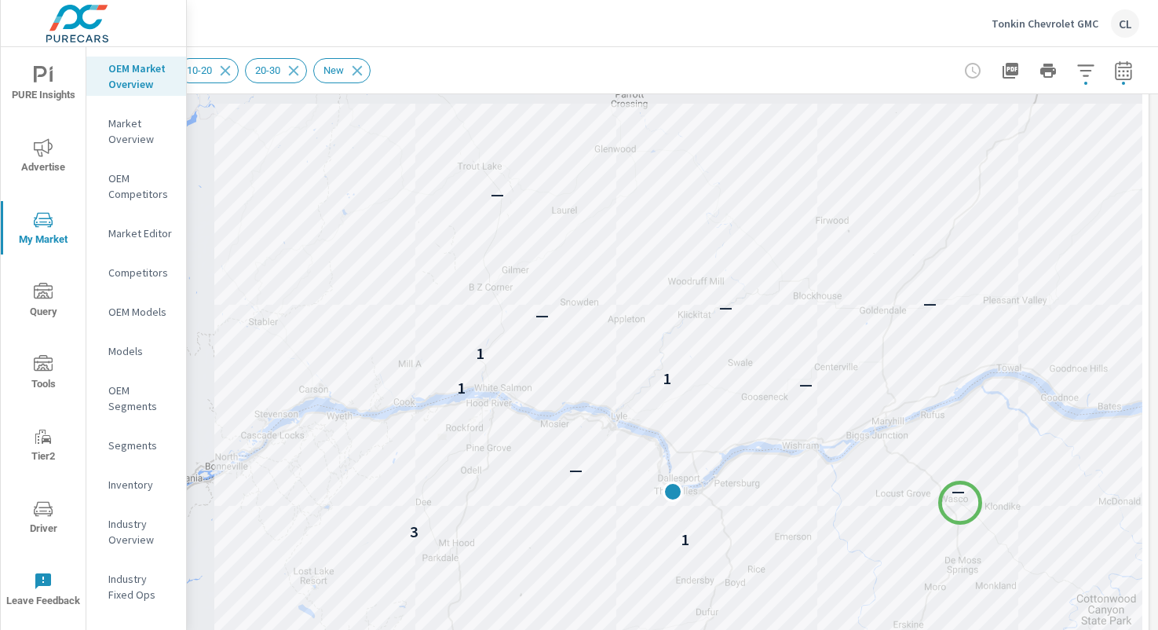
drag, startPoint x: 942, startPoint y: 480, endPoint x: 960, endPoint y: 504, distance: 30.3
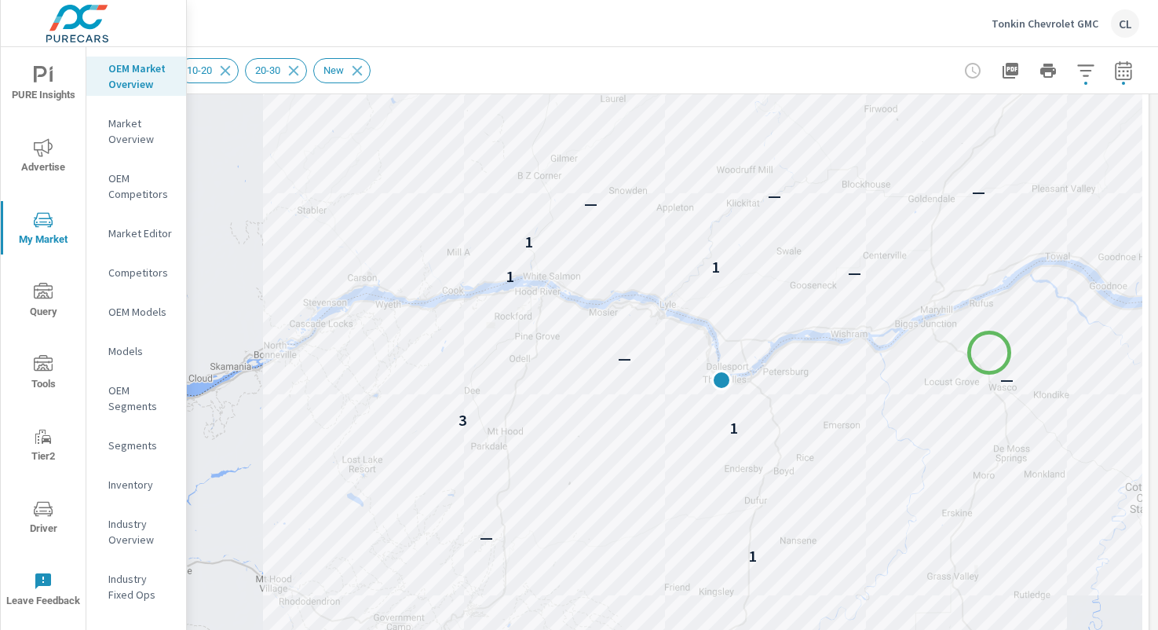
drag, startPoint x: 940, startPoint y: 466, endPoint x: 987, endPoint y: 355, distance: 121.1
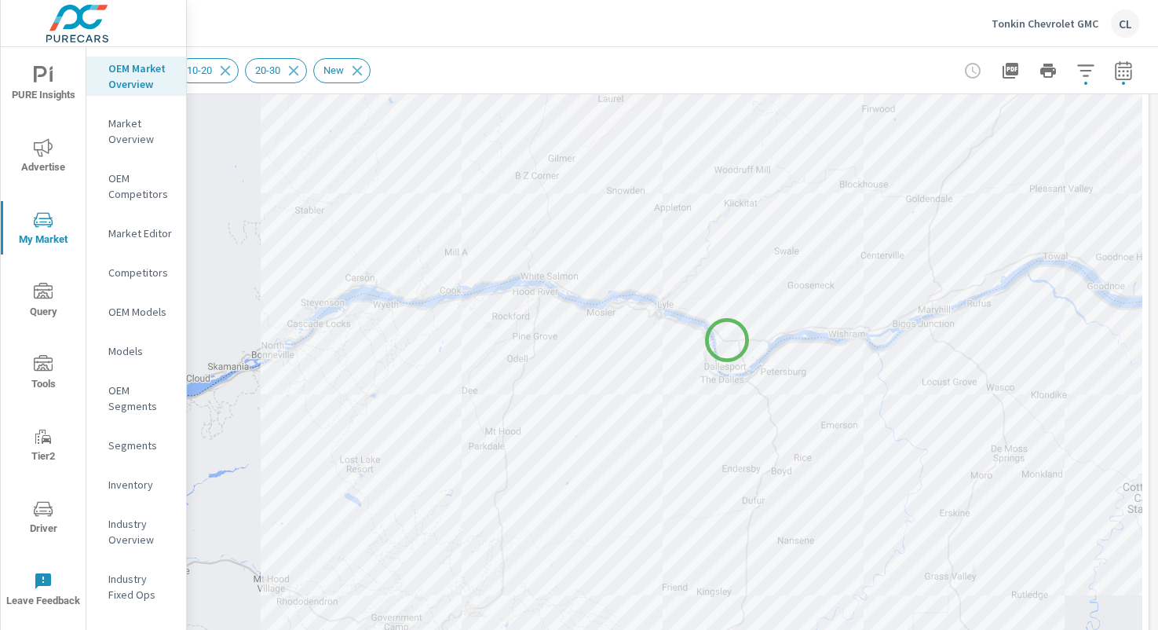
click at [727, 340] on div "— — 1 — 2 1 3 — — 2 1 — 1 1 — — — —" at bounding box center [577, 379] width 1131 height 873
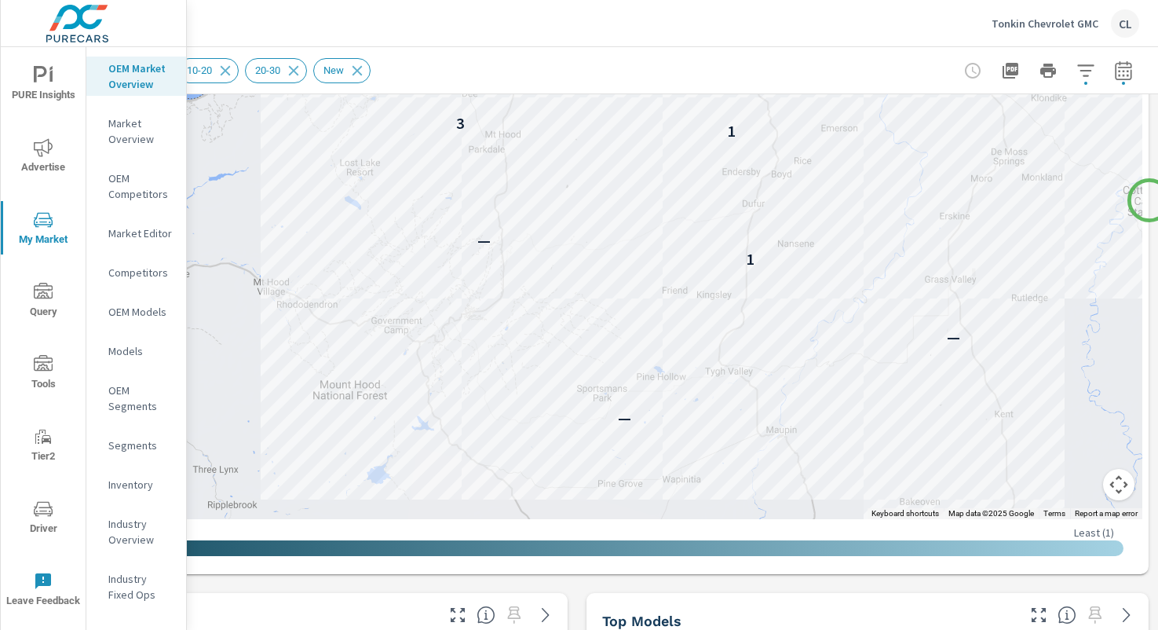
scroll to position [458, 205]
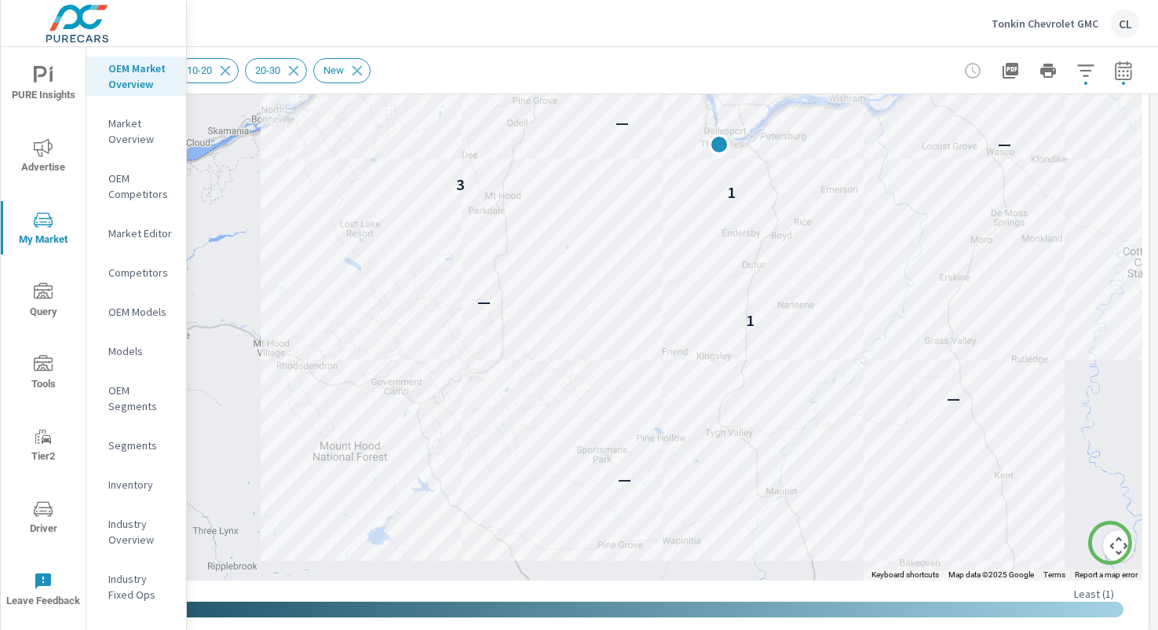
click at [1110, 543] on button "Map camera controls" at bounding box center [1118, 545] width 31 height 31
click at [1070, 470] on button "Zoom in" at bounding box center [1079, 467] width 31 height 31
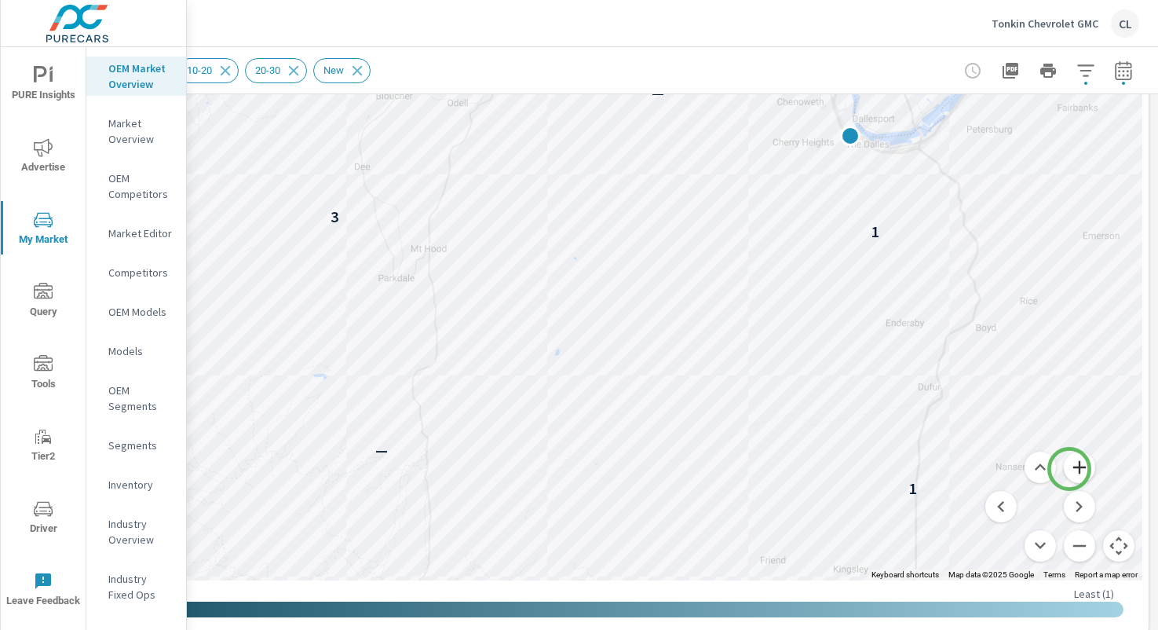
click at [1070, 469] on button "Zoom in" at bounding box center [1079, 467] width 31 height 31
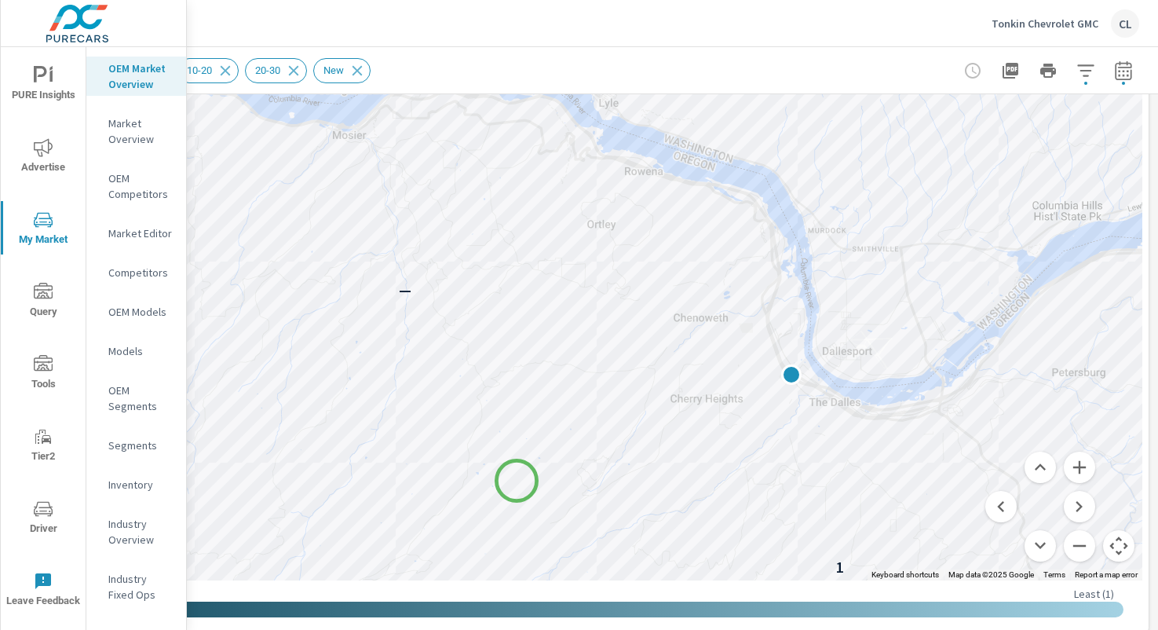
drag, startPoint x: 844, startPoint y: 217, endPoint x: 515, endPoint y: 481, distance: 422.3
click at [1064, 550] on button "Zoom out" at bounding box center [1079, 545] width 31 height 31
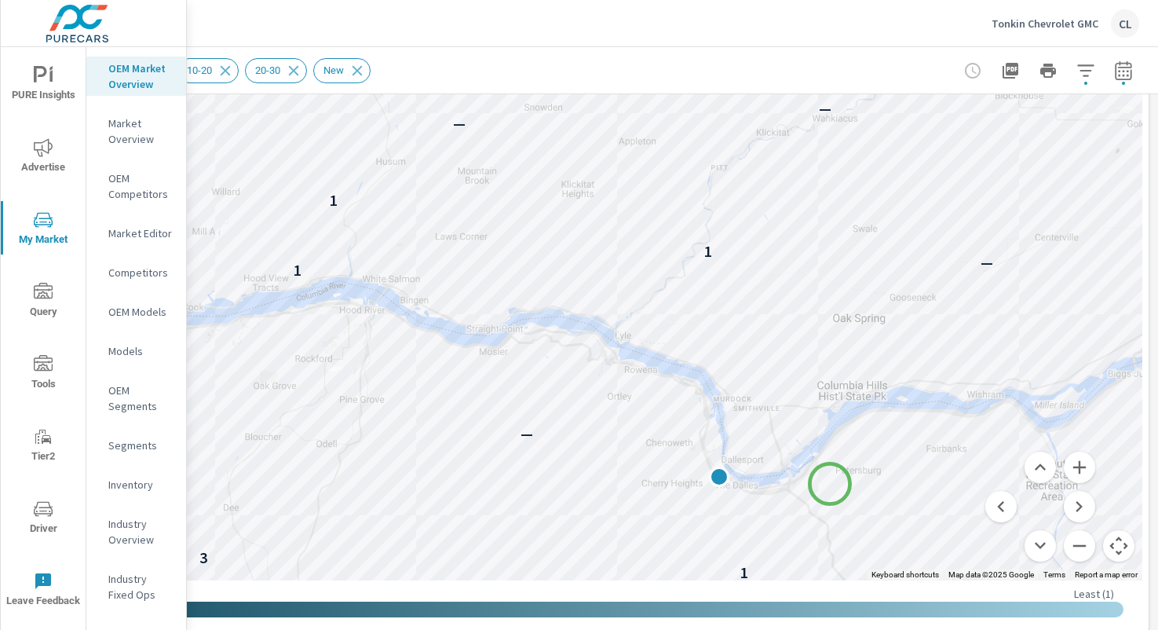
drag, startPoint x: 799, startPoint y: 265, endPoint x: 830, endPoint y: 484, distance: 220.6
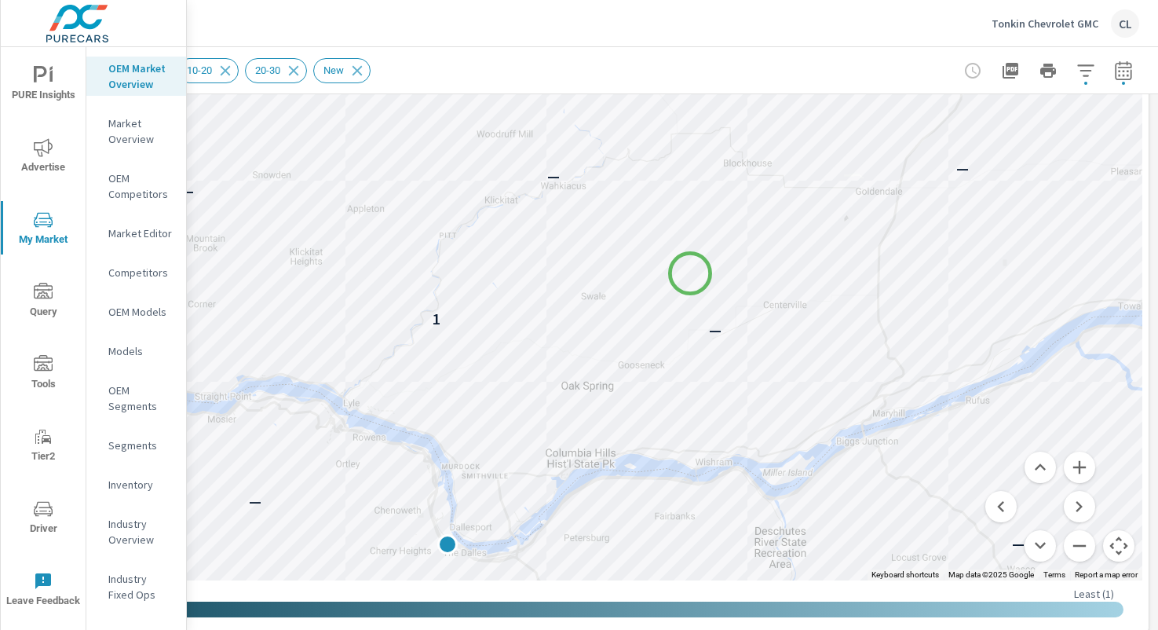
drag, startPoint x: 964, startPoint y: 207, endPoint x: 690, endPoint y: 273, distance: 282.1
click at [690, 273] on div "— — 1 — 1 3 — — 1 — 1 1 — — — —" at bounding box center [870, 564] width 1131 height 707
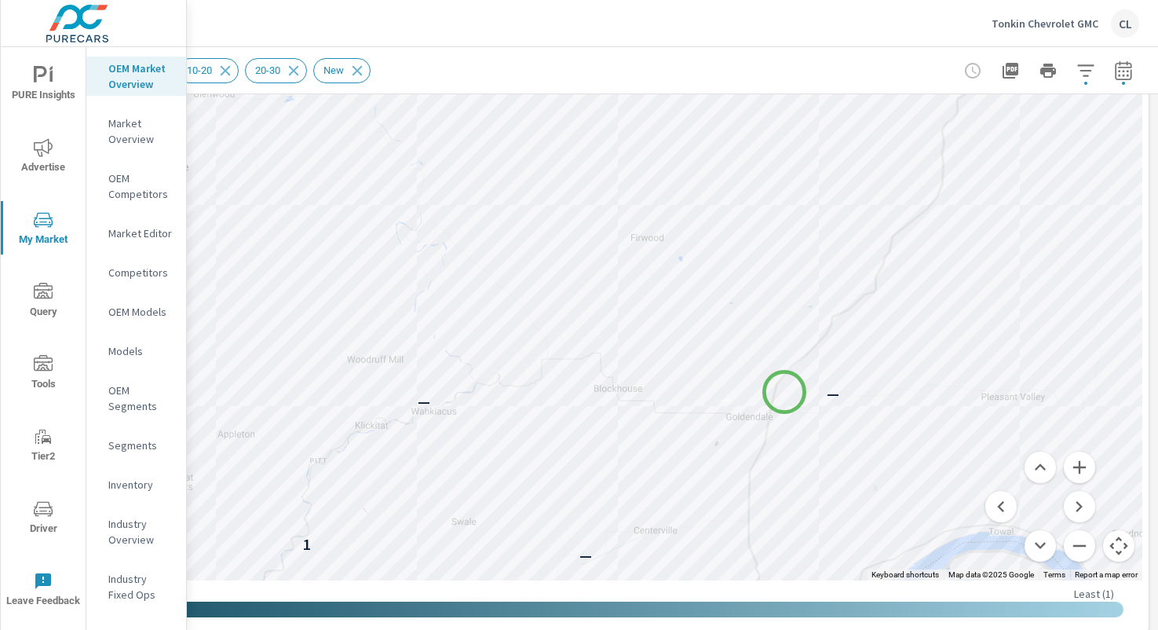
drag, startPoint x: 916, startPoint y: 145, endPoint x: 783, endPoint y: 393, distance: 281.1
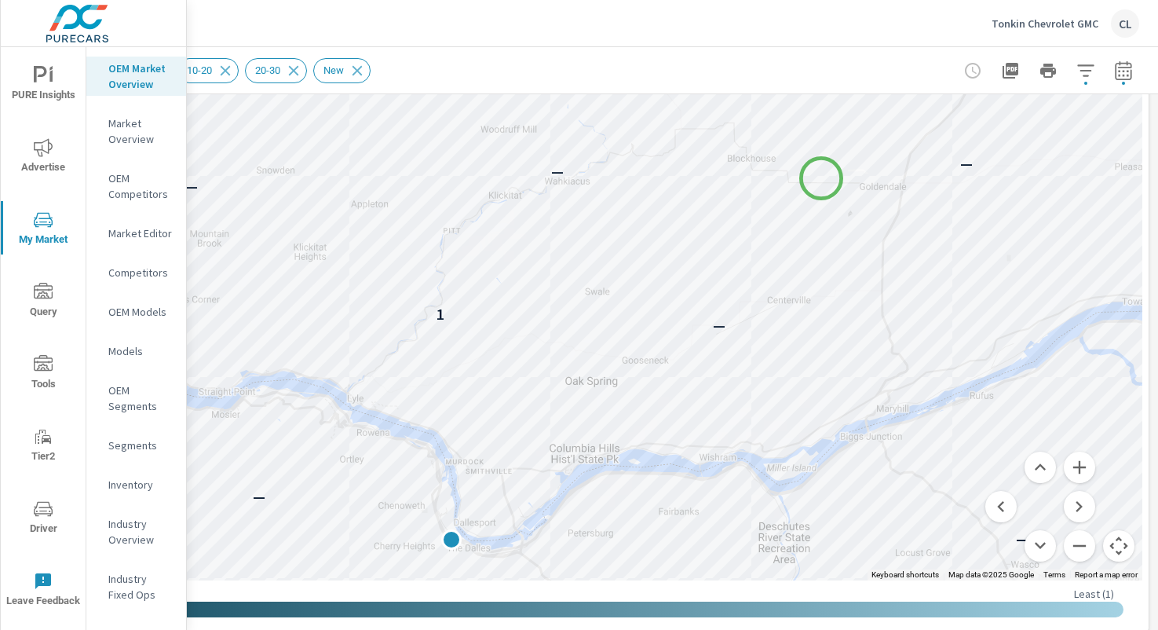
drag, startPoint x: 681, startPoint y: 420, endPoint x: 839, endPoint y: 156, distance: 307.5
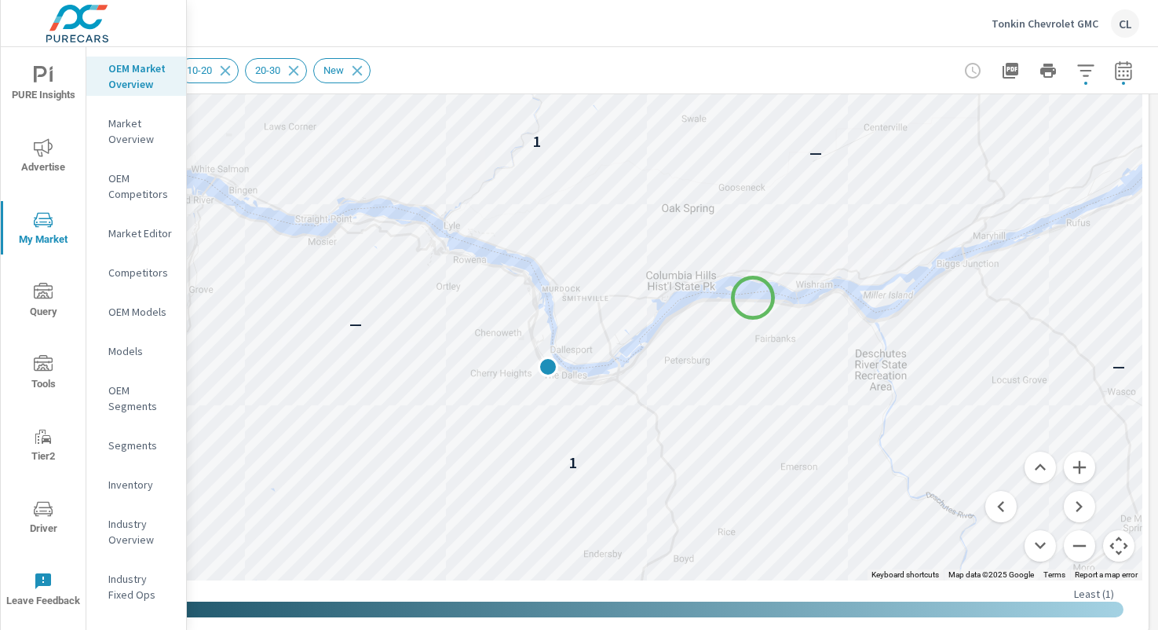
drag, startPoint x: 693, startPoint y: 414, endPoint x: 785, endPoint y: 183, distance: 248.8
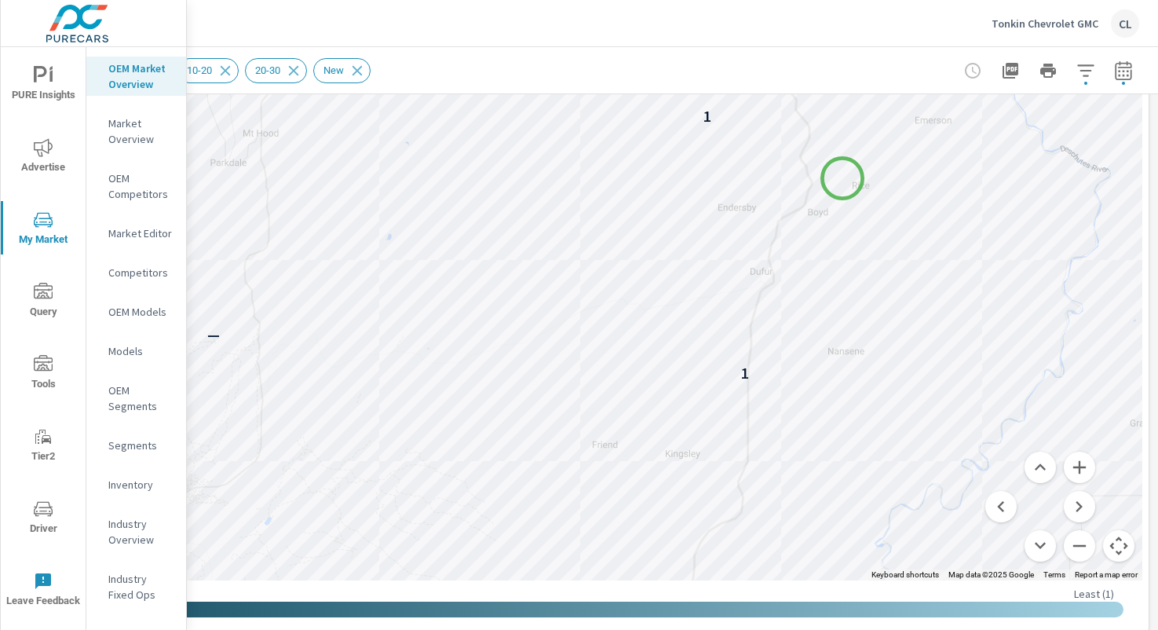
drag, startPoint x: 742, startPoint y: 397, endPoint x: 841, endPoint y: 178, distance: 240.4
drag, startPoint x: 809, startPoint y: 375, endPoint x: 832, endPoint y: 233, distance: 143.2
click at [832, 233] on div "— — 1 — 1 3 — — 1 — 1 1 — — — —" at bounding box center [1166, 367] width 1131 height 707
click at [1071, 466] on button "Zoom in" at bounding box center [1079, 467] width 31 height 31
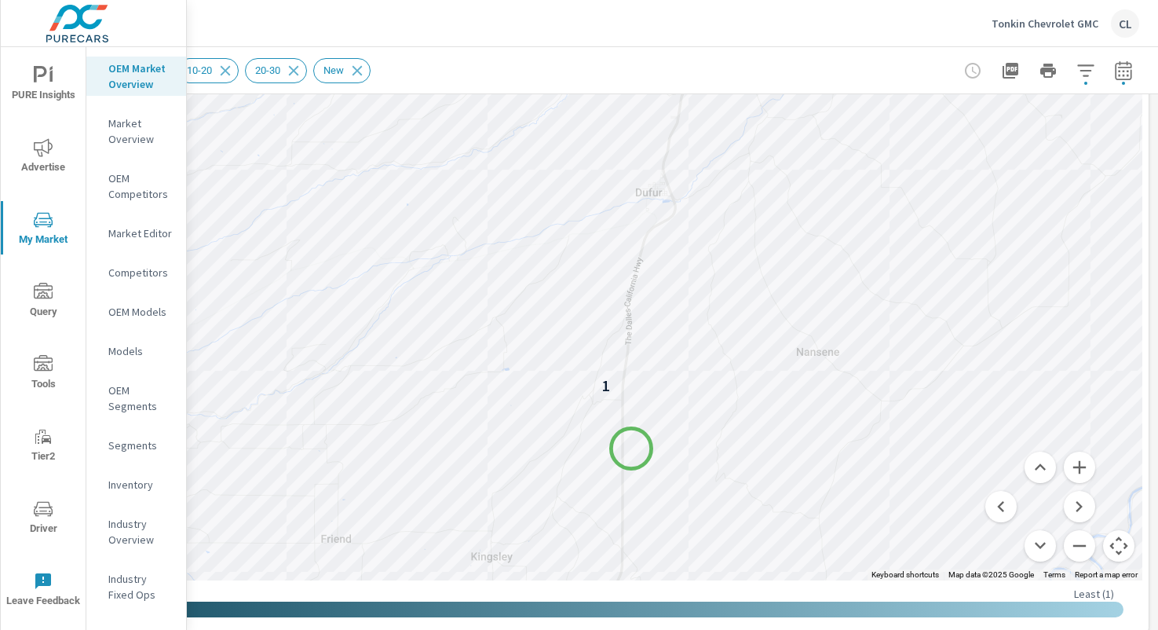
drag, startPoint x: 972, startPoint y: 380, endPoint x: 631, endPoint y: 448, distance: 347.6
click at [631, 448] on div "— — 1 1 — 1 — 1 1" at bounding box center [804, 567] width 1131 height 707
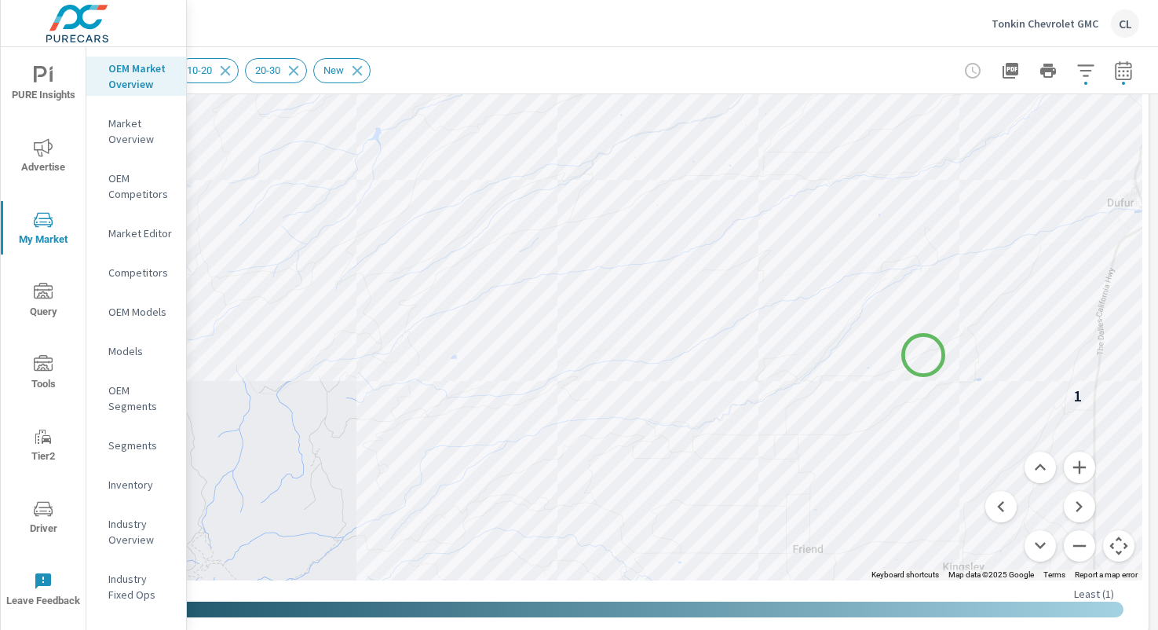
drag, startPoint x: 448, startPoint y: 345, endPoint x: 937, endPoint y: 384, distance: 490.0
click at [938, 383] on div "— 1 — 1 3 — 1 — 1" at bounding box center [577, 143] width 1131 height 873
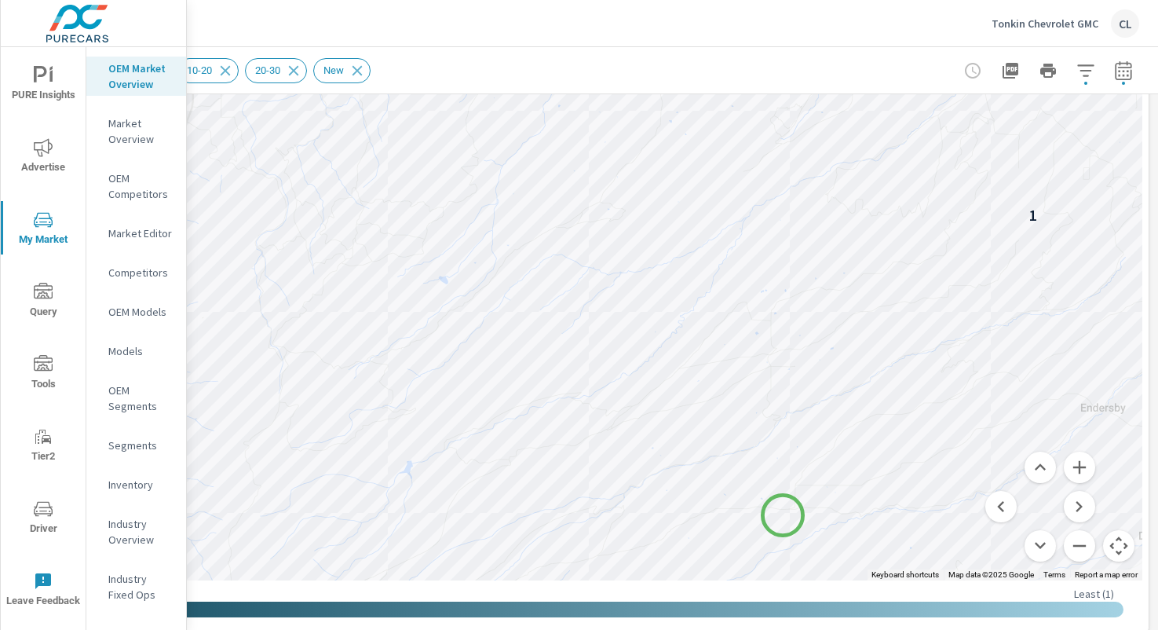
drag, startPoint x: 764, startPoint y: 201, endPoint x: 774, endPoint y: 502, distance: 300.9
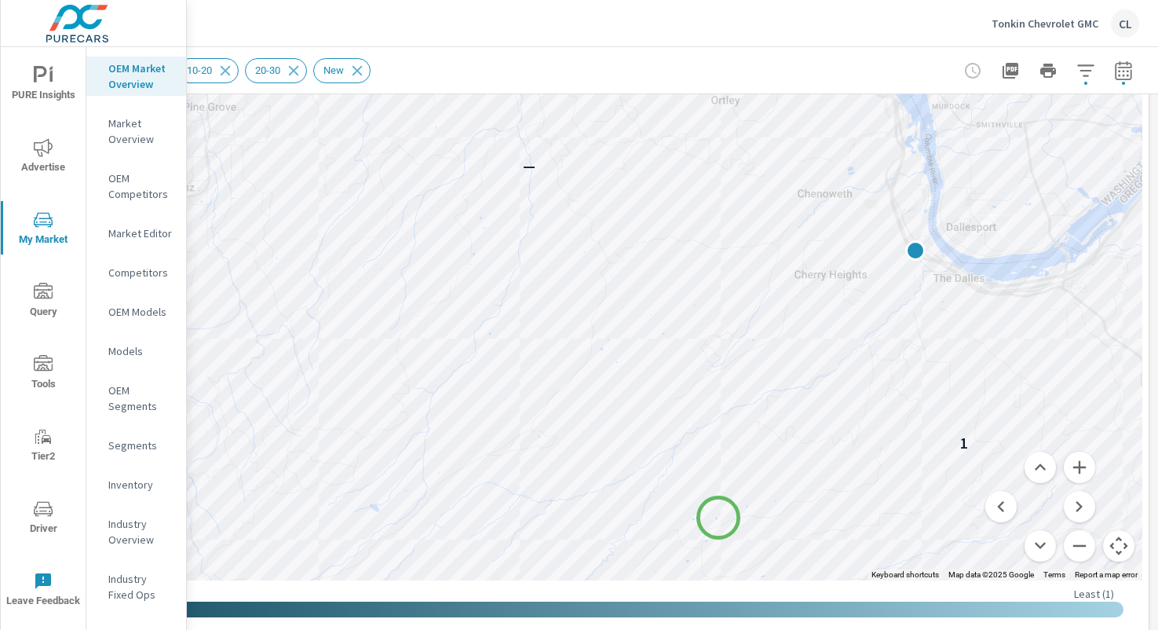
drag, startPoint x: 775, startPoint y: 311, endPoint x: 719, endPoint y: 518, distance: 214.1
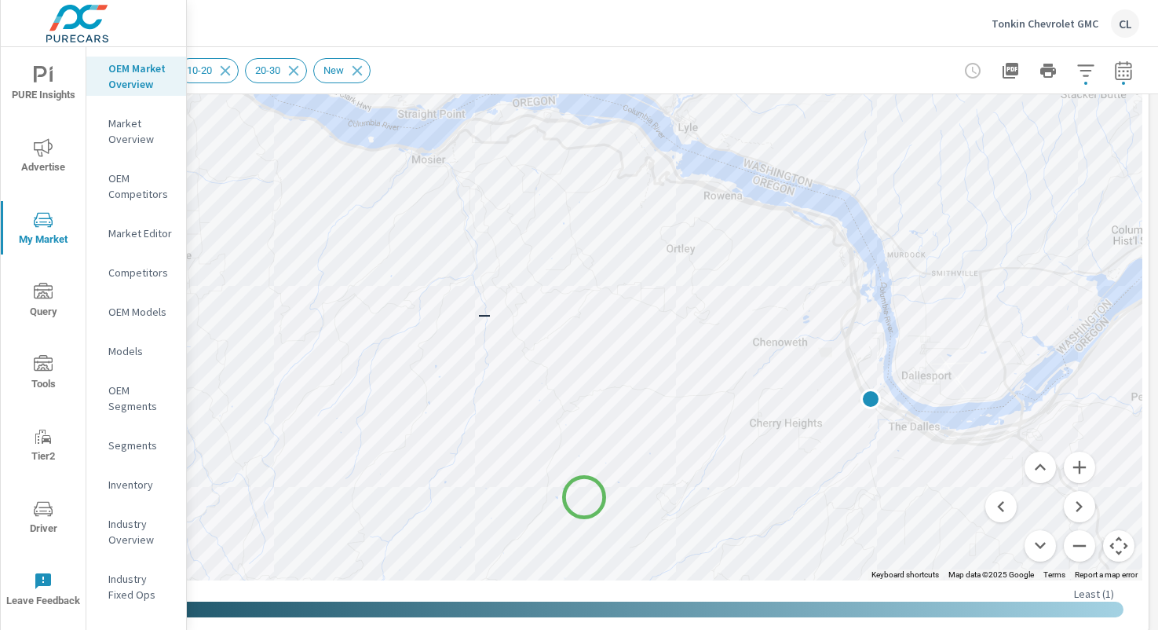
drag, startPoint x: 631, startPoint y: 342, endPoint x: 583, endPoint y: 497, distance: 162.5
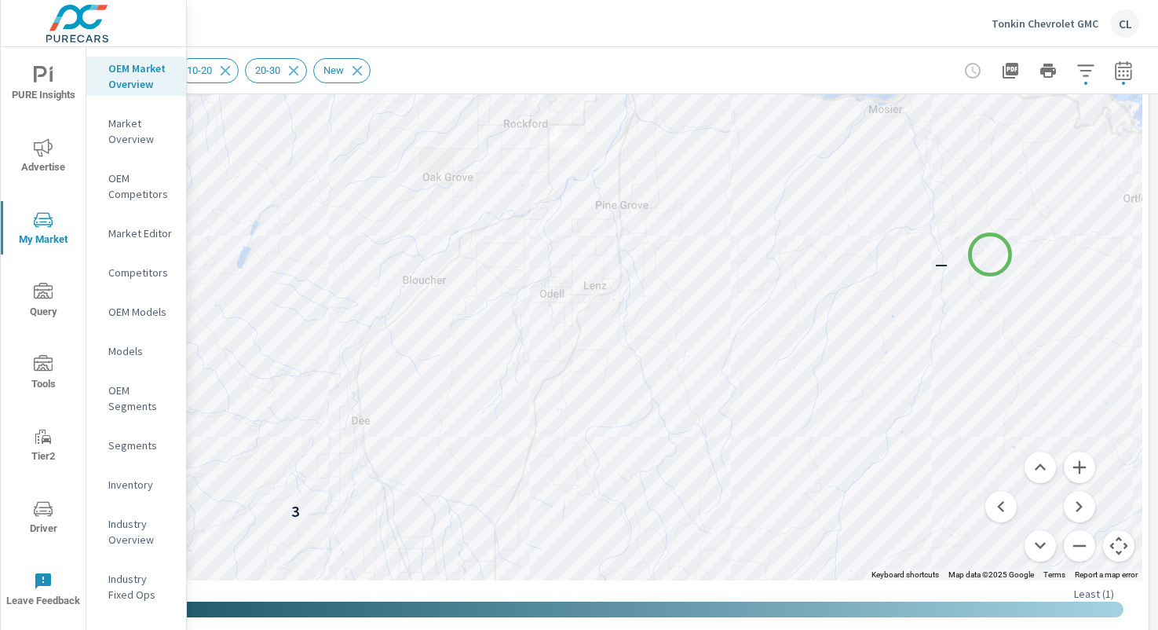
drag, startPoint x: 528, startPoint y: 304, endPoint x: 991, endPoint y: 255, distance: 465.9
click at [990, 255] on div "1 — 1 3 — 1 — 1 1 — — —" at bounding box center [577, 143] width 1131 height 873
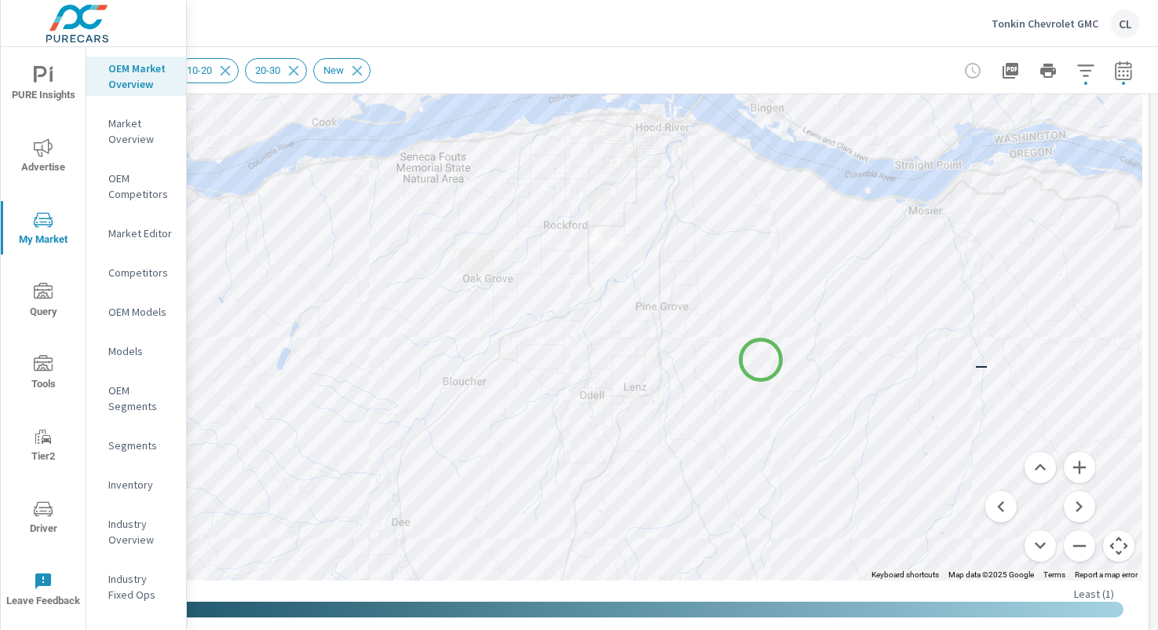
drag, startPoint x: 748, startPoint y: 259, endPoint x: 761, endPoint y: 360, distance: 101.4
click at [761, 360] on div "1 — 1 3 — 1 1 1 — —" at bounding box center [1156, 596] width 1131 height 707
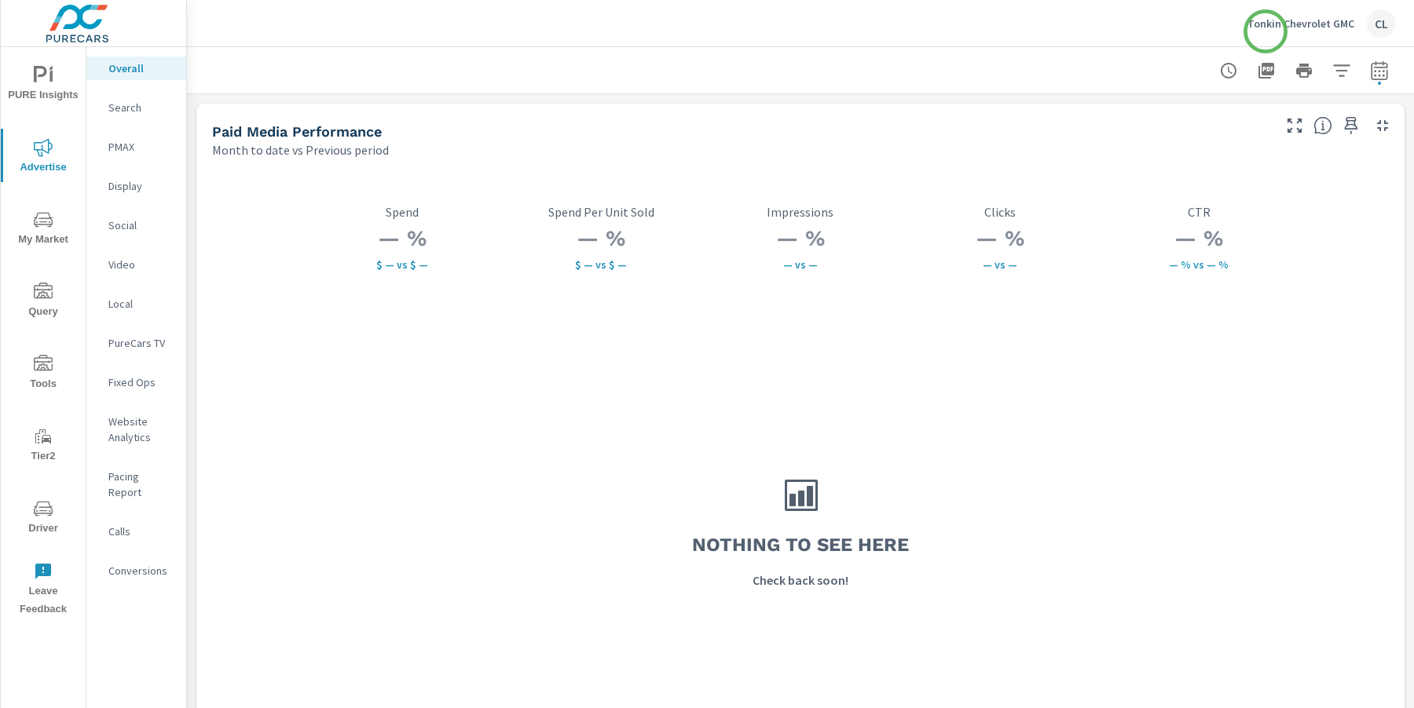
click at [1286, 27] on p "Tonkin Chevrolet GMC" at bounding box center [1300, 23] width 107 height 14
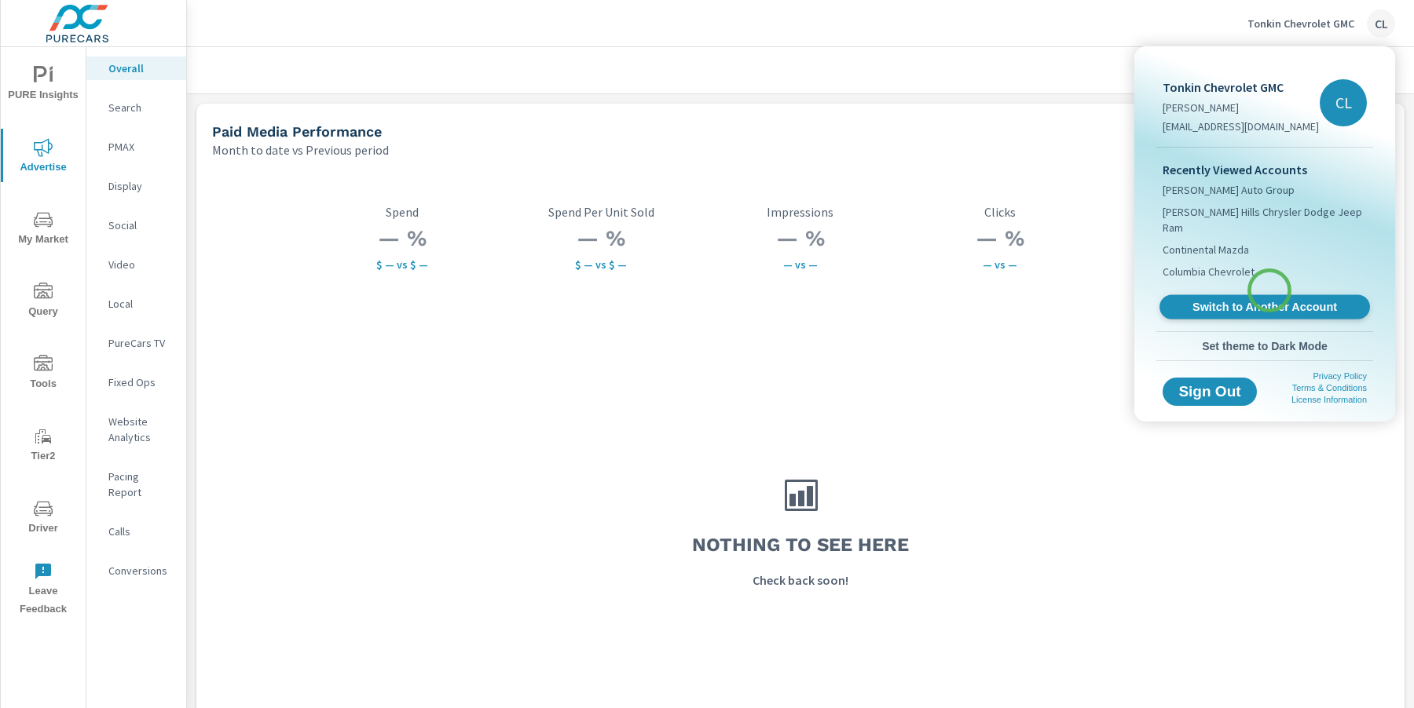
click at [1269, 300] on span "Switch to Another Account" at bounding box center [1264, 307] width 192 height 15
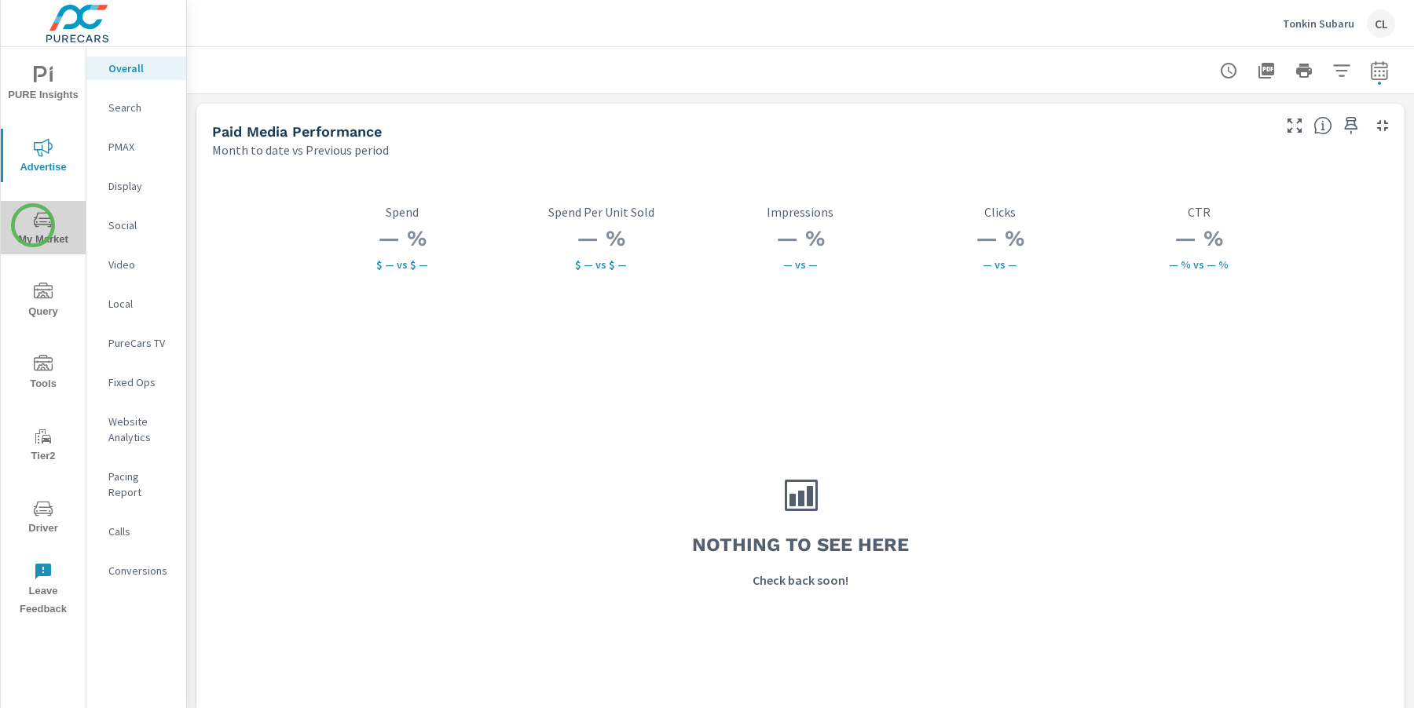
click at [34, 225] on icon "nav menu" at bounding box center [43, 219] width 19 height 19
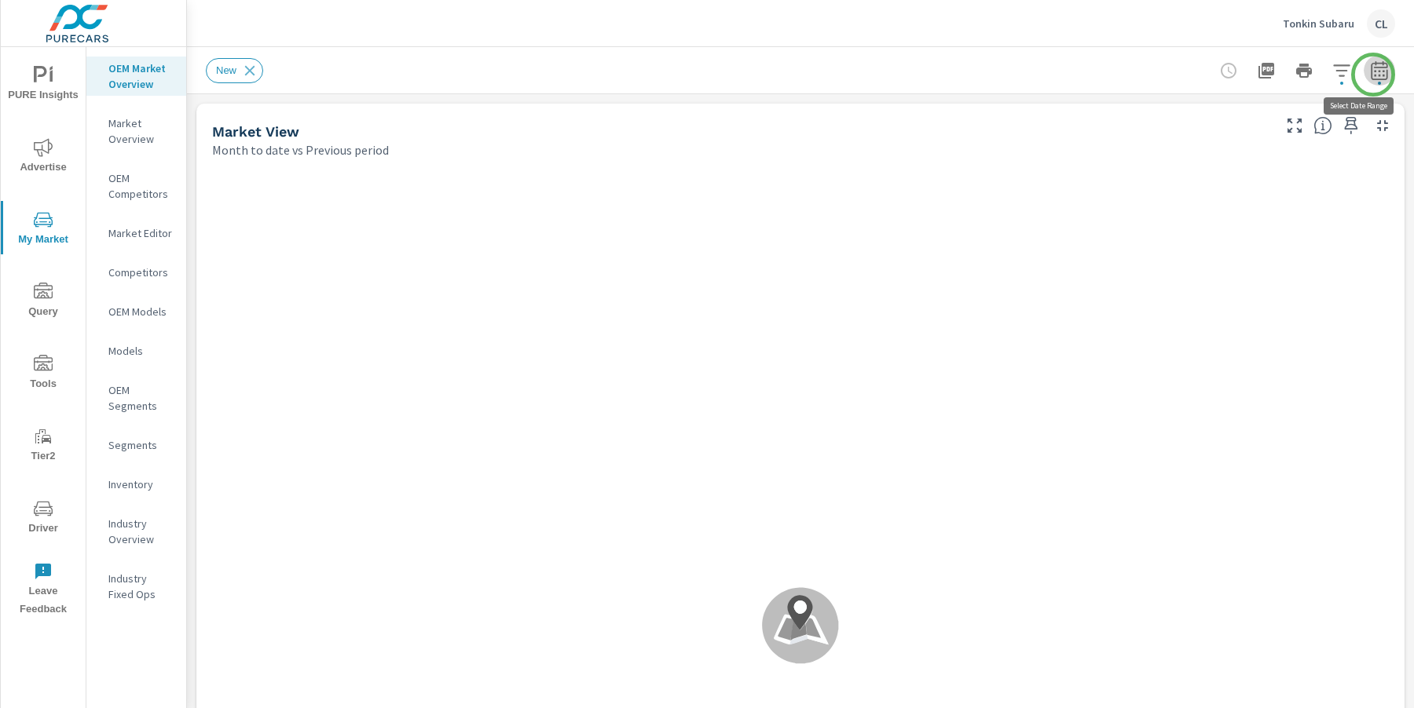
click at [1373, 75] on icon "button" at bounding box center [1379, 70] width 19 height 19
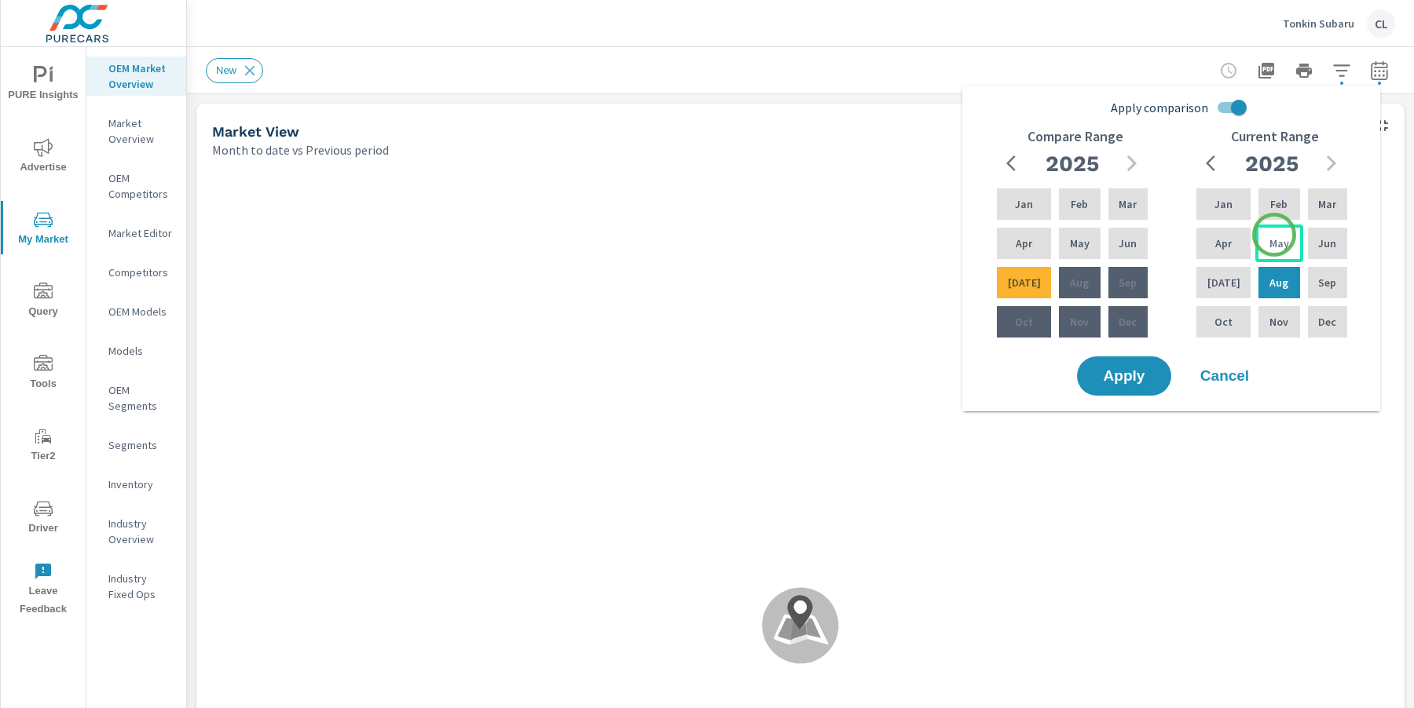
click at [1274, 236] on p "May" at bounding box center [1279, 244] width 20 height 16
click at [1231, 280] on div "[DATE]" at bounding box center [1223, 283] width 60 height 38
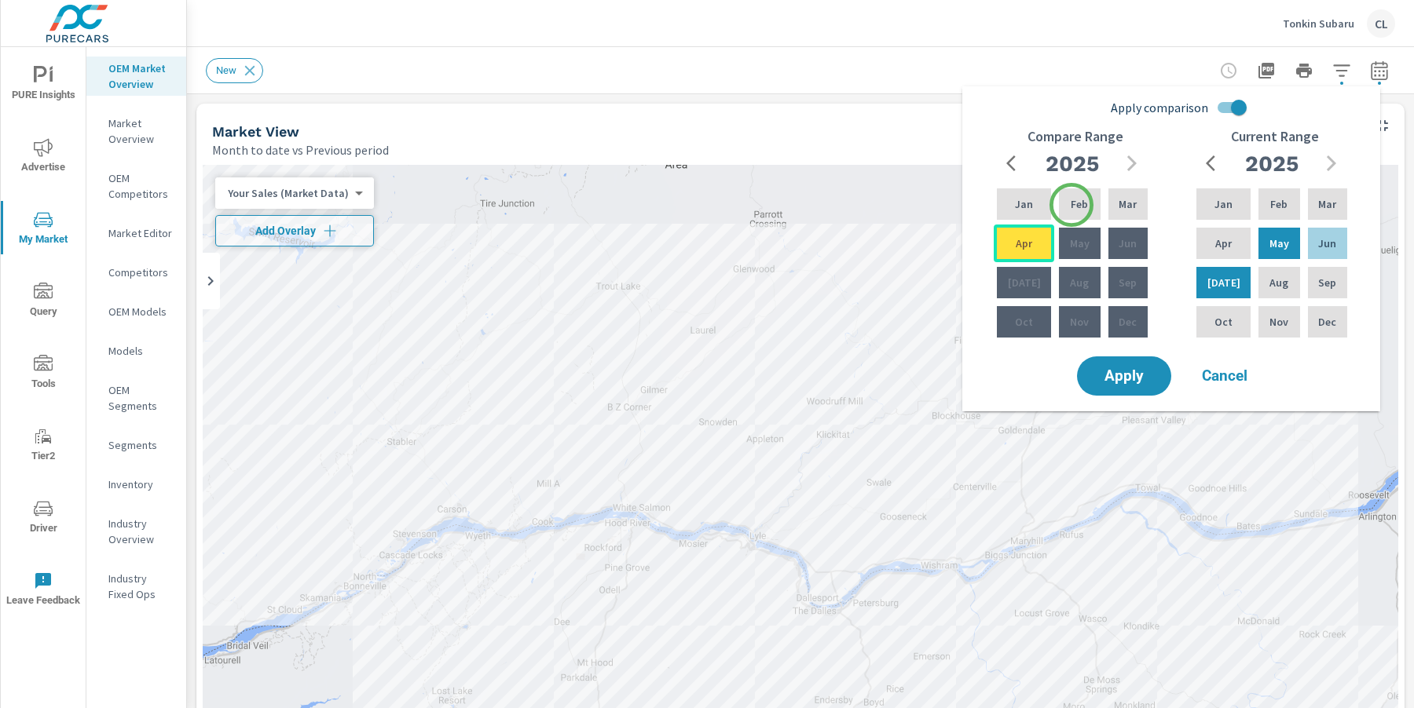
drag, startPoint x: 1071, startPoint y: 205, endPoint x: 1030, endPoint y: 235, distance: 50.6
click at [1071, 205] on p "Feb" at bounding box center [1078, 204] width 17 height 16
click at [1024, 242] on p "Apr" at bounding box center [1023, 244] width 16 height 16
click at [1115, 369] on span "Apply" at bounding box center [1124, 376] width 64 height 15
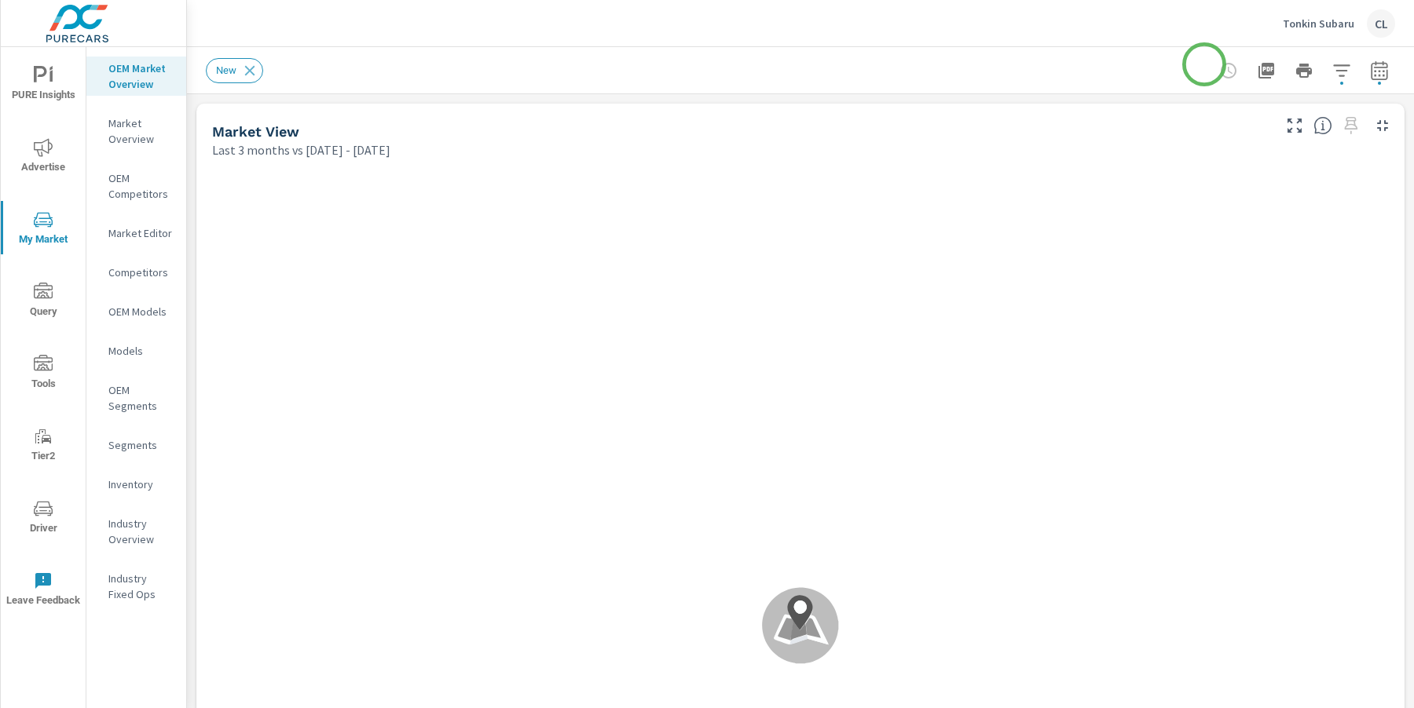
scroll to position [1, 0]
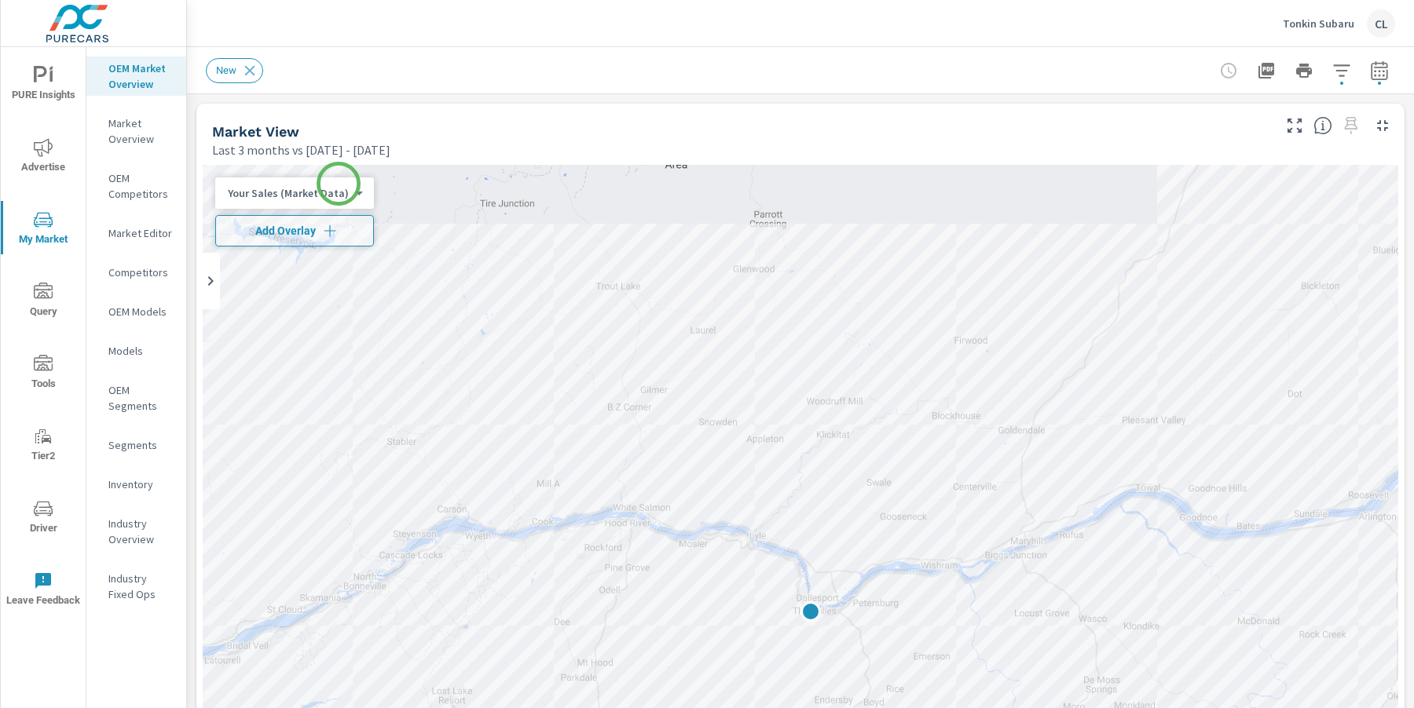
click at [337, 185] on body "PURE Insights Advertise My Market Query Tools Tier2 Driver Leave Feedback OEM M…" at bounding box center [707, 354] width 1414 height 708
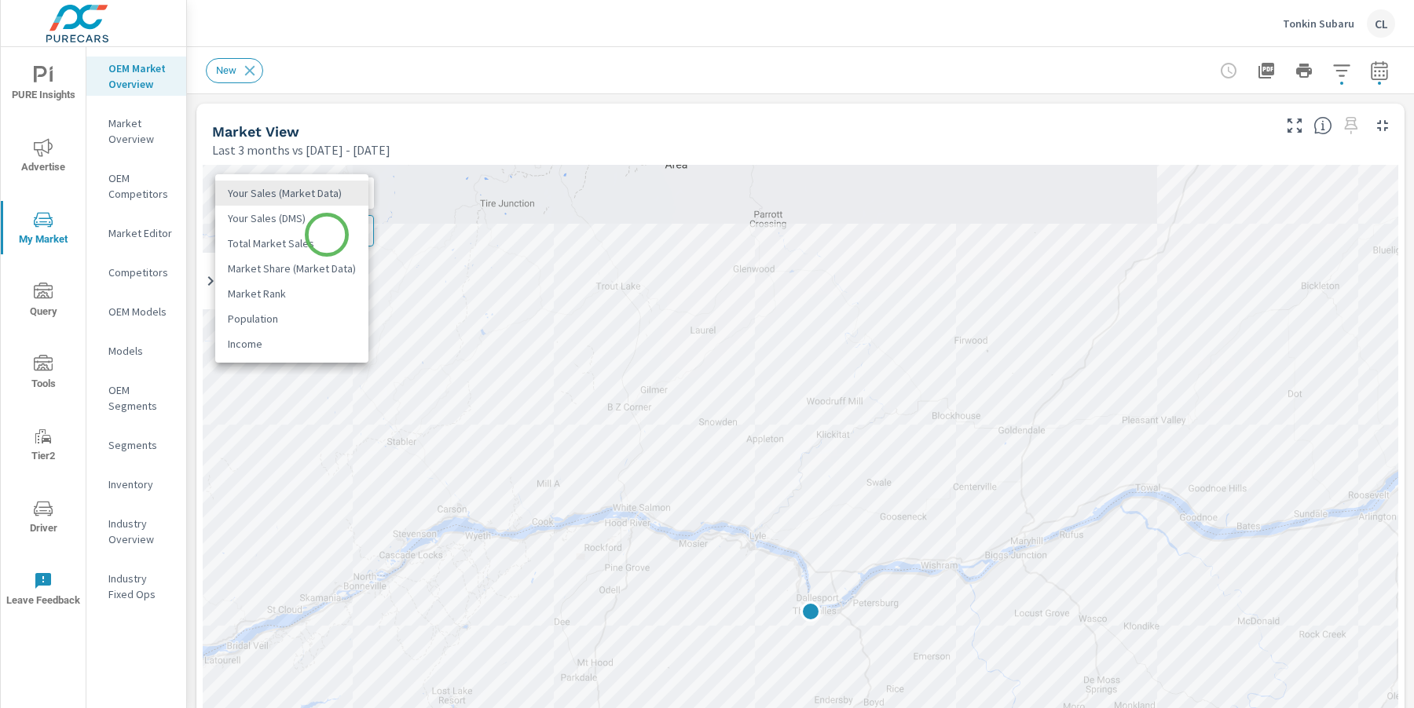
click at [327, 235] on li "Total Market Sales" at bounding box center [291, 243] width 153 height 25
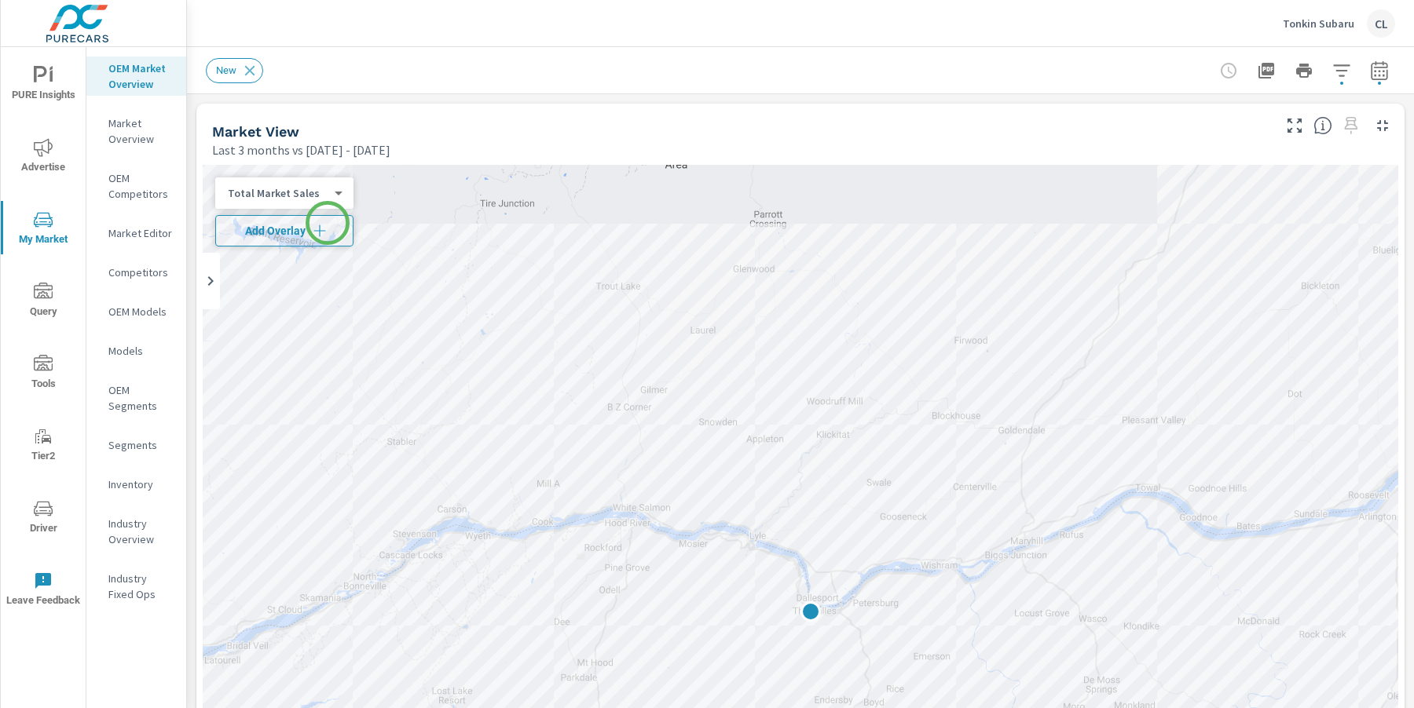
click at [327, 219] on button "Add Overlay" at bounding box center [284, 230] width 138 height 31
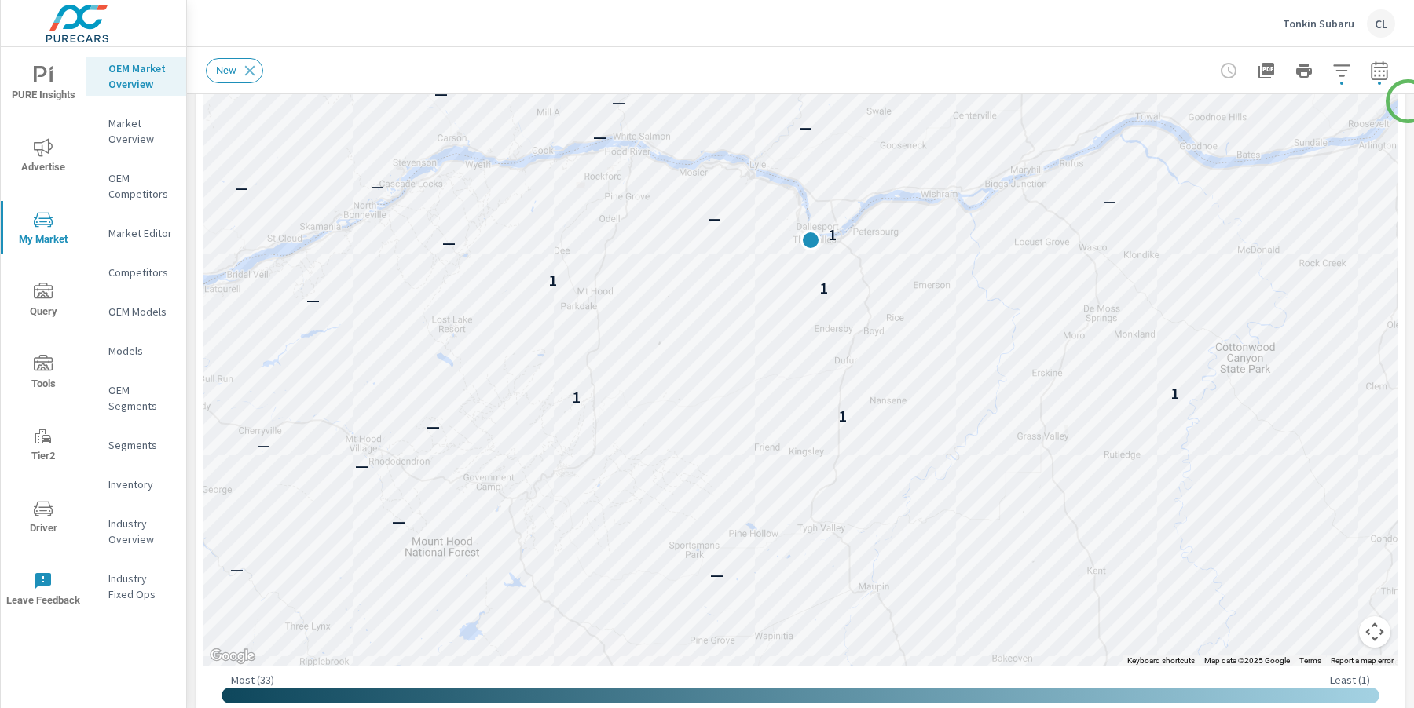
scroll to position [375, 0]
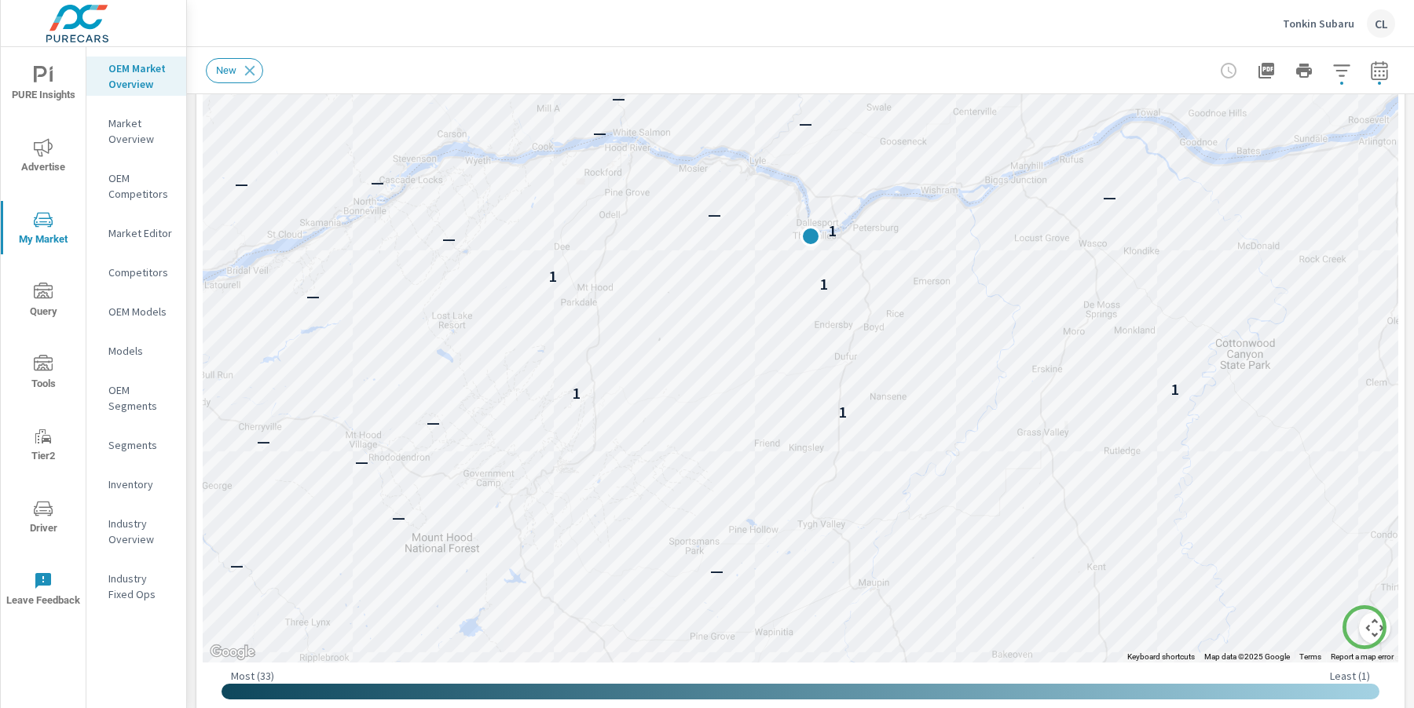
click at [1362, 625] on button "Map camera controls" at bounding box center [1374, 628] width 31 height 31
click at [1330, 627] on button "Zoom out" at bounding box center [1334, 628] width 31 height 31
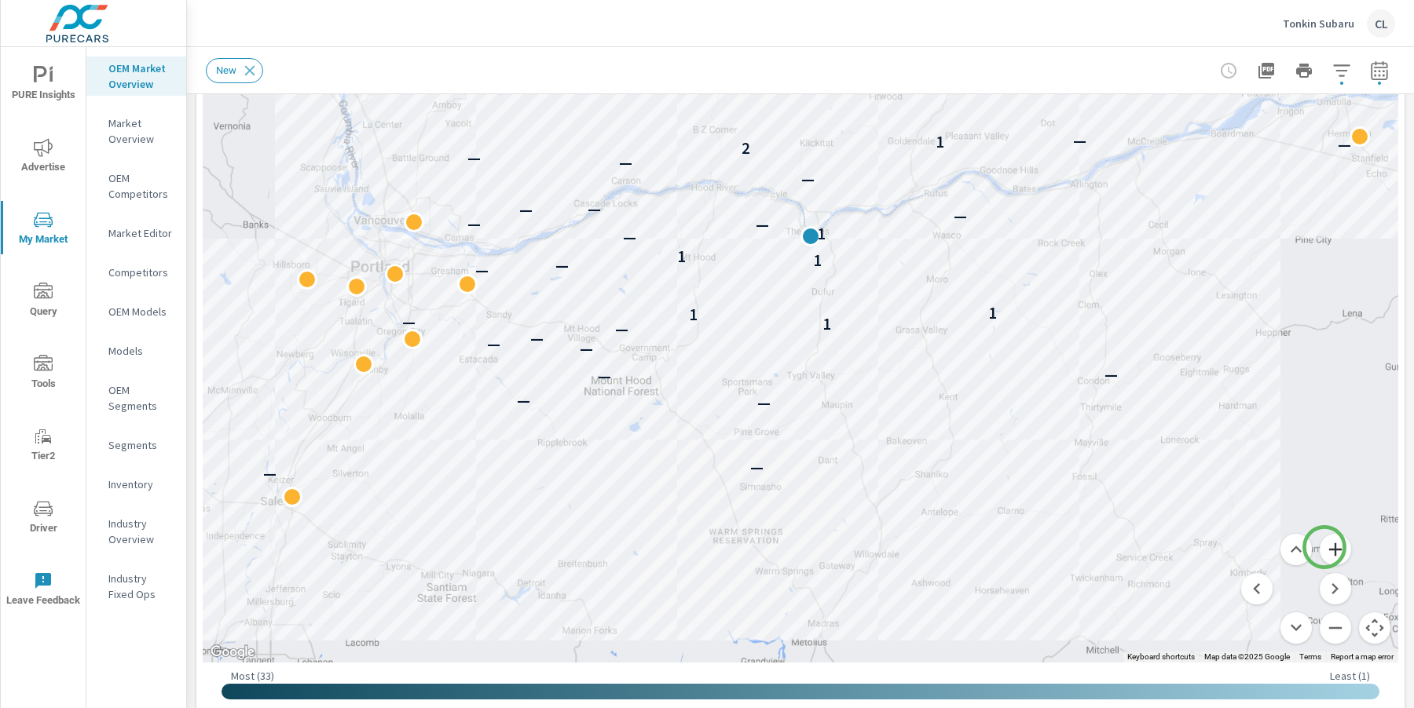
click at [1324, 547] on button "Zoom in" at bounding box center [1334, 549] width 31 height 31
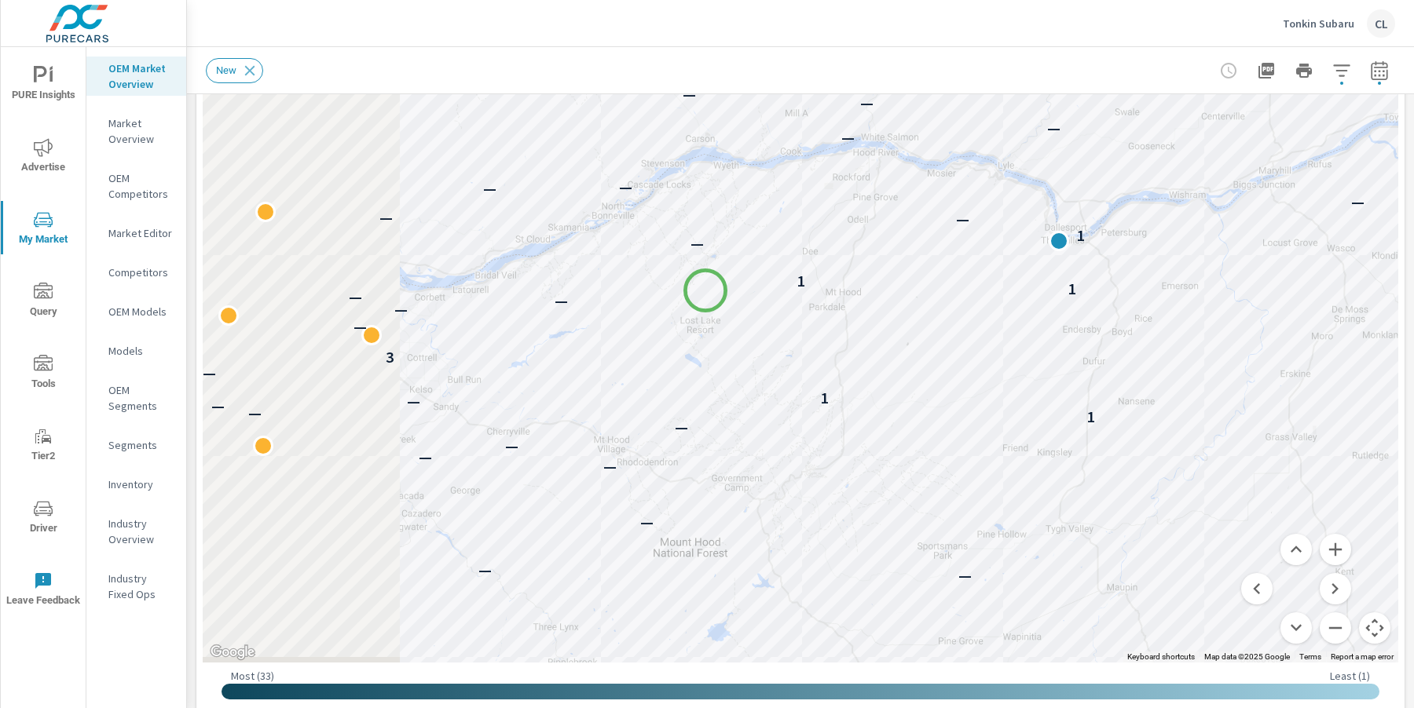
drag, startPoint x: 454, startPoint y: 283, endPoint x: 750, endPoint y: 272, distance: 296.2
click at [750, 272] on div "— — — — — — — — — 1 — — — 1 1 — 3 — — — — 1 1 — 1 — — — — — — — — — — 2 1 — 1 —…" at bounding box center [800, 226] width 1195 height 873
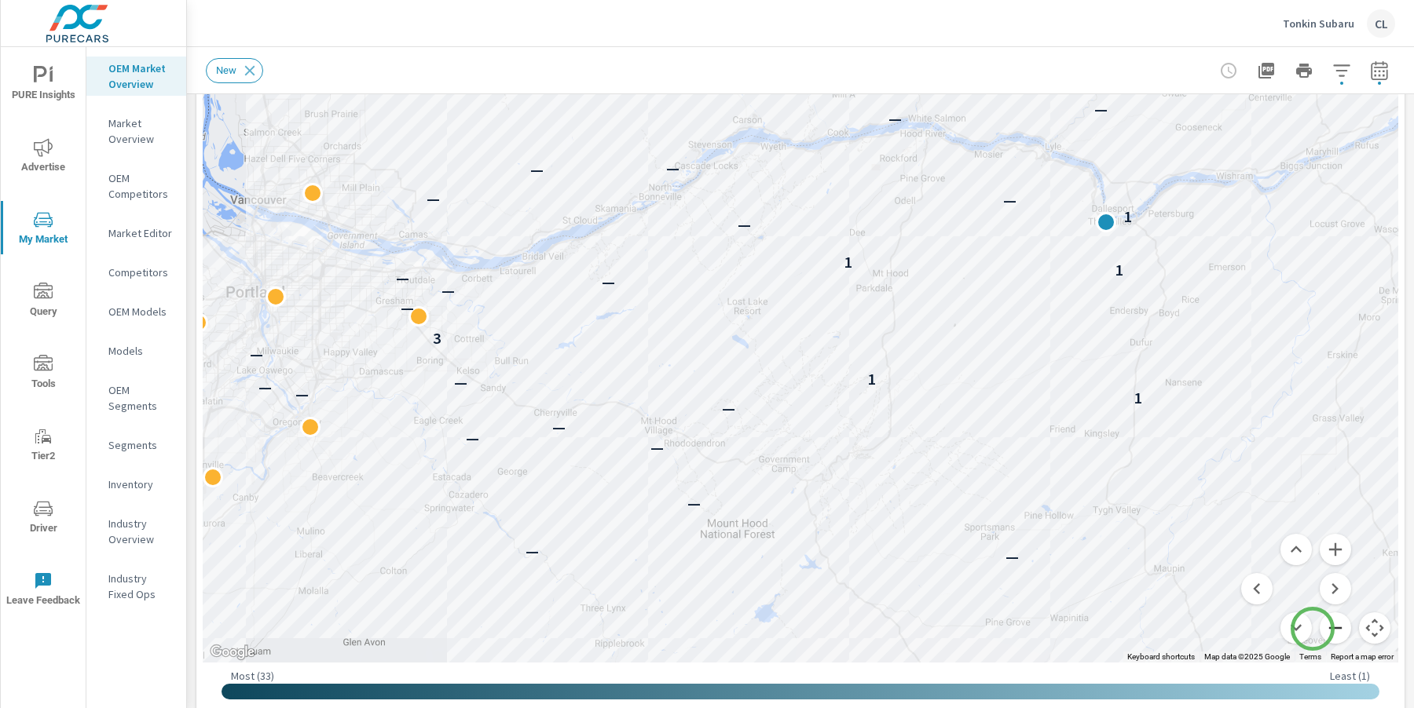
click at [1319, 628] on button "Zoom out" at bounding box center [1334, 628] width 31 height 31
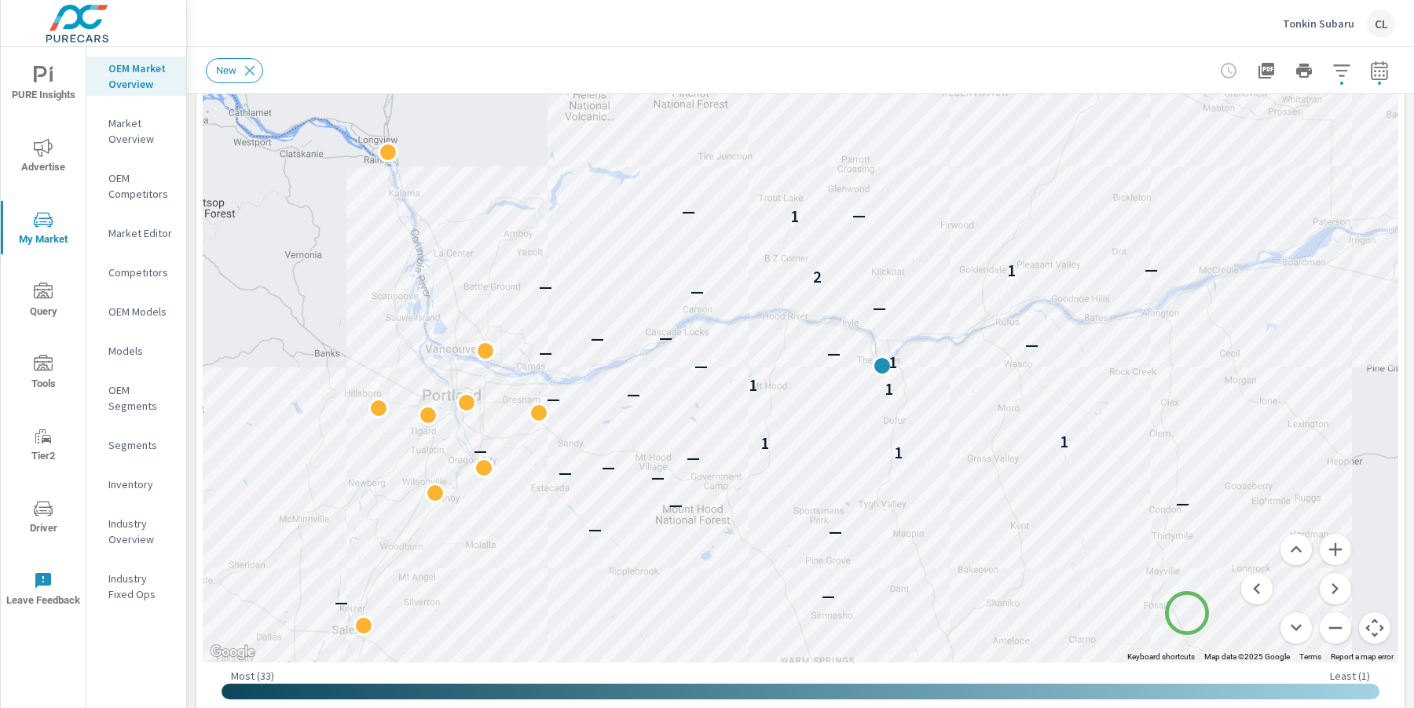
drag, startPoint x: 1263, startPoint y: 474, endPoint x: 1187, endPoint y: 613, distance: 159.2
click at [1187, 613] on div "— — — — — — — — — — 1 — 1 1 — — 1 1 — 1 — — — — — — — — 2 — 1 — 1 — — — — — — —" at bounding box center [1289, 716] width 1131 height 707
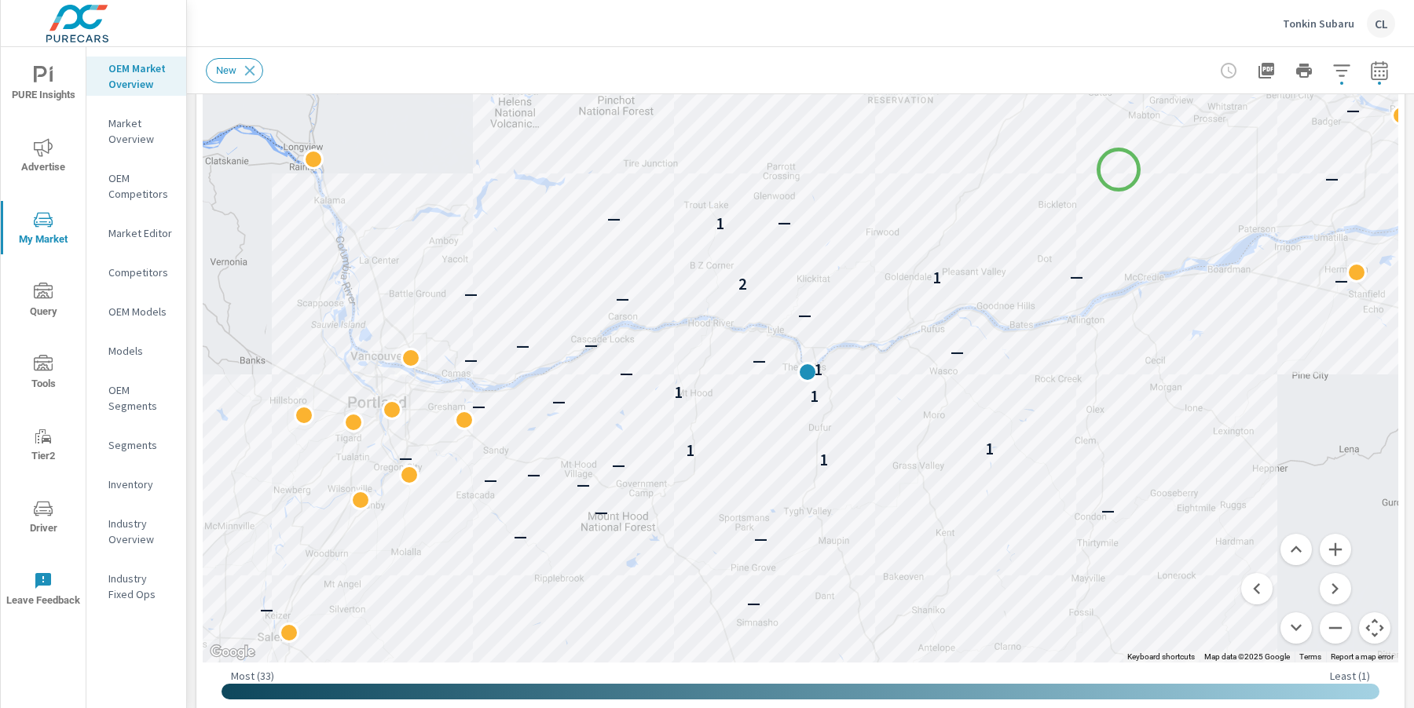
drag, startPoint x: 1194, startPoint y: 161, endPoint x: 1118, endPoint y: 170, distance: 76.7
click at [1118, 170] on div "— — — — — — — — — — 1 — 1 1 — — 1 1 — 1 — — — — — — — — 2 — 1 — 1 — — — — — — —" at bounding box center [800, 226] width 1195 height 873
click at [1333, 68] on icon "button" at bounding box center [1341, 70] width 19 height 19
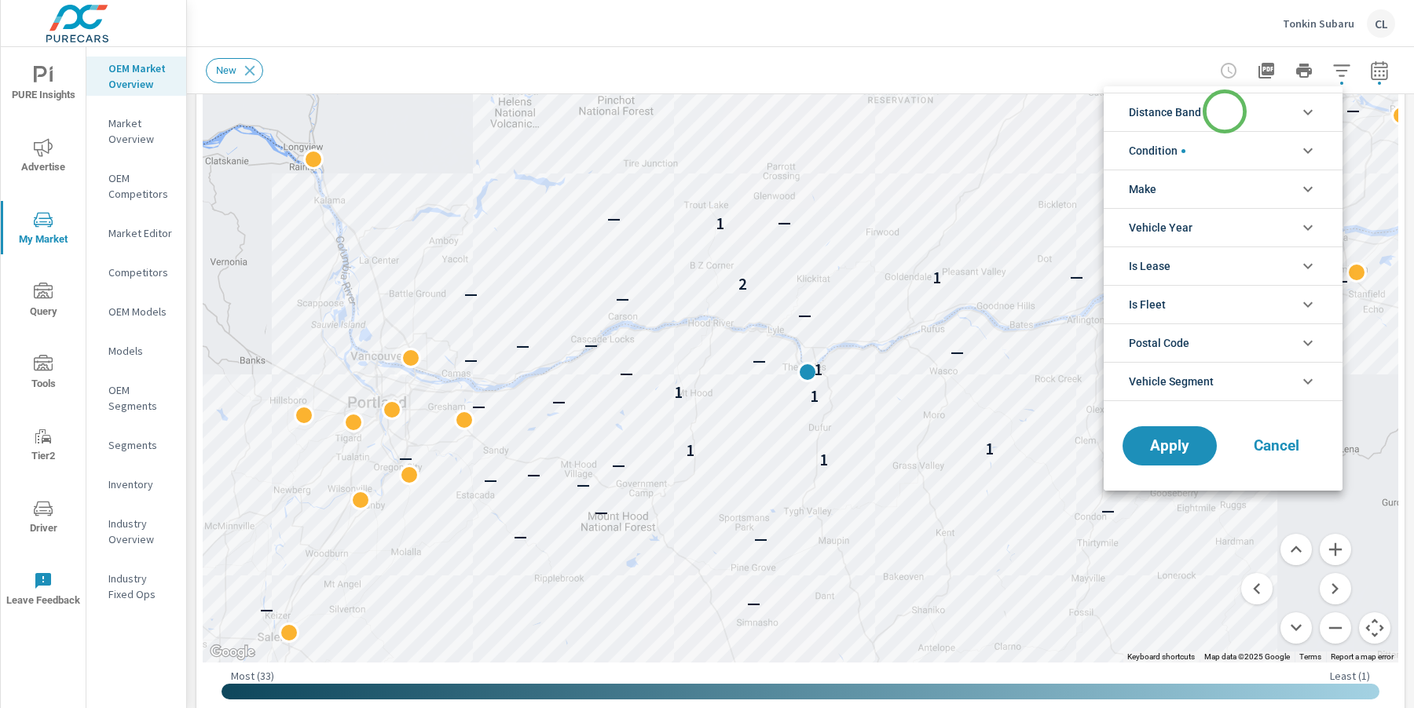
click at [1224, 112] on li "Distance Band" at bounding box center [1222, 112] width 239 height 38
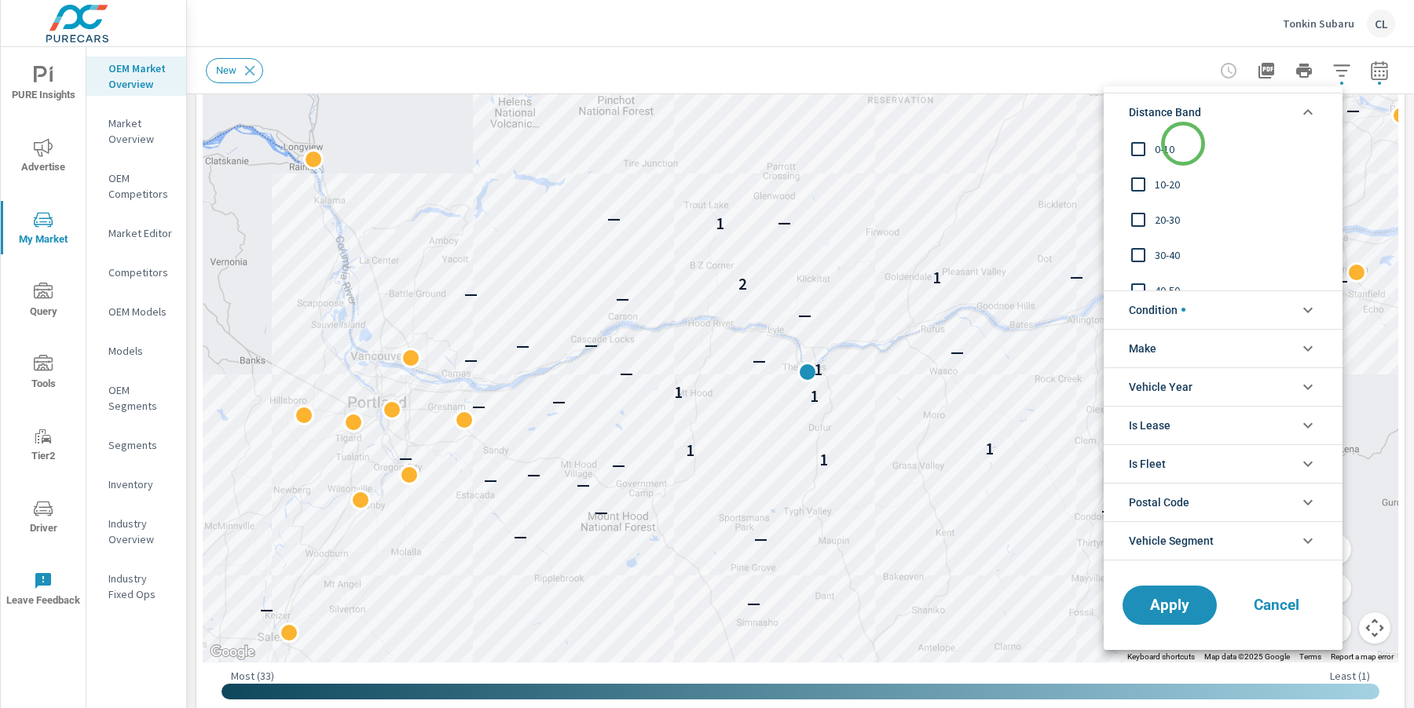
click at [1176, 145] on span "0-10" at bounding box center [1240, 149] width 172 height 19
click at [1161, 195] on div "10-20" at bounding box center [1221, 183] width 236 height 35
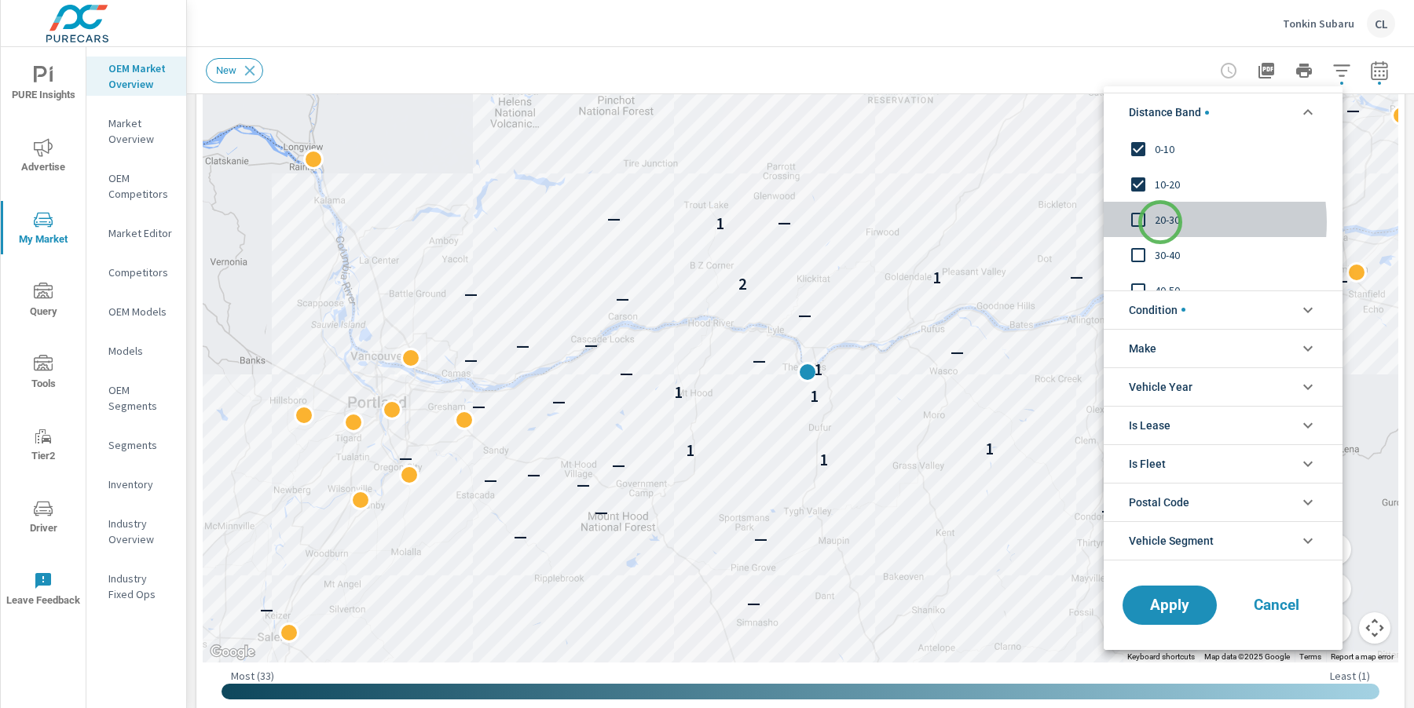
click at [1160, 222] on span "20-30" at bounding box center [1240, 219] width 172 height 19
click at [1161, 257] on span "30-40" at bounding box center [1240, 255] width 172 height 19
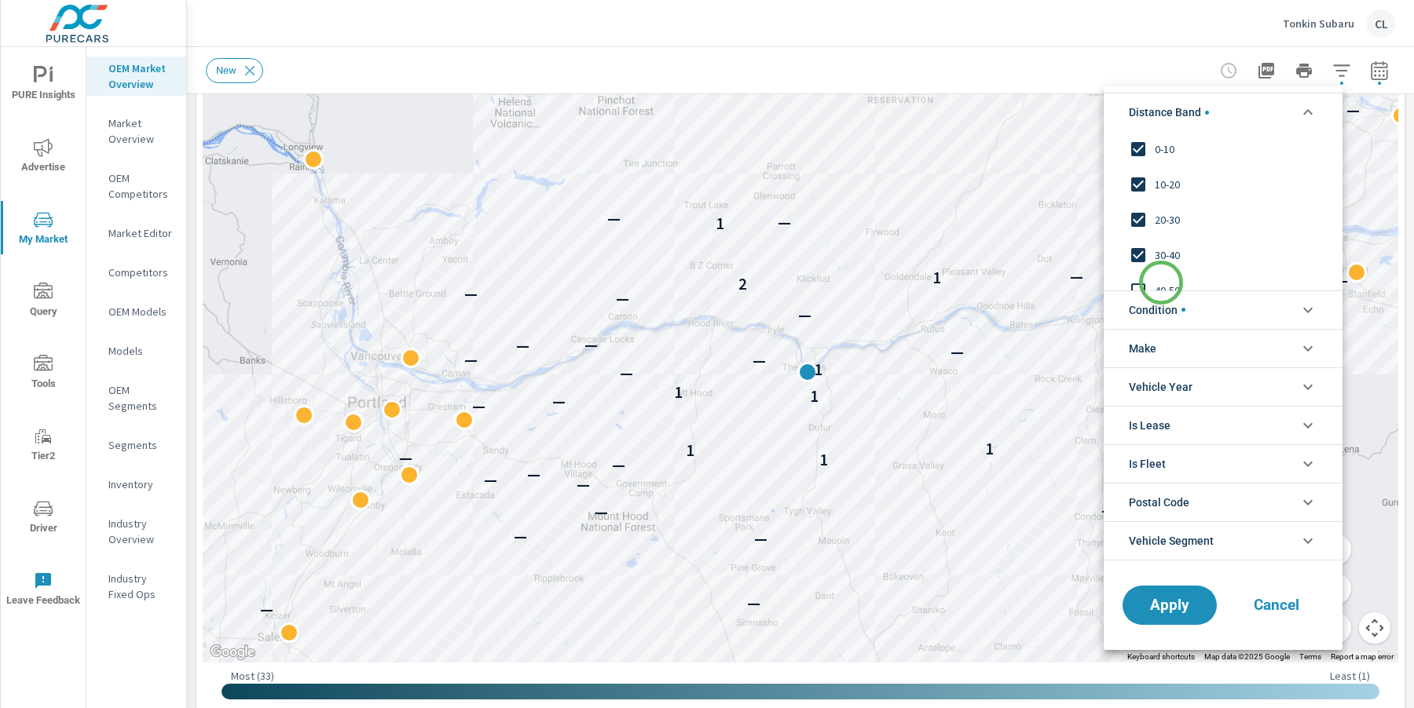
click at [1161, 284] on span "40-50" at bounding box center [1240, 290] width 172 height 19
click at [1158, 605] on span "Apply" at bounding box center [1169, 605] width 64 height 15
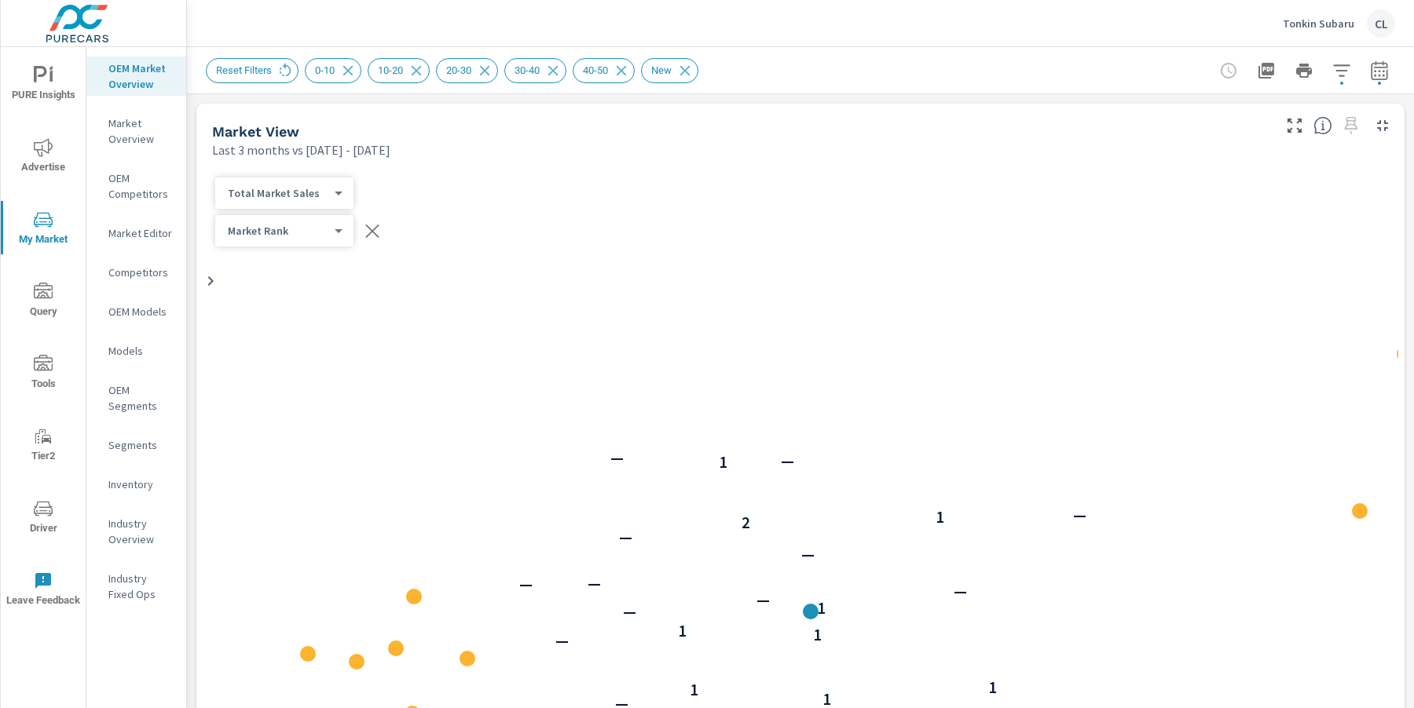
scroll to position [1, 0]
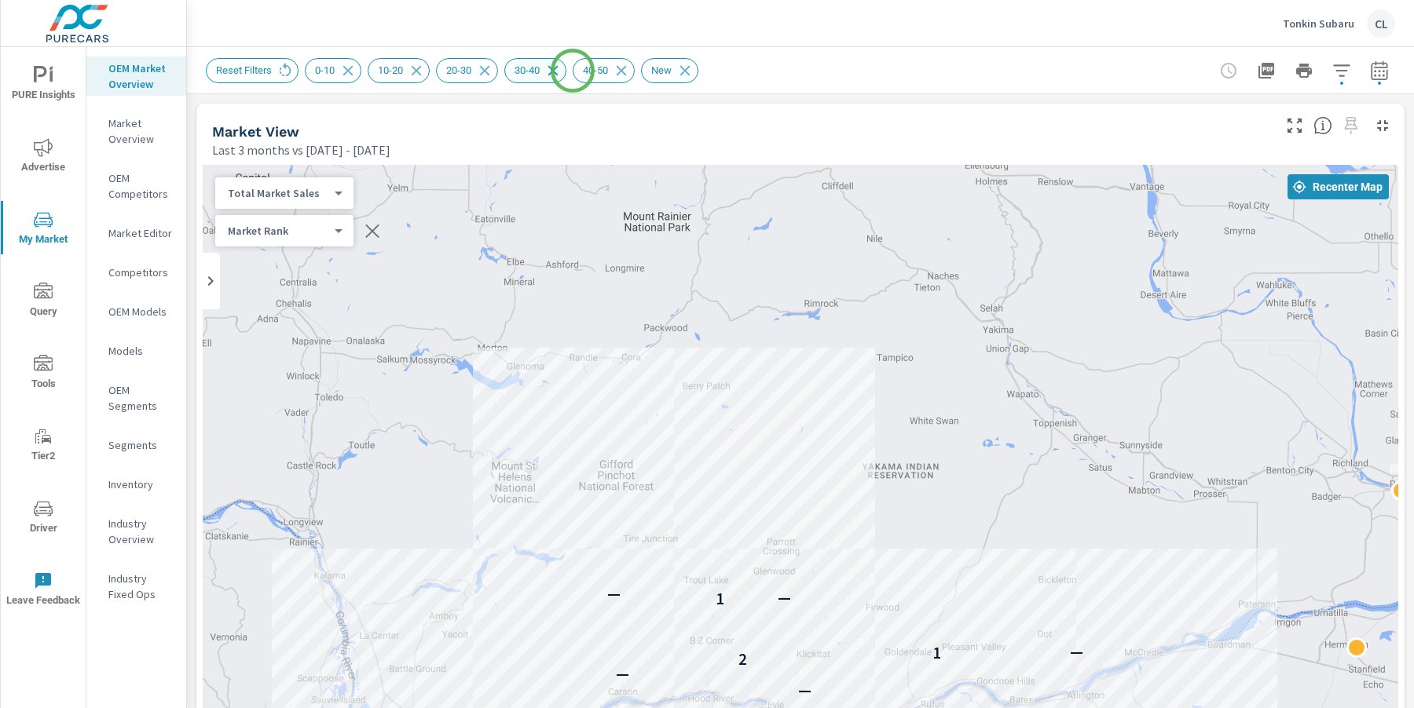
click at [561, 71] on icon at bounding box center [552, 70] width 17 height 17
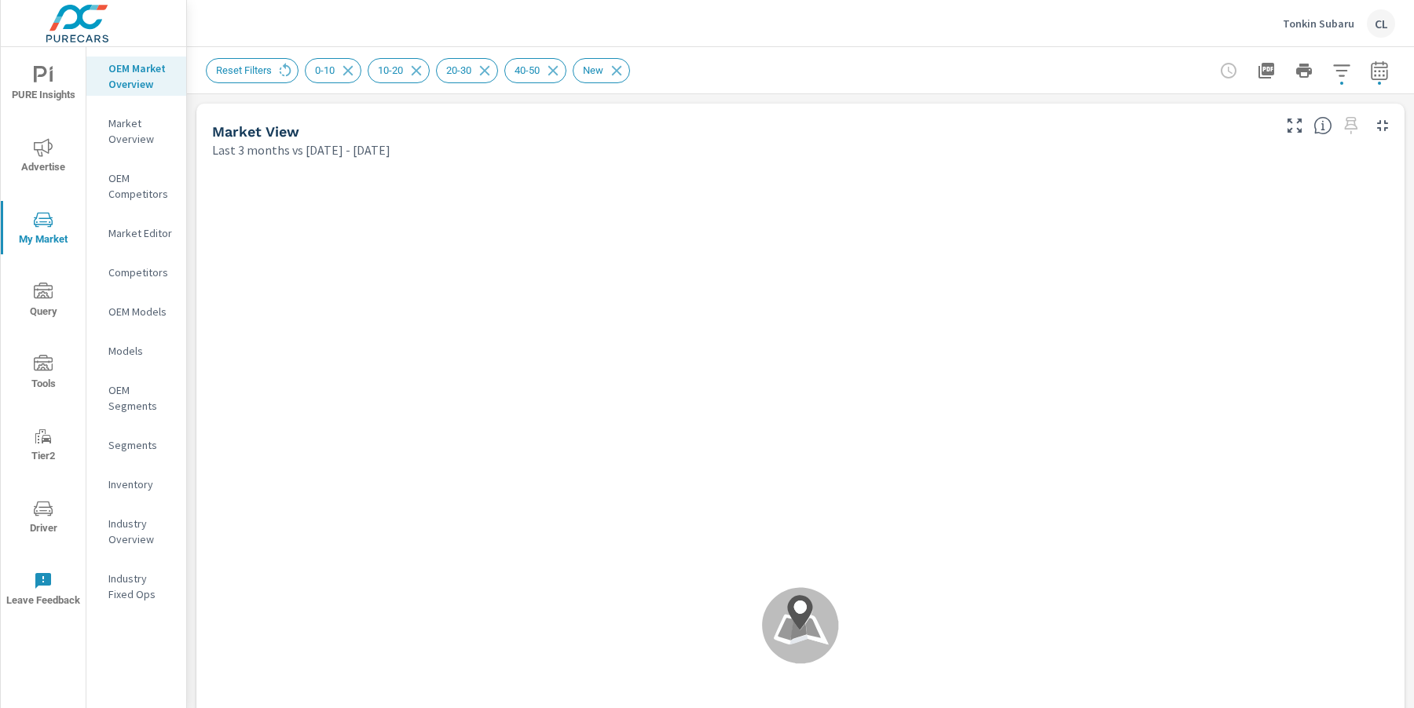
scroll to position [1, 0]
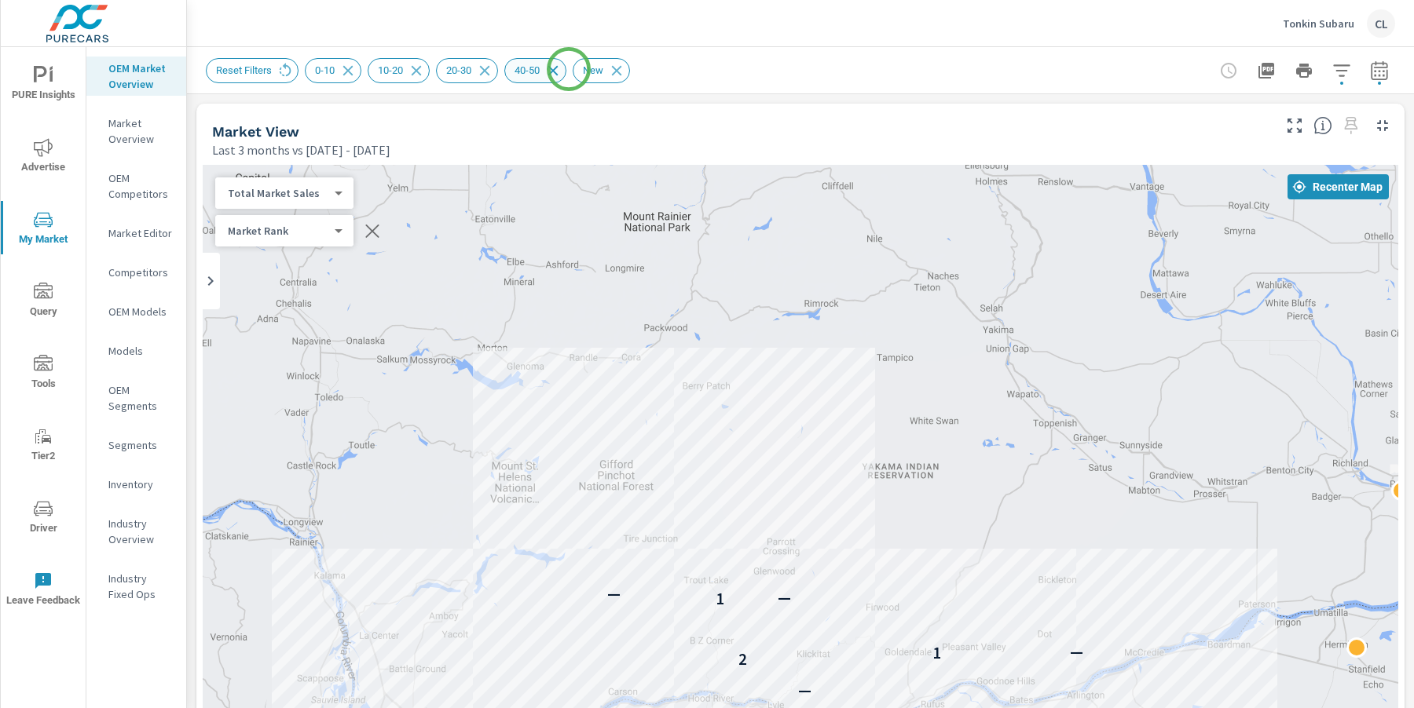
click at [561, 68] on icon at bounding box center [552, 70] width 17 height 17
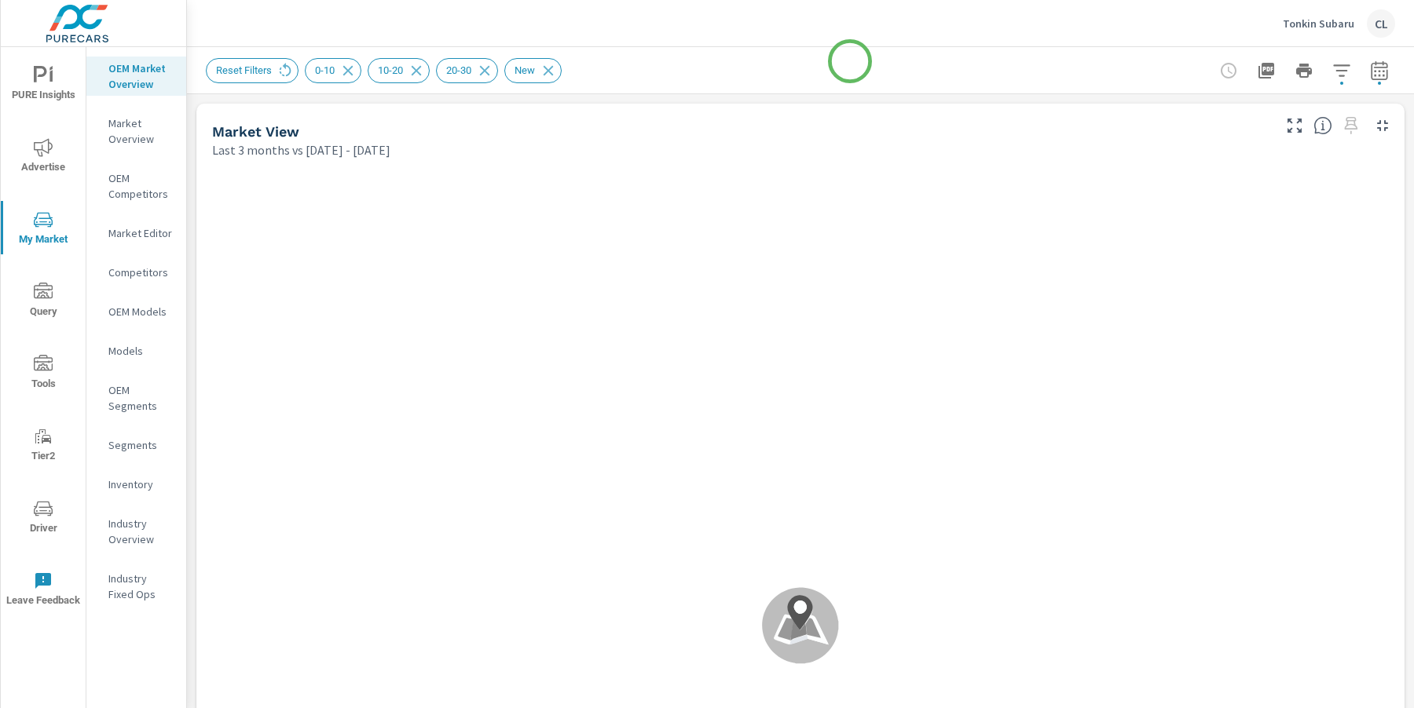
scroll to position [1, 0]
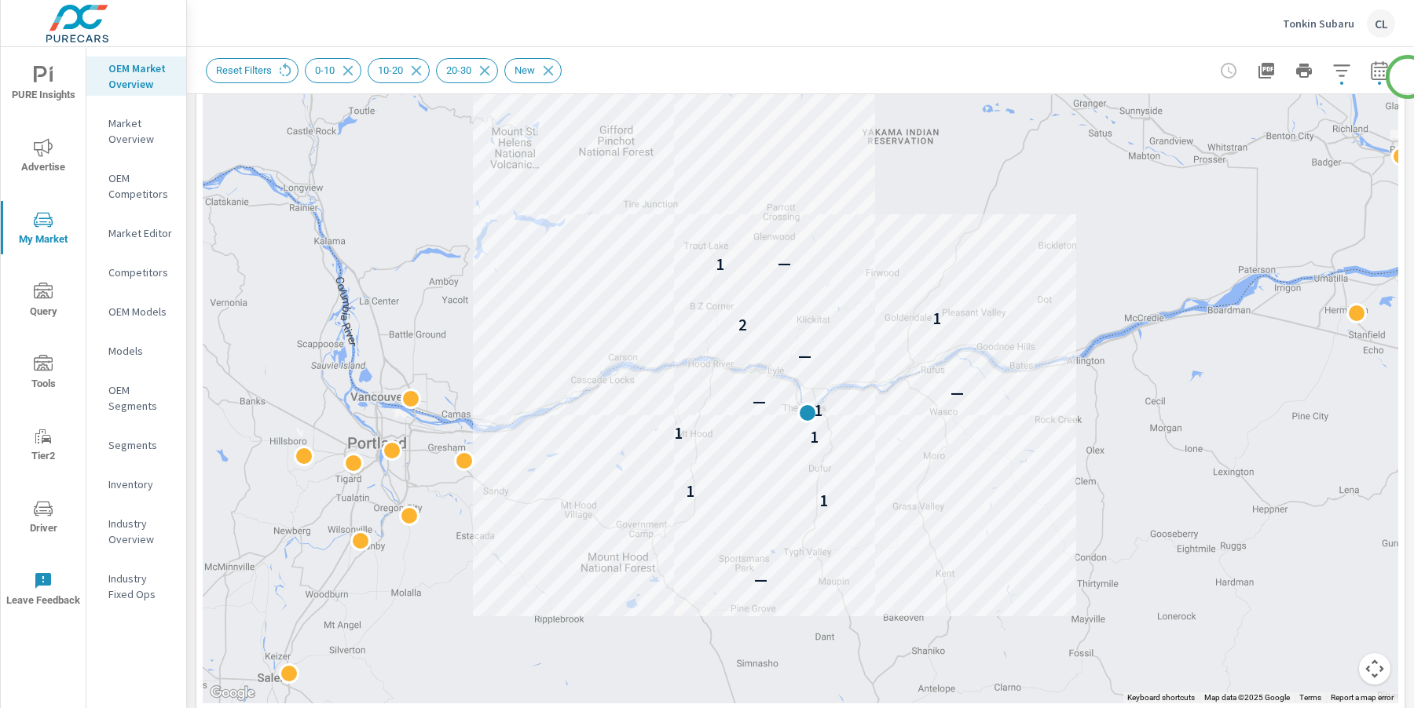
scroll to position [326, 0]
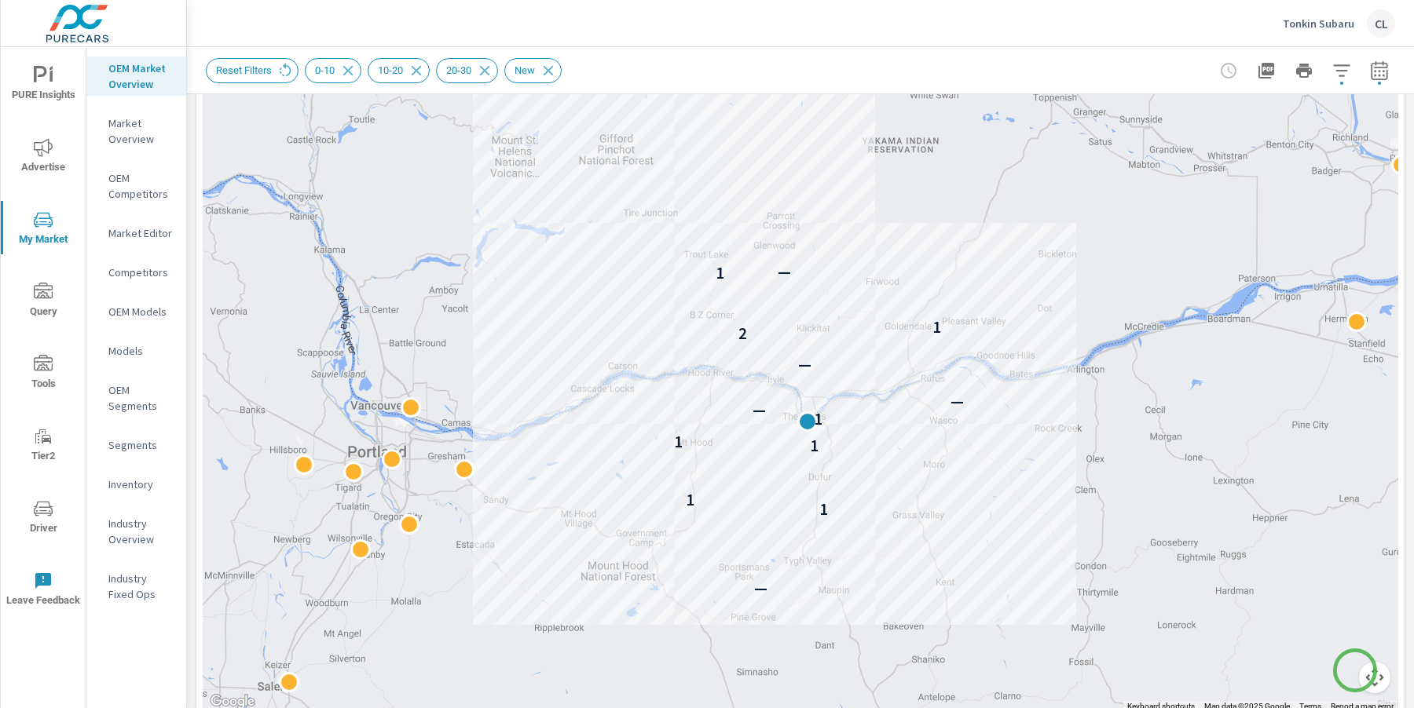
click at [1359, 671] on button "Map camera controls" at bounding box center [1374, 677] width 31 height 31
click at [1329, 594] on button "Zoom in" at bounding box center [1334, 598] width 31 height 31
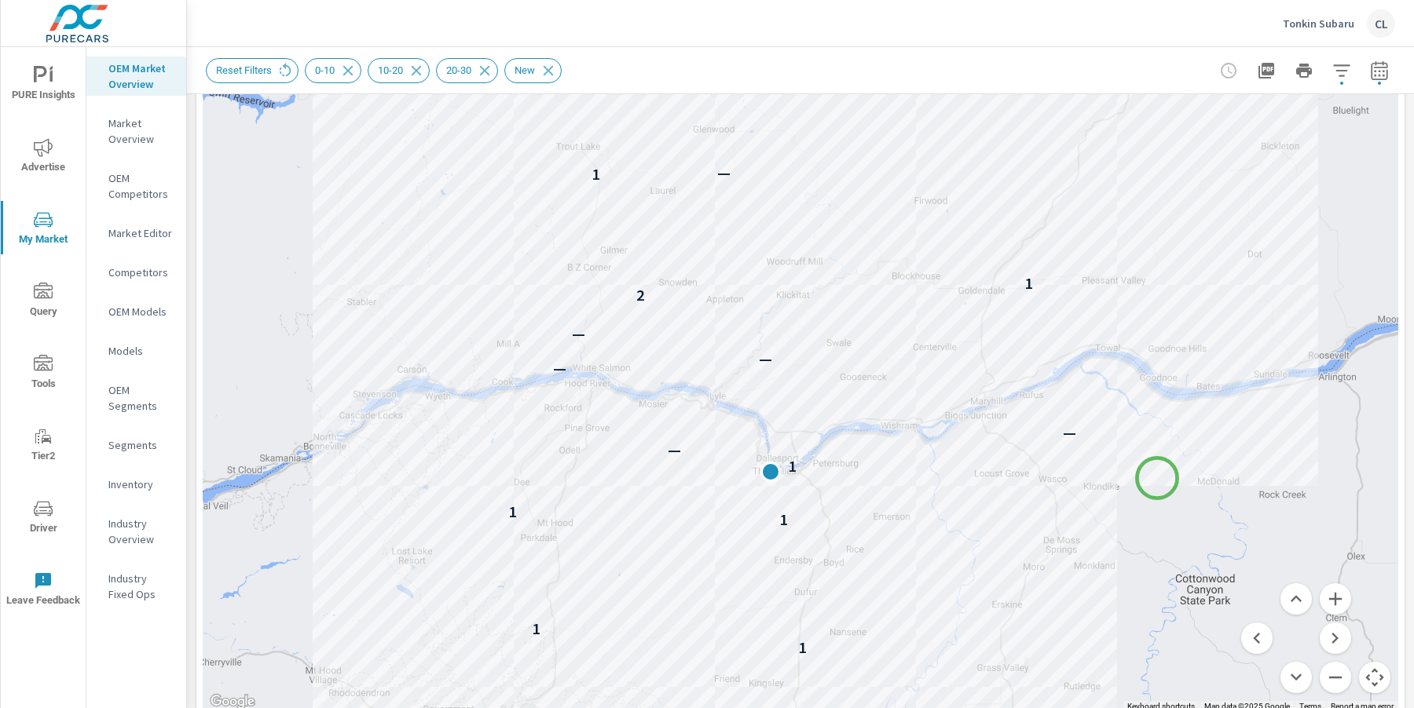
drag, startPoint x: 1190, startPoint y: 563, endPoint x: 1157, endPoint y: 478, distance: 91.3
click at [1157, 478] on div "— 1 1 1 1 1 — — — — — 2 1 1 —" at bounding box center [1331, 541] width 1131 height 707
click at [1319, 672] on button "Zoom out" at bounding box center [1334, 677] width 31 height 31
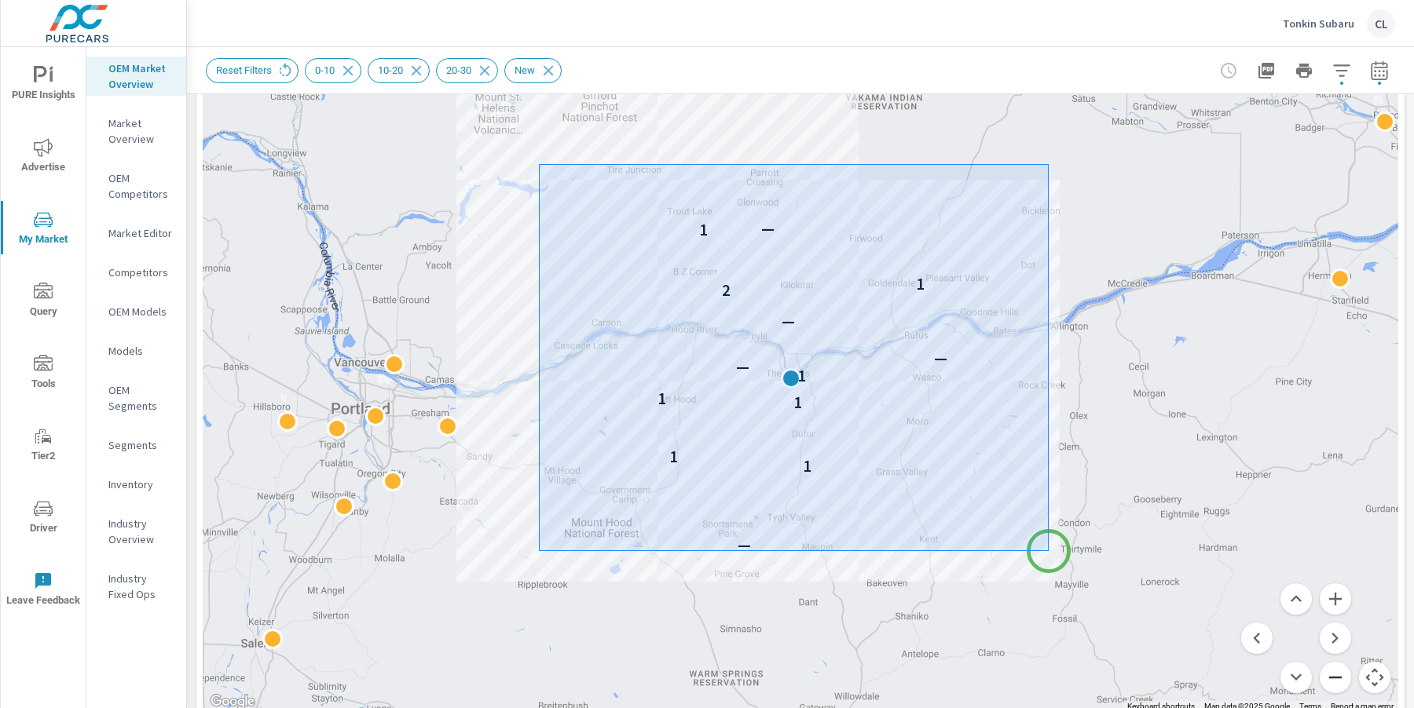
drag, startPoint x: 539, startPoint y: 164, endPoint x: 1048, endPoint y: 551, distance: 640.0
click at [1048, 551] on div at bounding box center [707, 354] width 1414 height 708
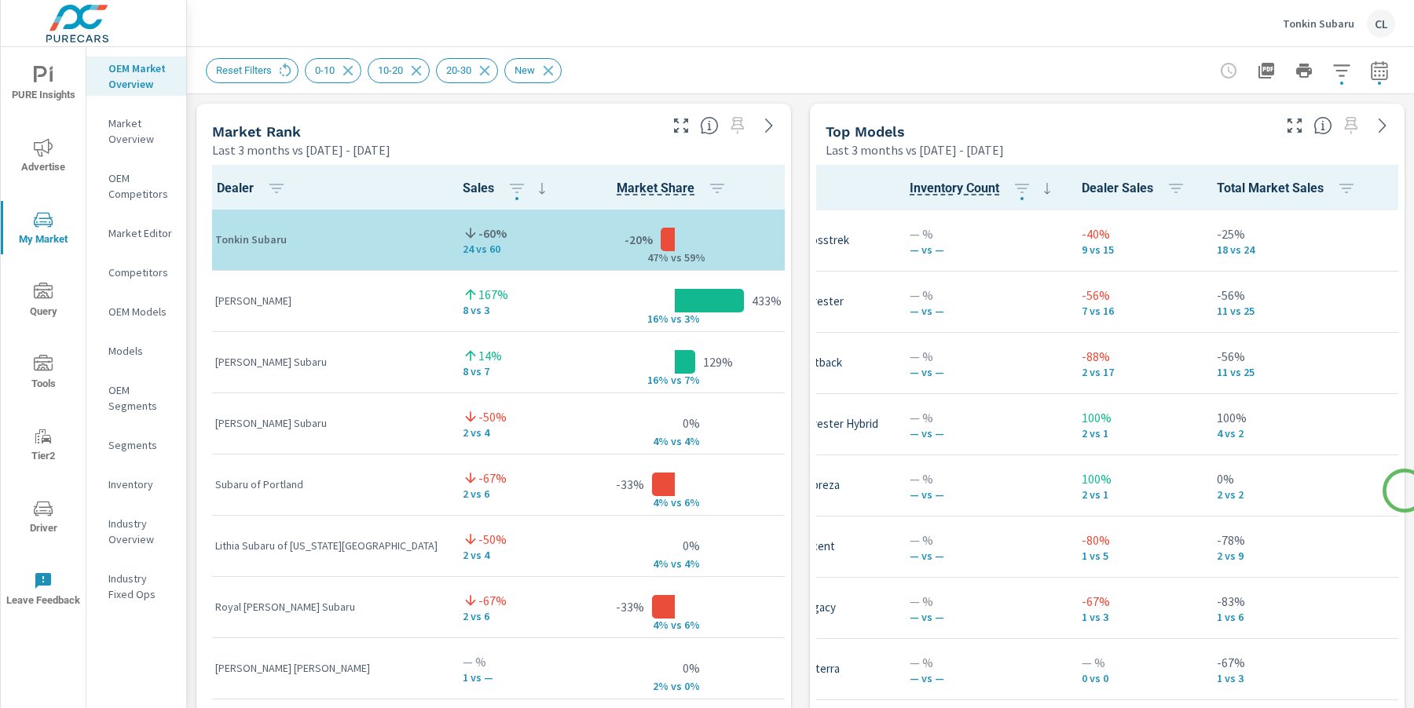
scroll to position [1000, 0]
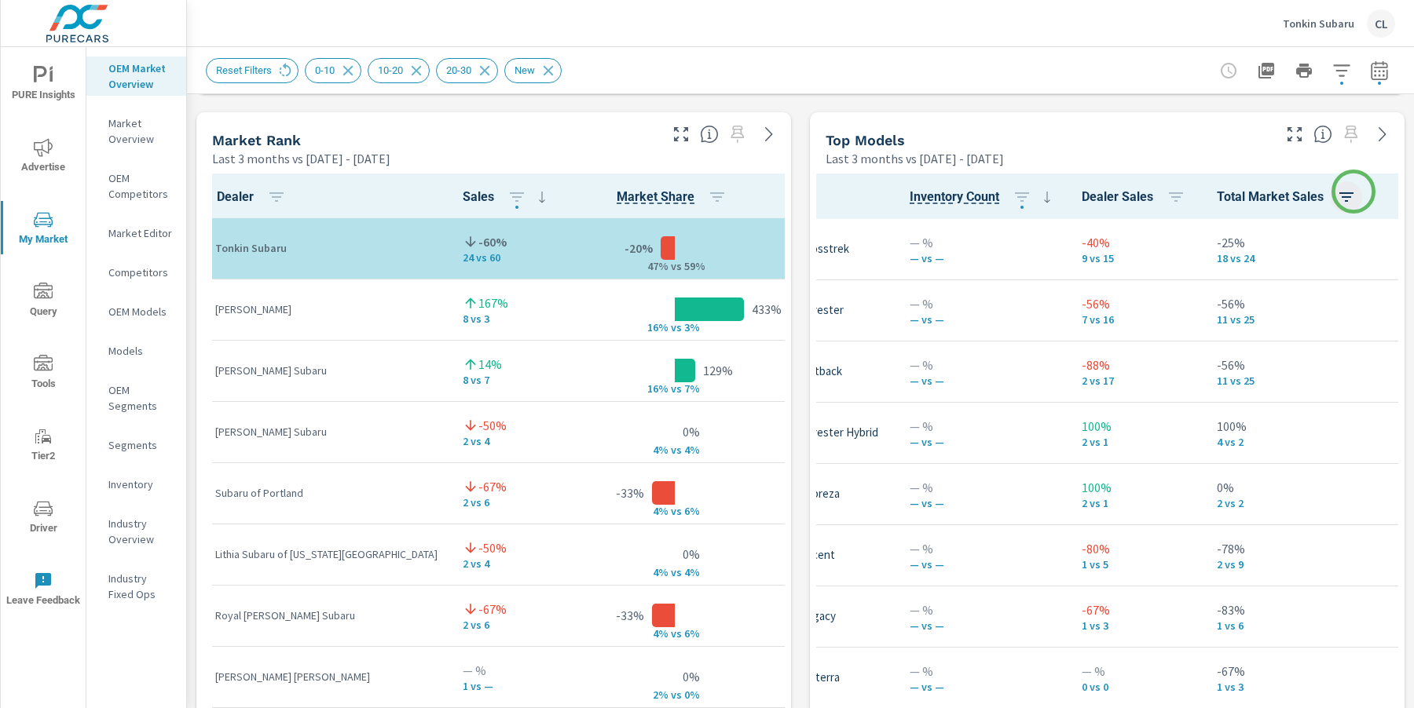
click at [1352, 192] on icon "button" at bounding box center [1346, 196] width 14 height 9
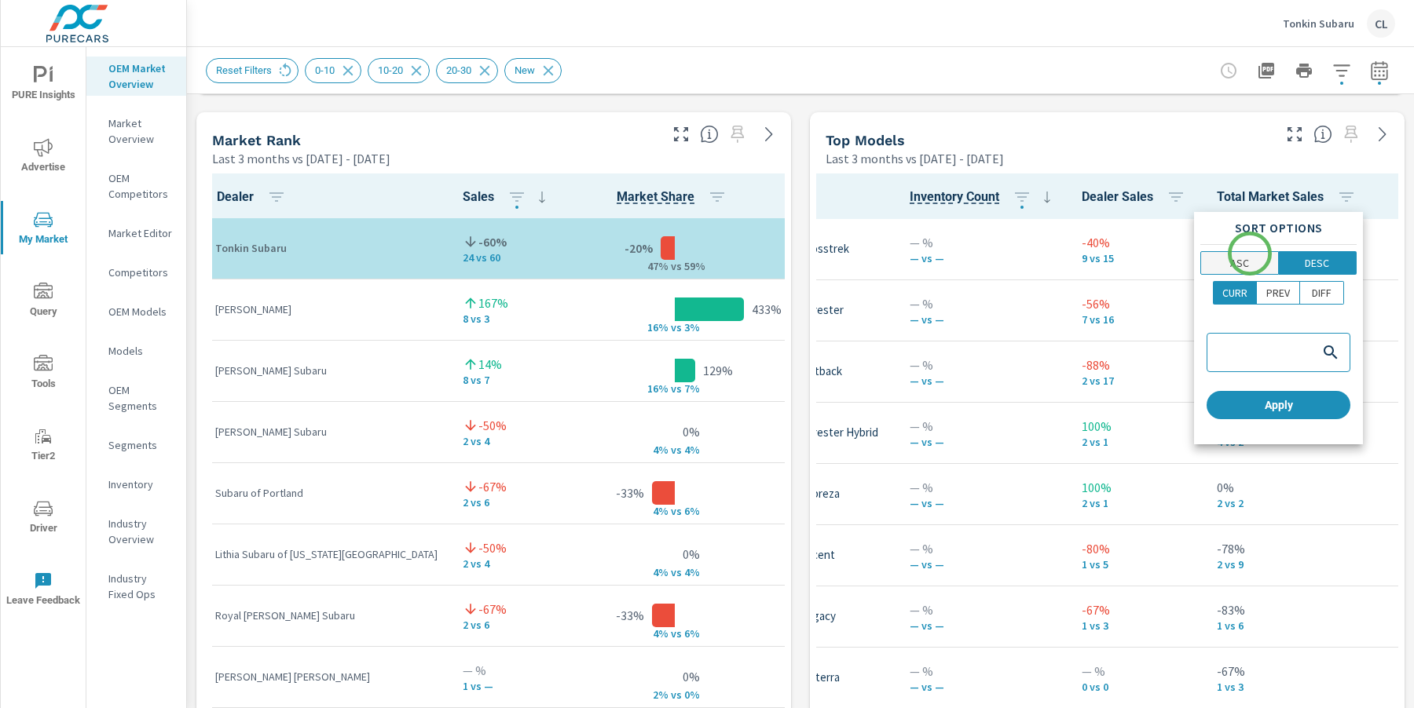
click at [1249, 255] on span "ASC" at bounding box center [1239, 263] width 68 height 16
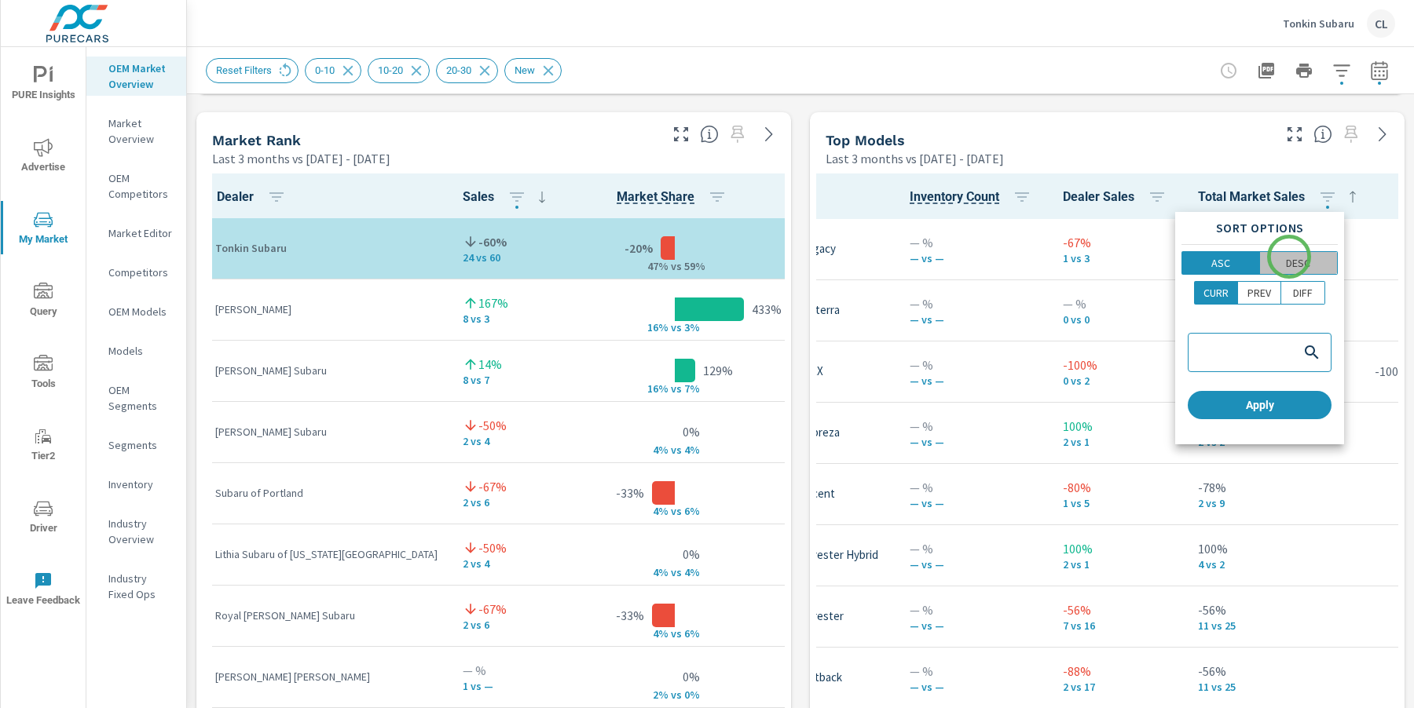
click at [1289, 257] on p "DESC" at bounding box center [1298, 263] width 24 height 16
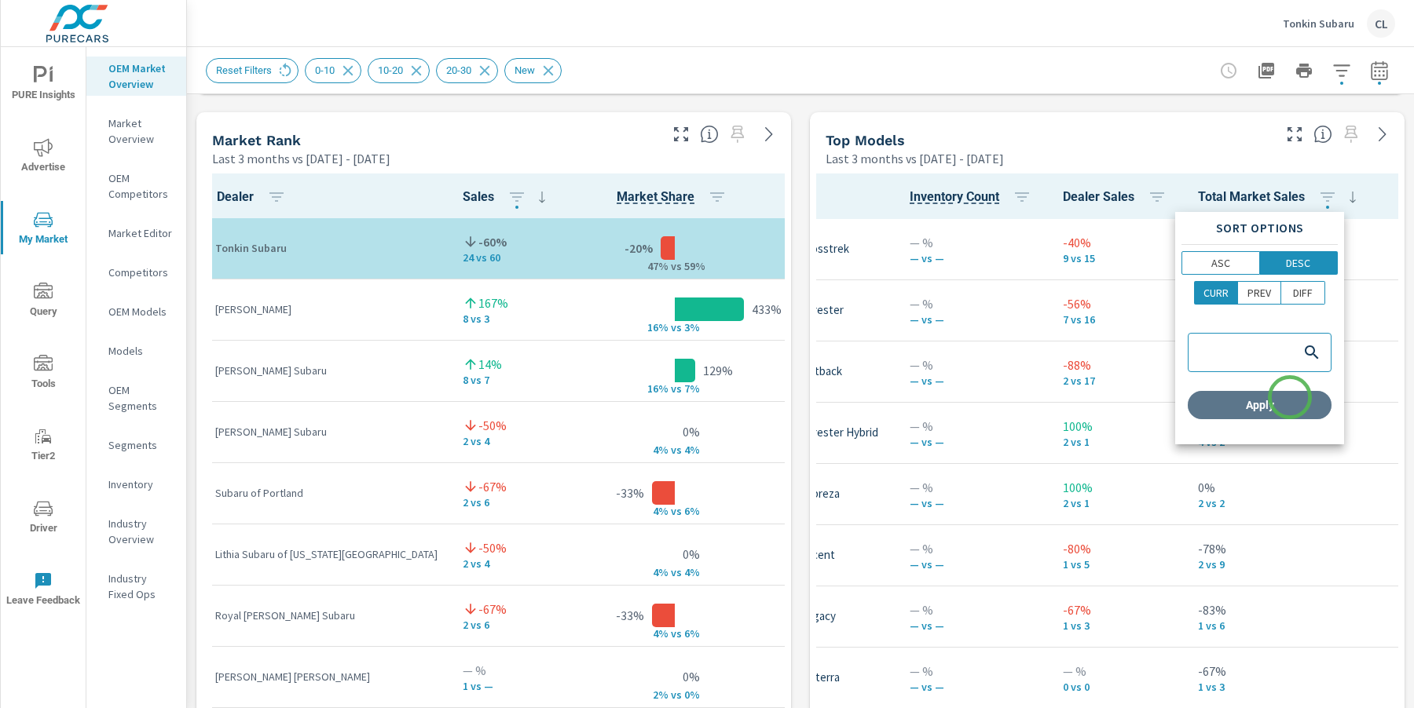
click at [1289, 398] on span "Apply" at bounding box center [1259, 405] width 131 height 14
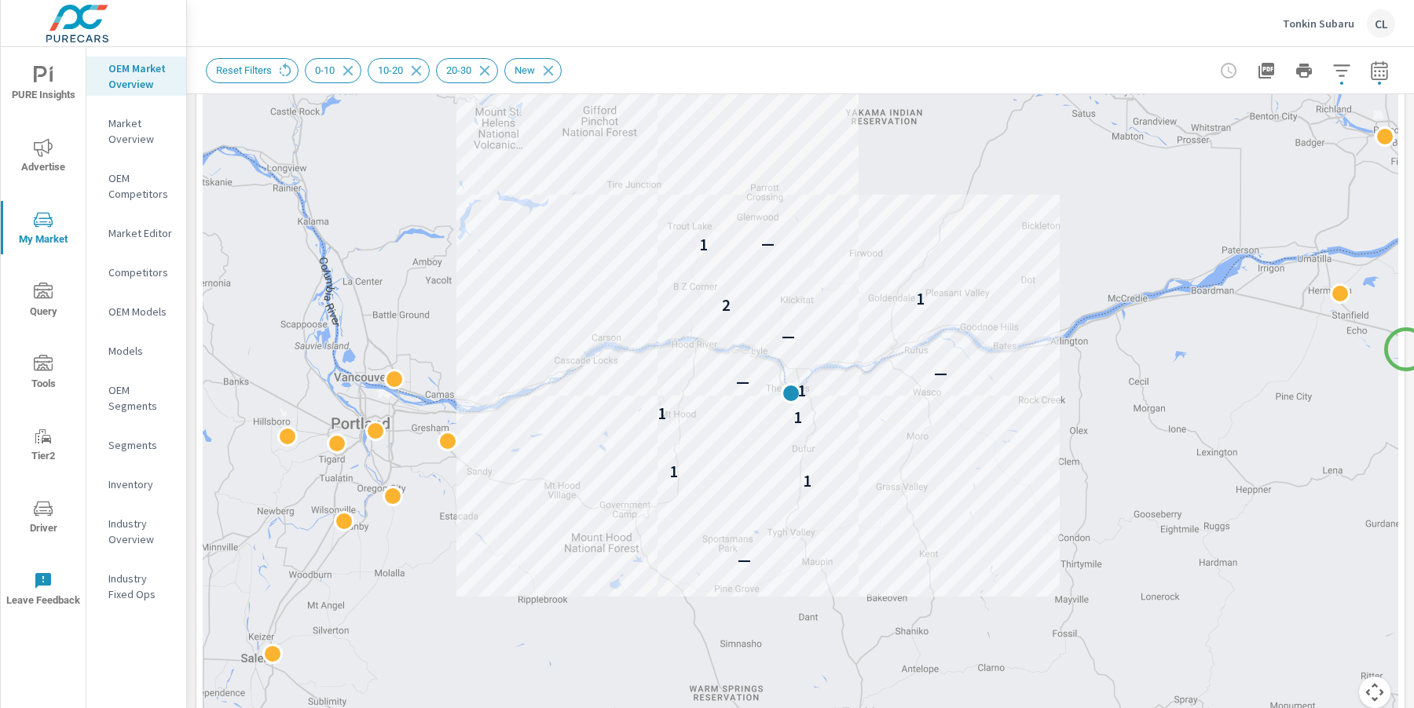
scroll to position [297, 0]
